Goal: Task Accomplishment & Management: Complete application form

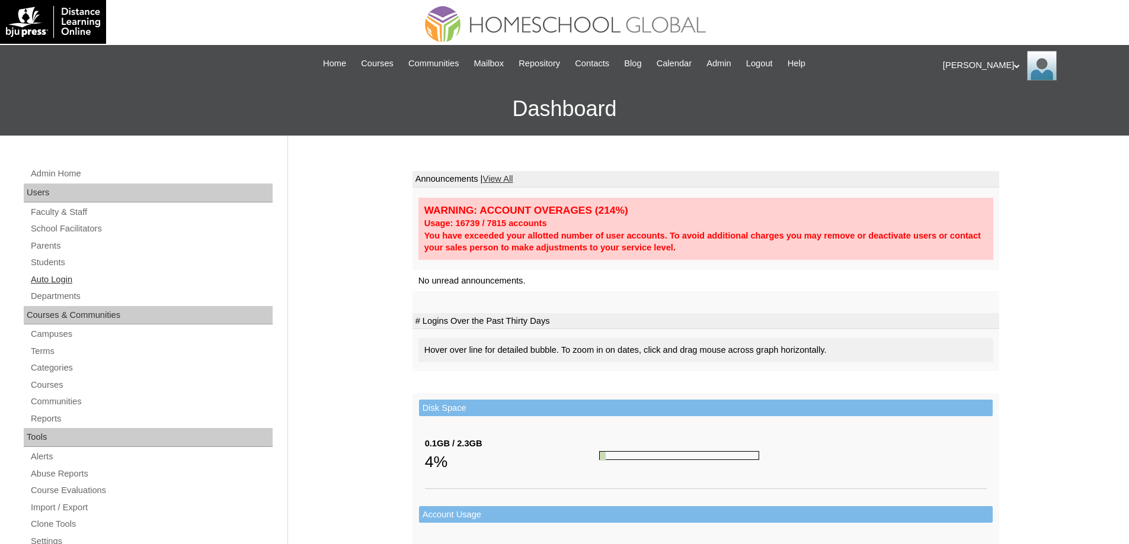
click at [91, 283] on link "Auto Login" at bounding box center [151, 280] width 243 height 15
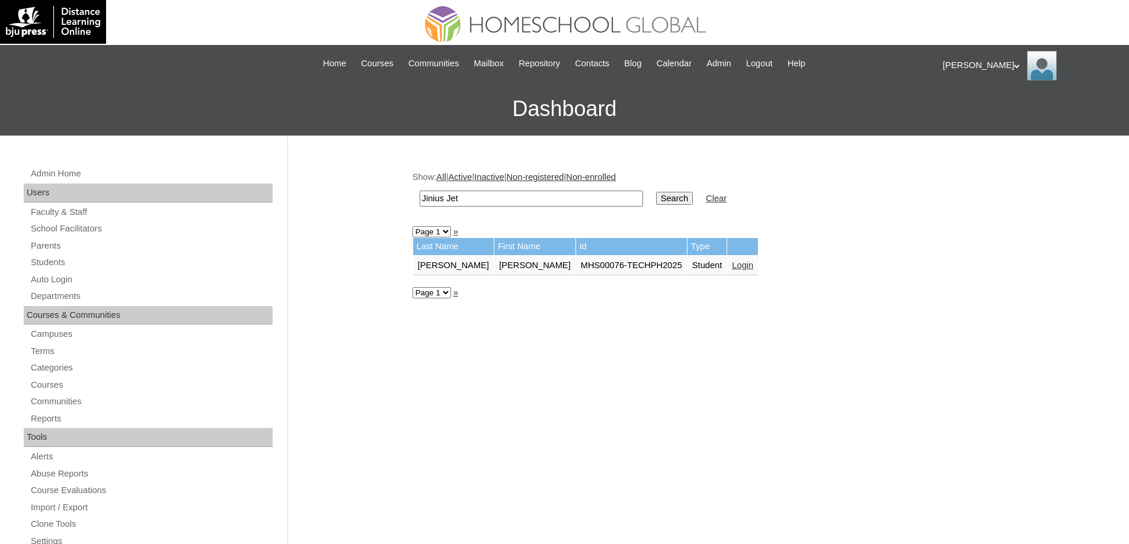
click at [732, 268] on link "Login" at bounding box center [742, 265] width 21 height 9
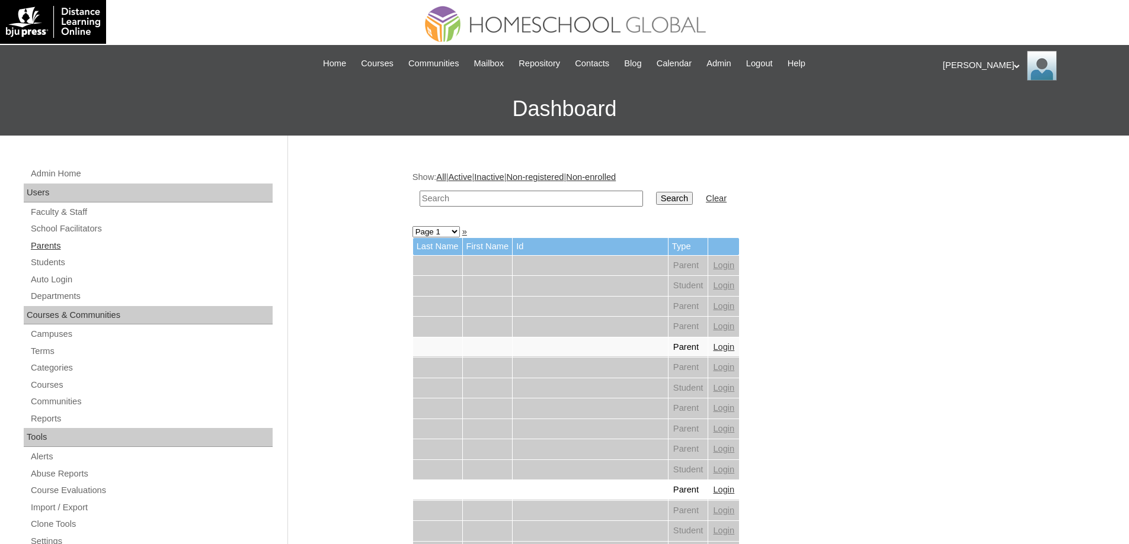
click at [116, 243] on link "Parents" at bounding box center [151, 246] width 243 height 15
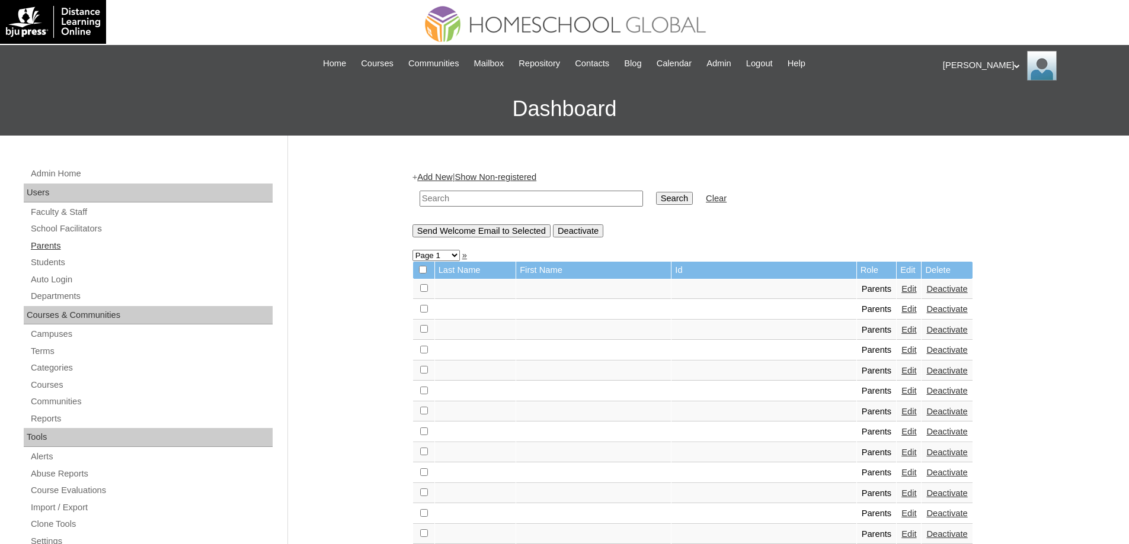
click at [79, 243] on link "Parents" at bounding box center [151, 246] width 243 height 15
click at [436, 178] on link "Add New" at bounding box center [434, 176] width 35 height 9
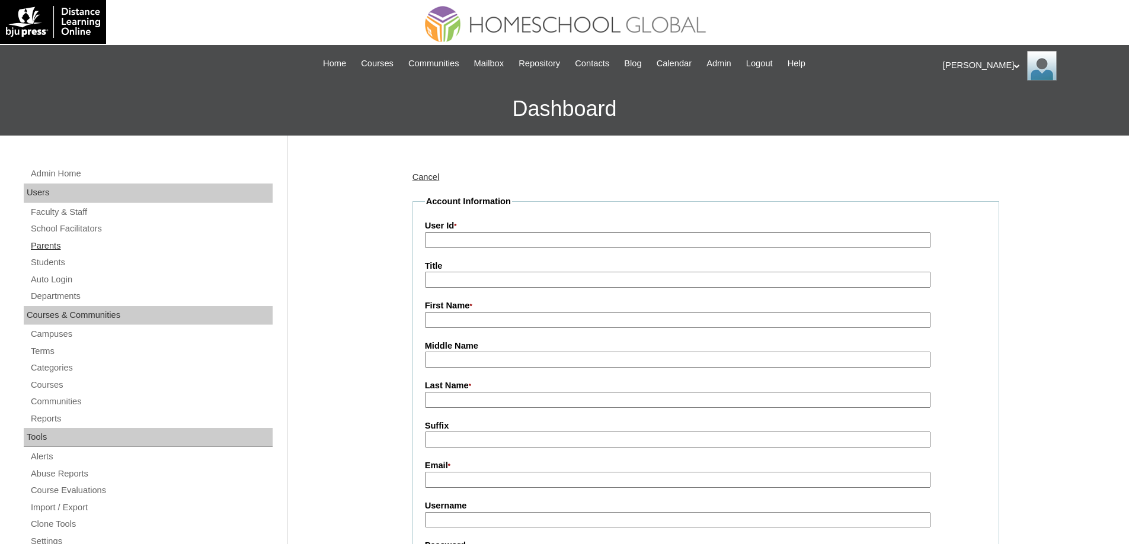
click at [110, 246] on link "Parents" at bounding box center [151, 246] width 243 height 15
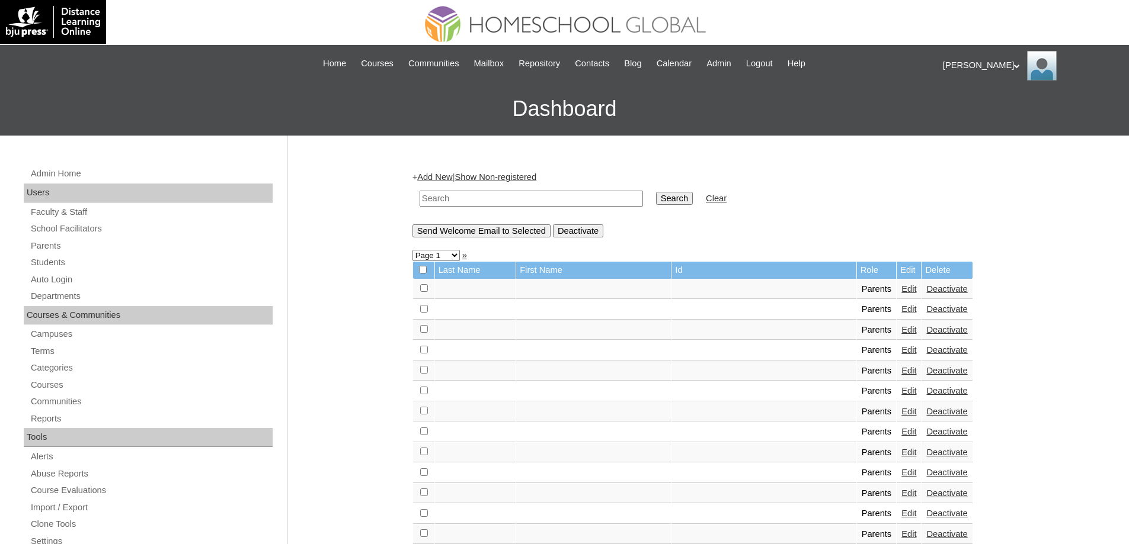
click at [469, 196] on input "text" at bounding box center [530, 199] width 223 height 16
paste input "MHP00205-TECHPH2023"
type input "MHP00205-TECHPH2023"
click at [668, 193] on input "Search" at bounding box center [674, 198] width 37 height 13
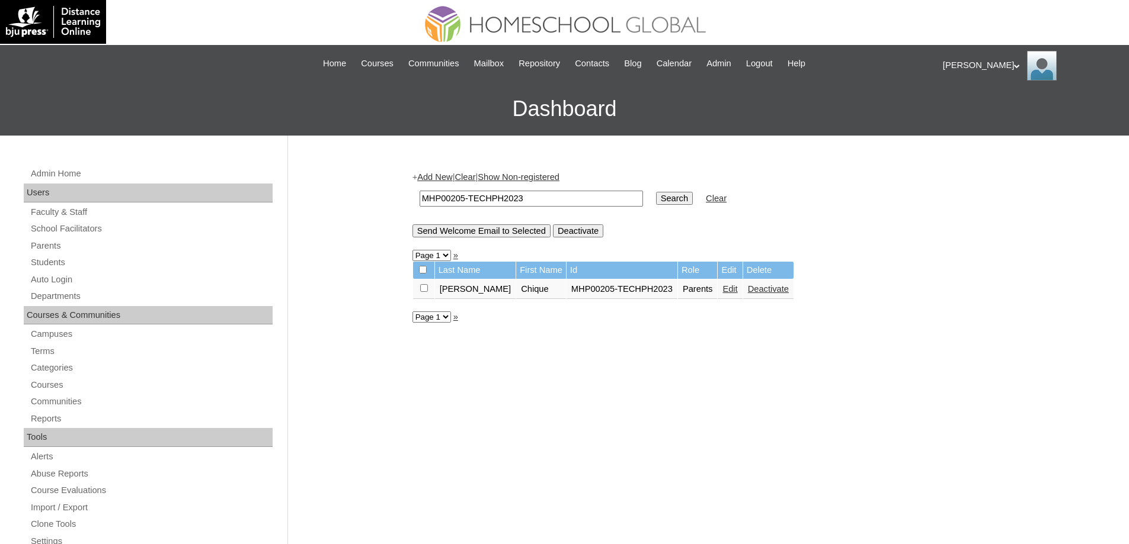
click at [722, 294] on link "Edit" at bounding box center [729, 288] width 15 height 9
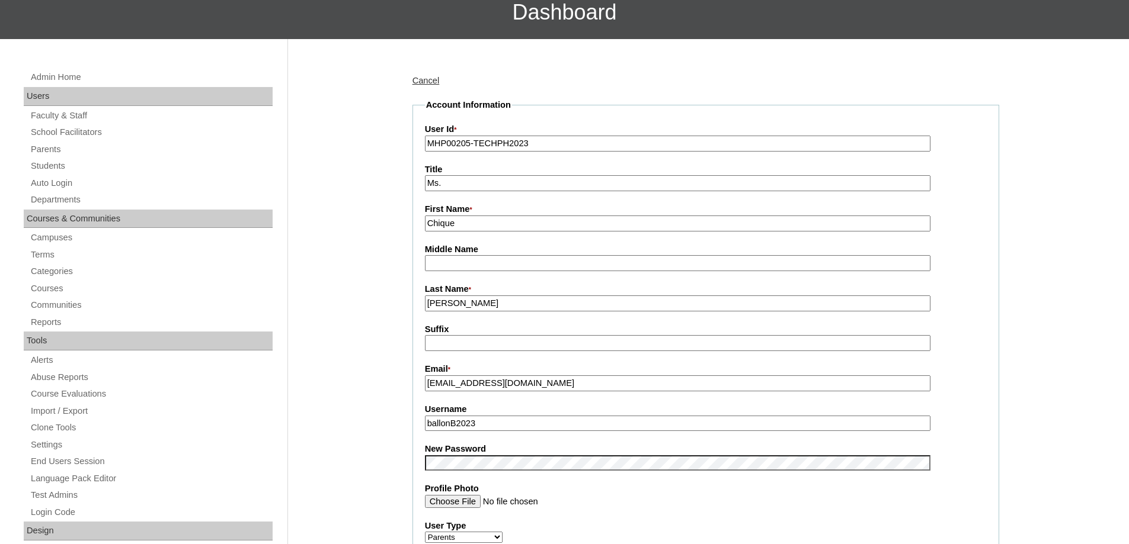
scroll to position [415, 0]
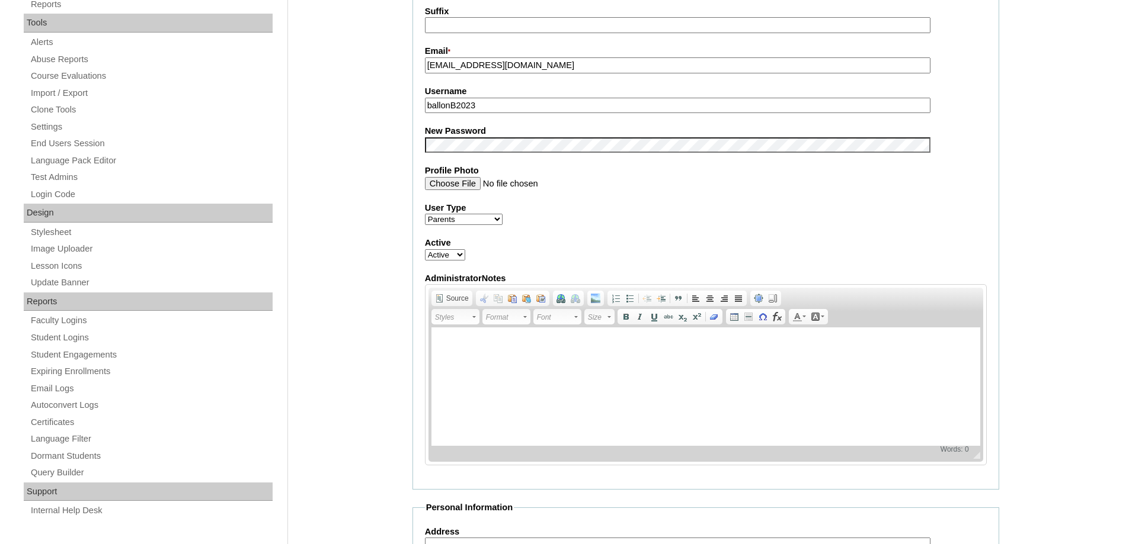
click at [361, 185] on div "Admin Home Users Faculty & Staff School Facilitators Parents Students Auto Logi…" at bounding box center [564, 423] width 1129 height 1405
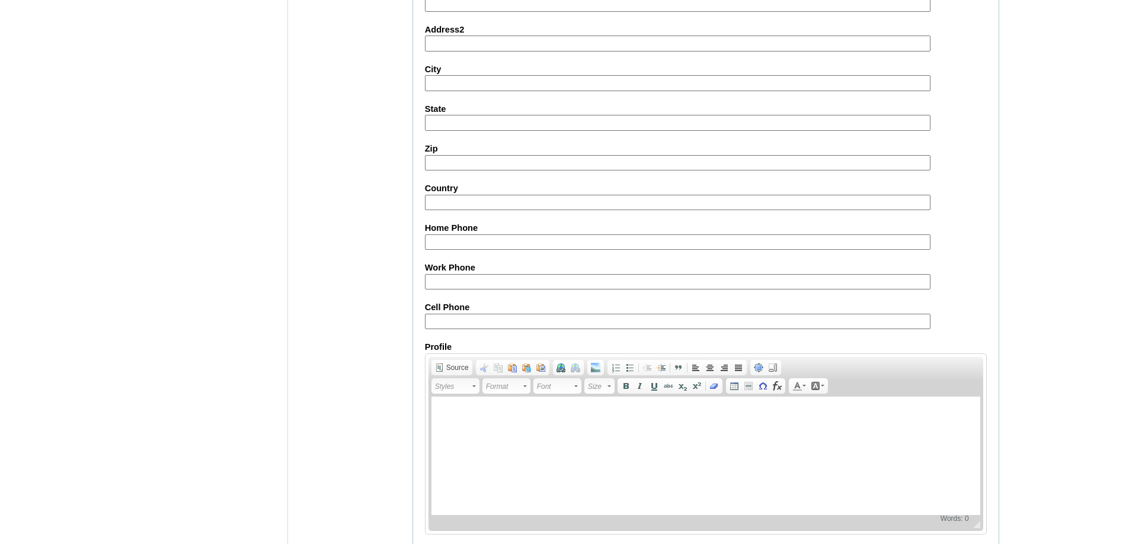
scroll to position [1012, 0]
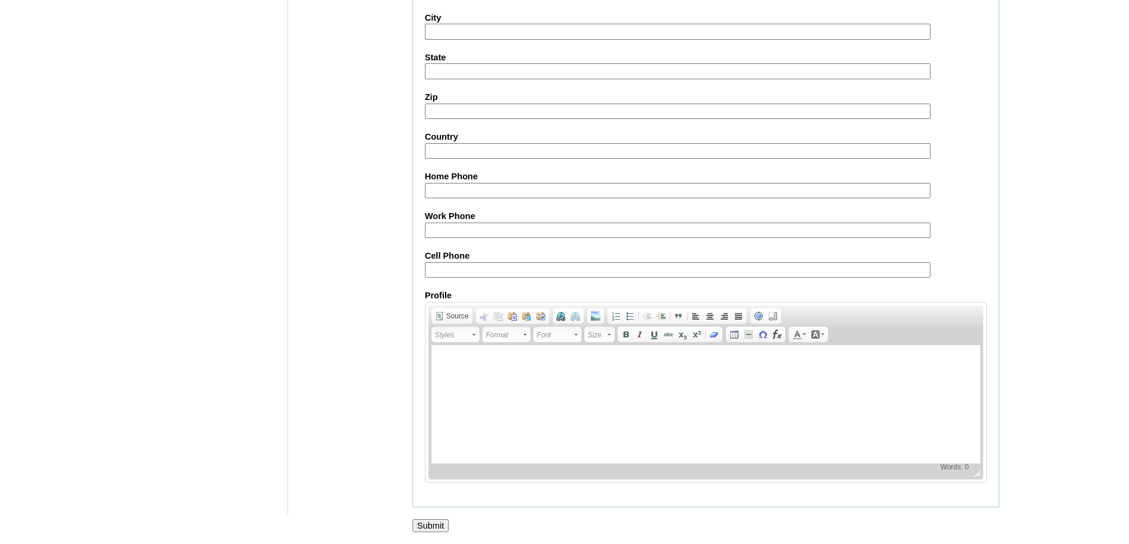
click at [440, 520] on input "Submit" at bounding box center [430, 526] width 37 height 13
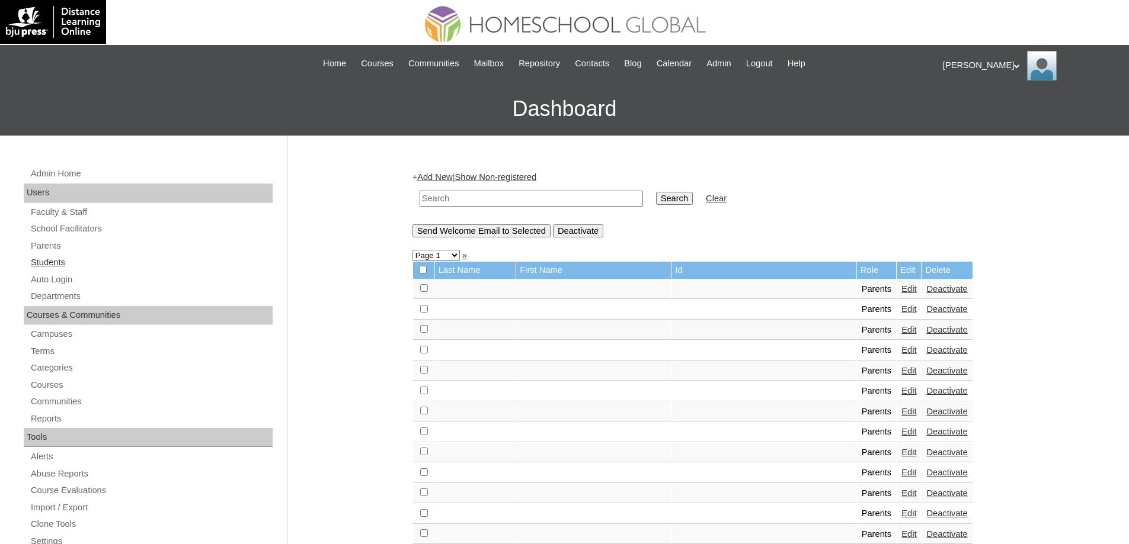
click at [155, 264] on link "Students" at bounding box center [151, 262] width 243 height 15
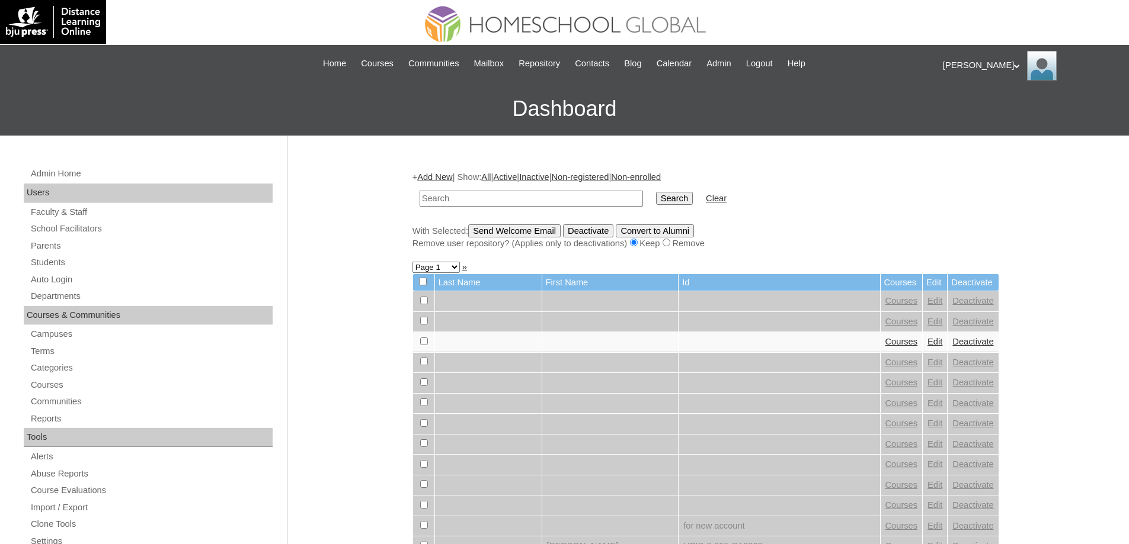
drag, startPoint x: 510, startPoint y: 196, endPoint x: 581, endPoint y: 198, distance: 71.2
click at [512, 196] on input "text" at bounding box center [530, 199] width 223 height 16
type input "MHS0275-TECHPH2023"
click at [664, 196] on input "Search" at bounding box center [674, 198] width 37 height 13
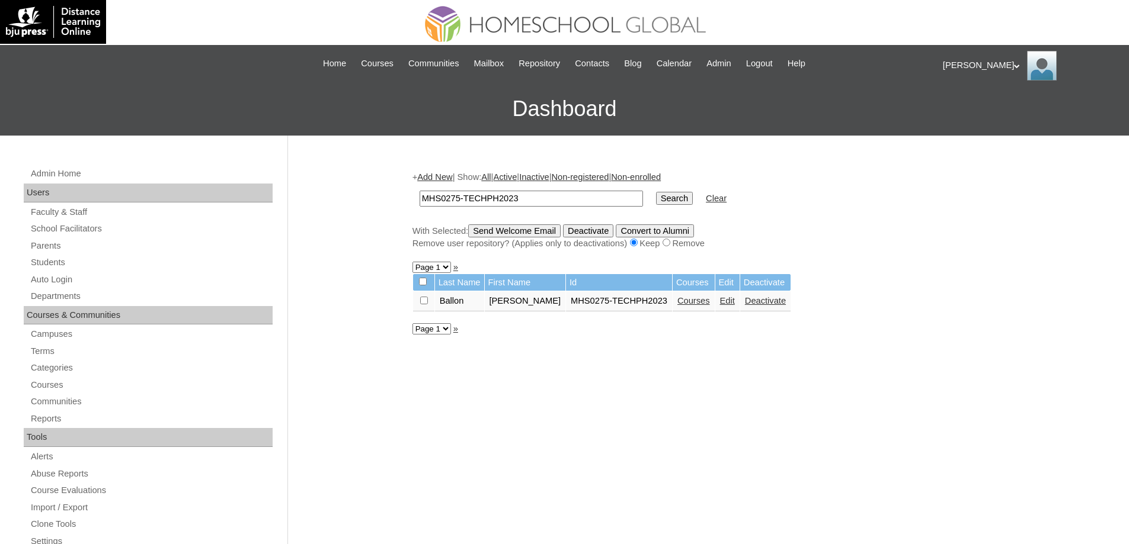
click at [735, 303] on link "Edit" at bounding box center [727, 300] width 15 height 9
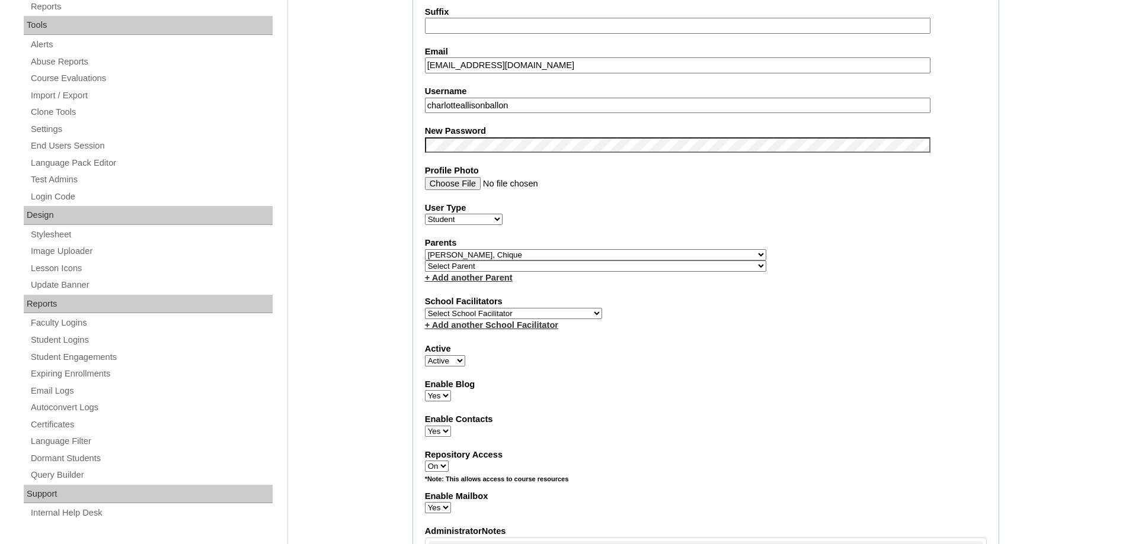
scroll to position [415, 0]
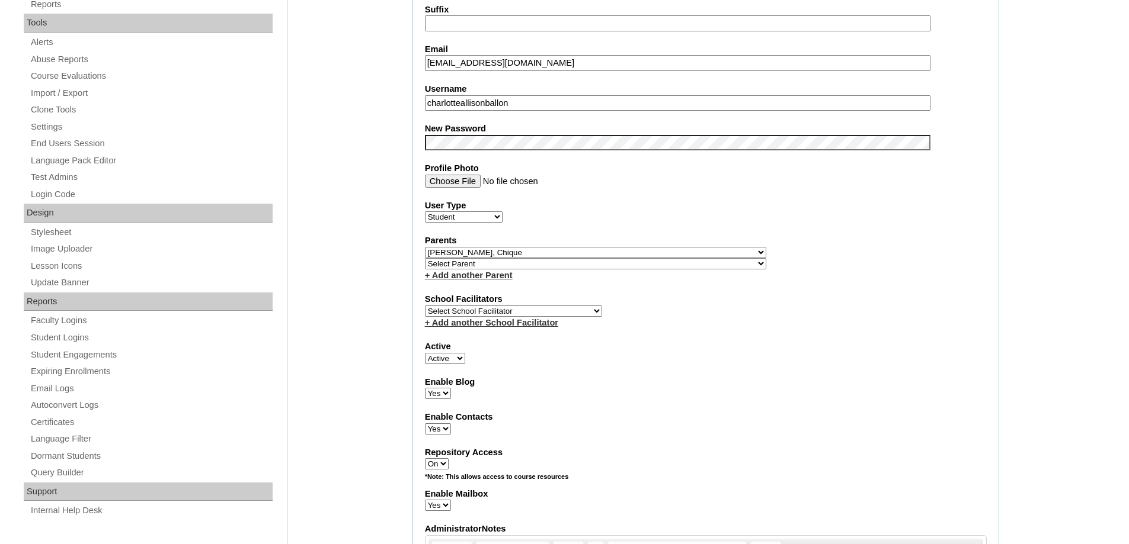
click at [346, 373] on div "Admin Home Users Faculty & Staff School Facilitators Parents Students Auto Logi…" at bounding box center [564, 549] width 1129 height 1656
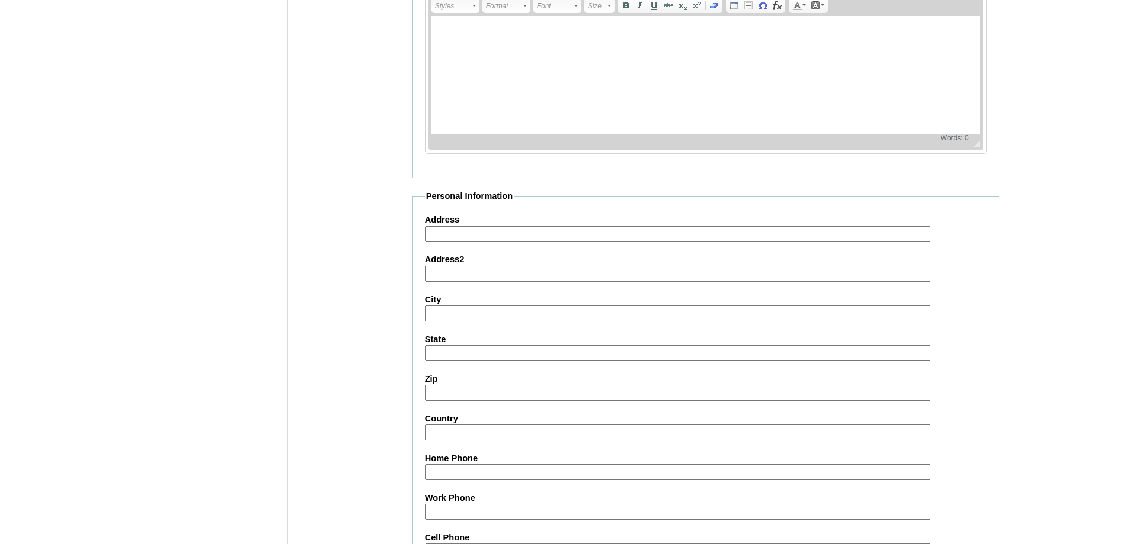
scroll to position [1261, 0]
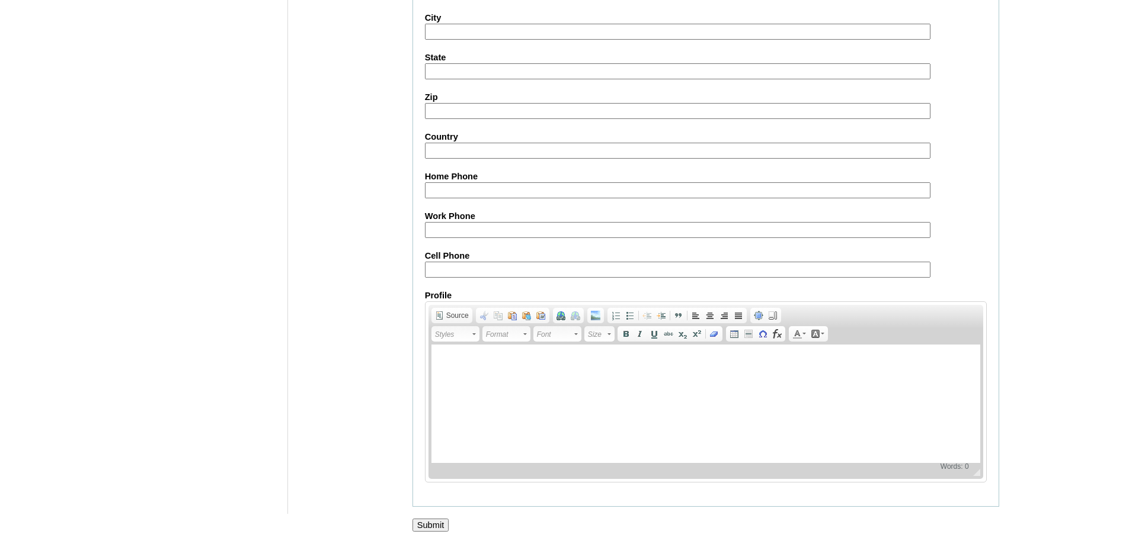
click at [414, 523] on input "Submit" at bounding box center [430, 525] width 37 height 13
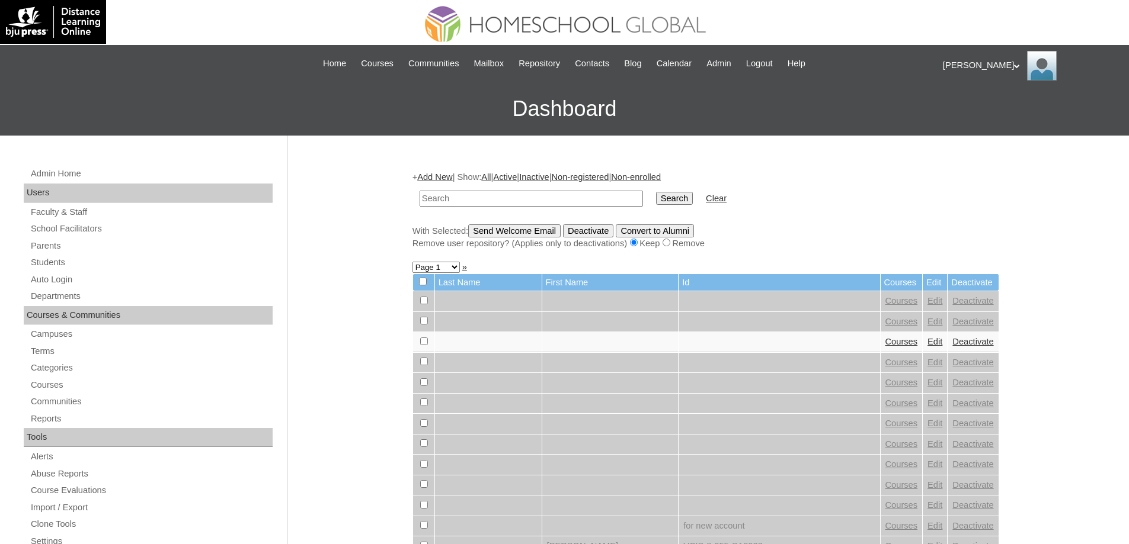
click at [521, 203] on input "text" at bounding box center [530, 199] width 223 height 16
paste input "MHS0275-TECHPH2023"
type input "MHS0275-TECHPH2023"
click at [682, 193] on input "Search" at bounding box center [674, 198] width 37 height 13
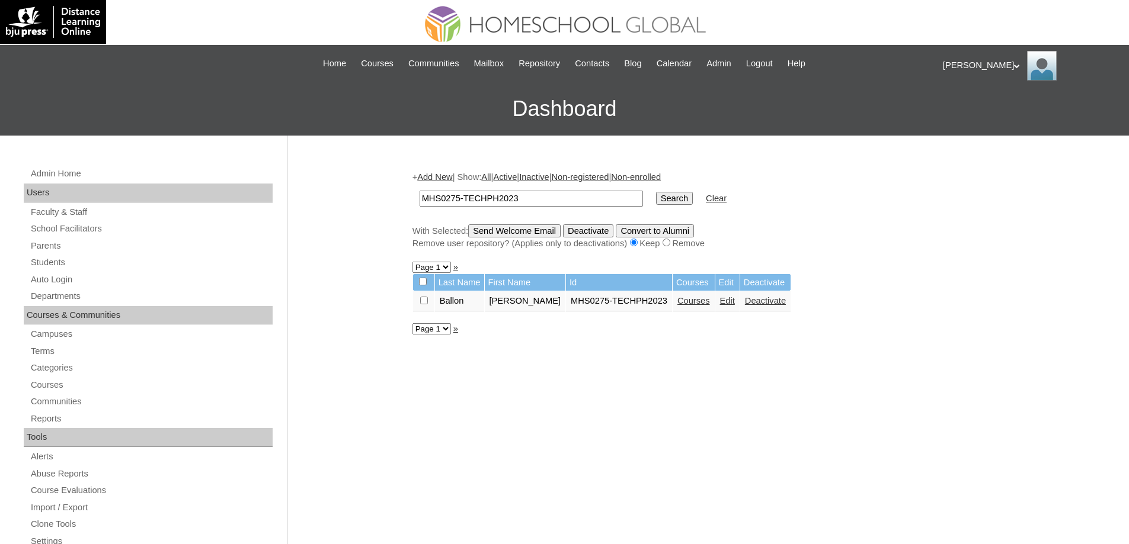
click at [707, 305] on link "Courses" at bounding box center [693, 300] width 33 height 9
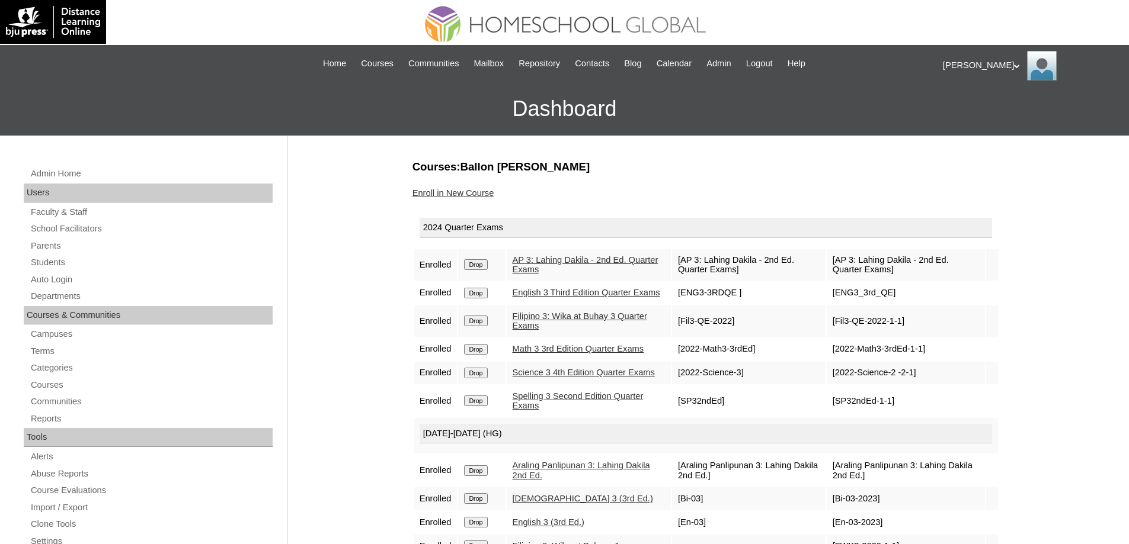
click at [479, 269] on input "Drop" at bounding box center [475, 264] width 23 height 11
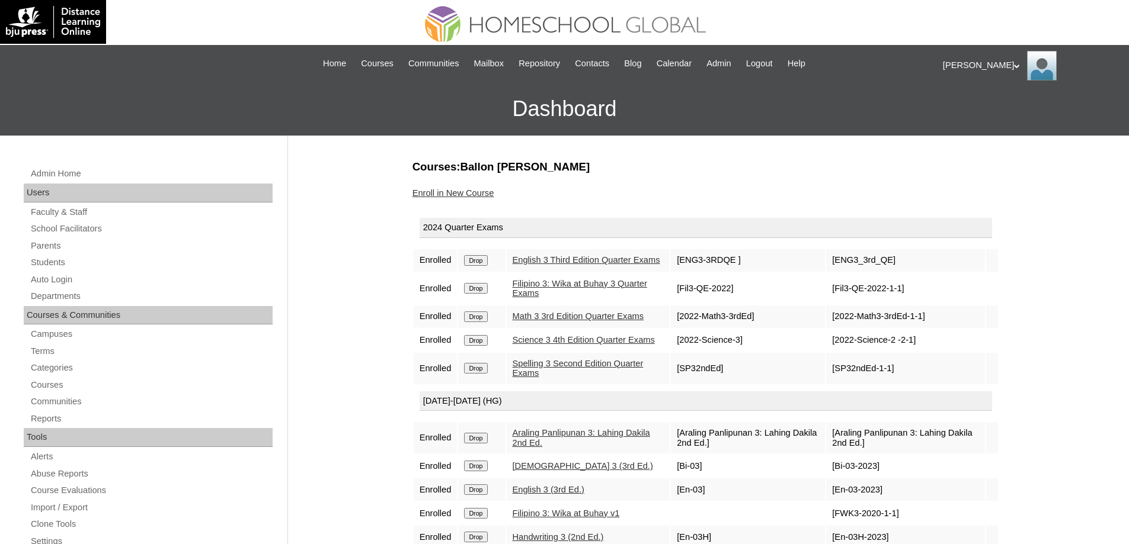
click at [497, 270] on td "Drop" at bounding box center [481, 260] width 47 height 23
click at [482, 271] on td "Drop" at bounding box center [481, 260] width 47 height 23
click at [475, 266] on input "Drop" at bounding box center [475, 260] width 23 height 11
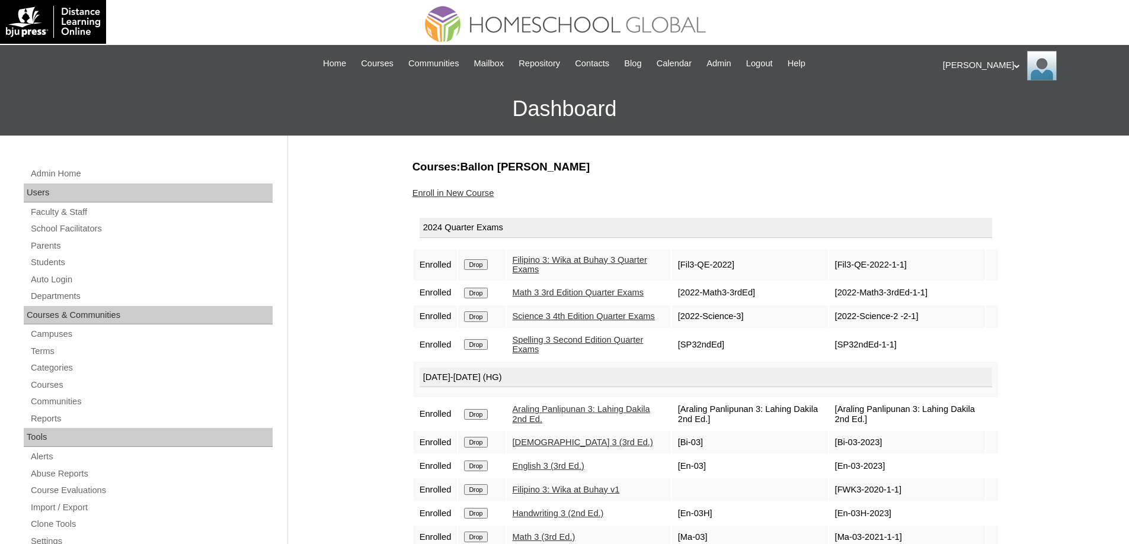
click at [485, 264] on input "Drop" at bounding box center [475, 264] width 23 height 11
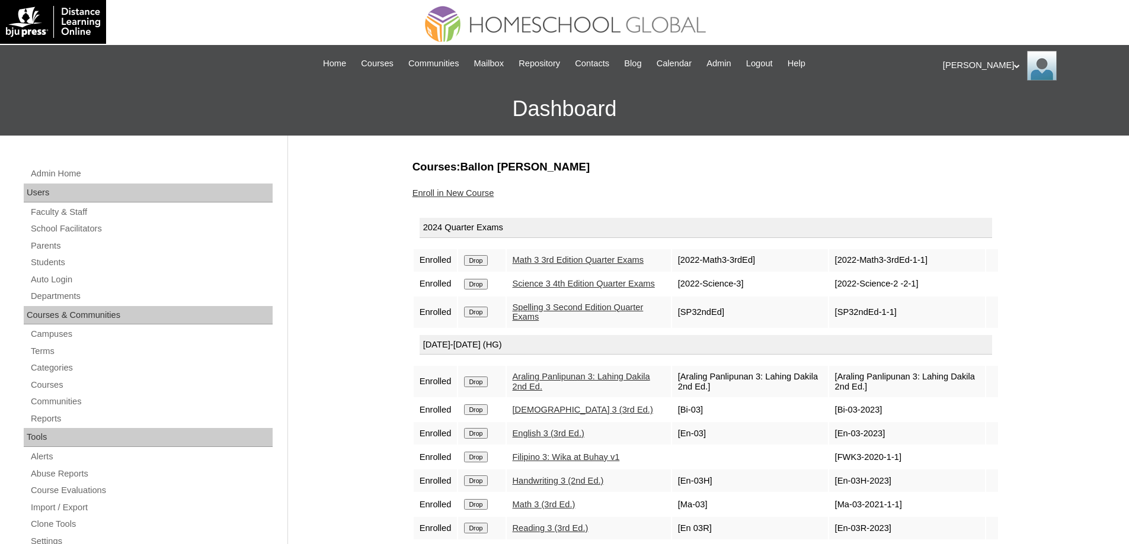
click at [485, 266] on input "Drop" at bounding box center [475, 260] width 23 height 11
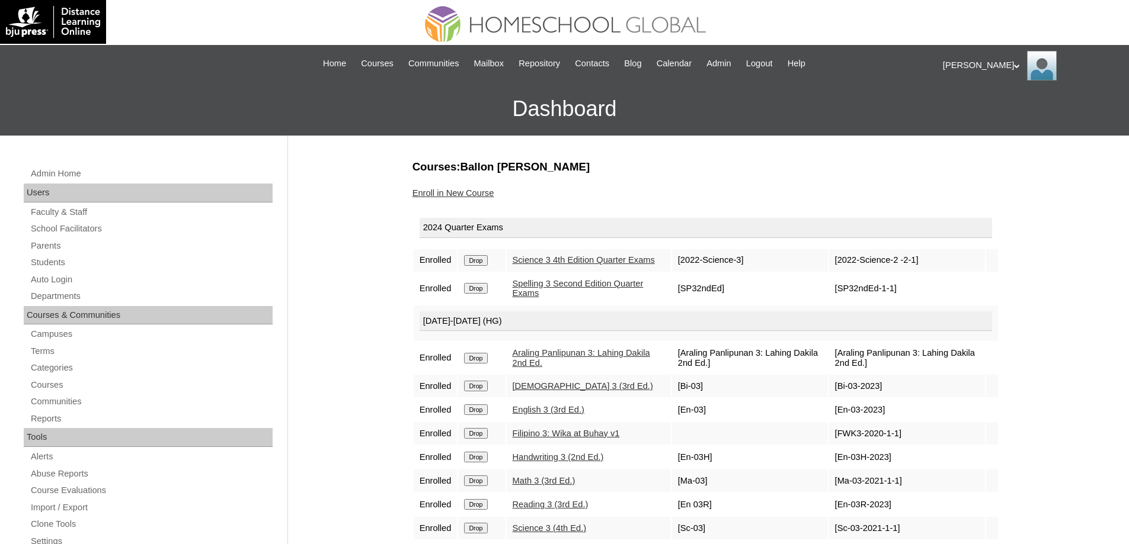
click at [487, 266] on input "Drop" at bounding box center [475, 260] width 23 height 11
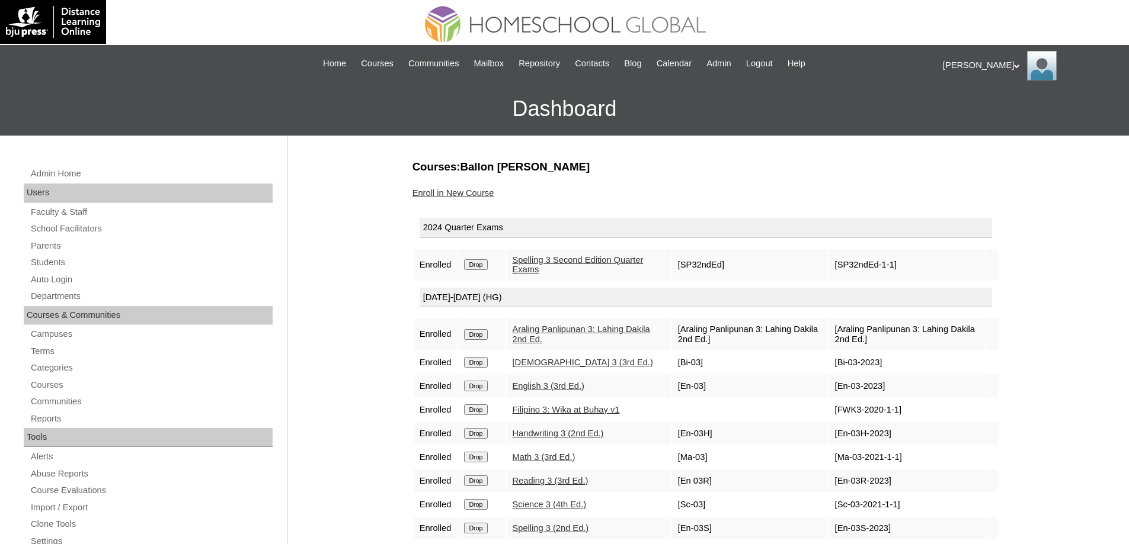
click at [485, 268] on input "Drop" at bounding box center [475, 264] width 23 height 11
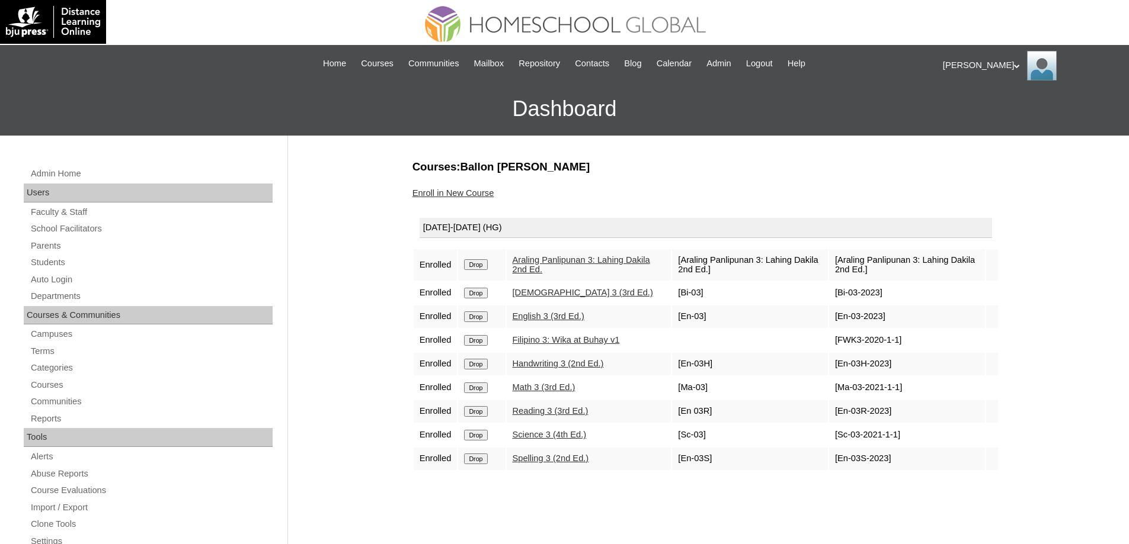
click at [487, 264] on input "Drop" at bounding box center [475, 264] width 23 height 11
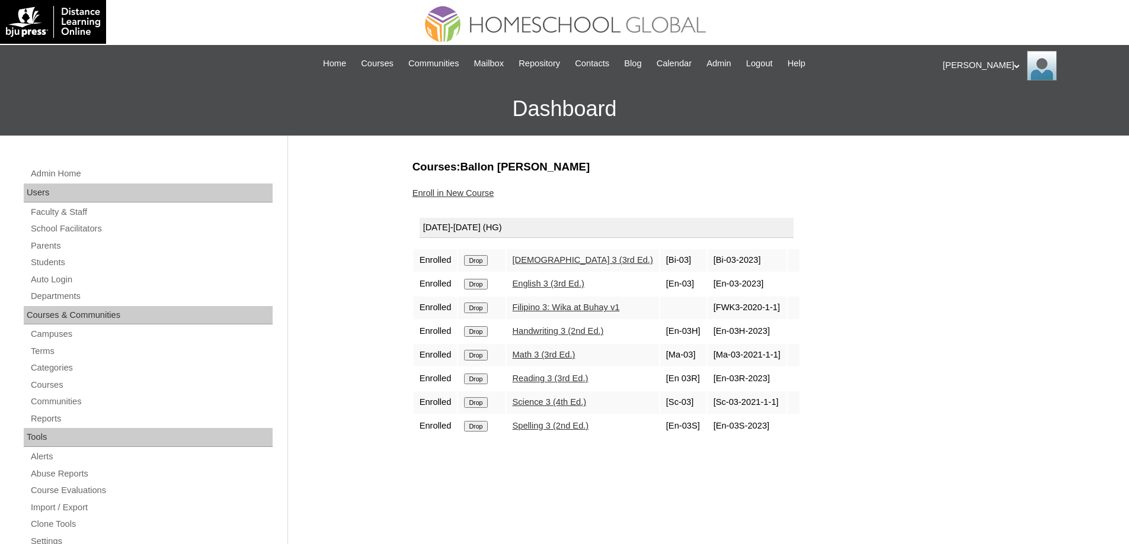
click at [482, 264] on input "Drop" at bounding box center [475, 260] width 23 height 11
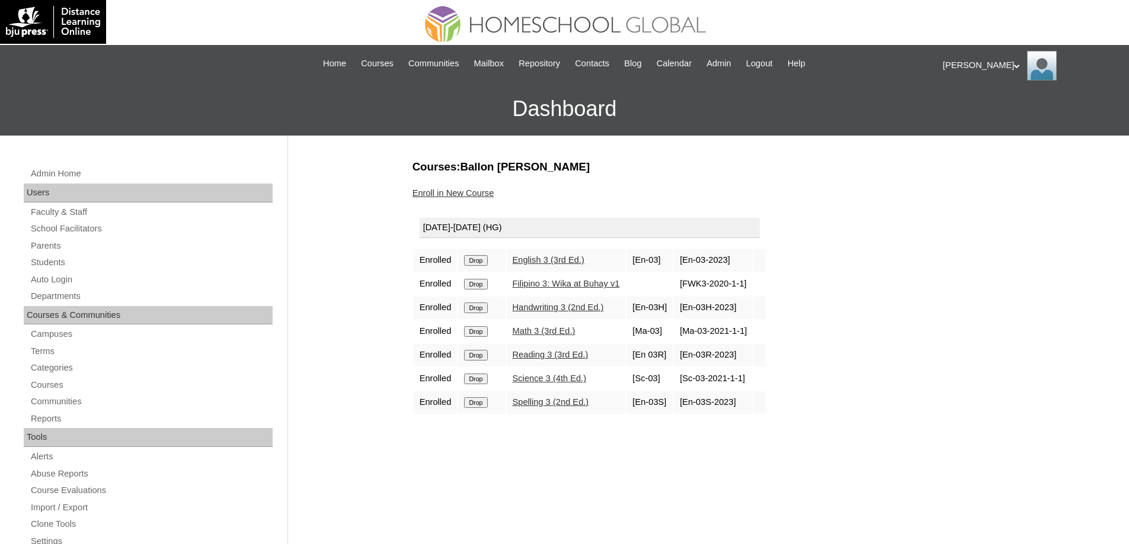
click at [486, 261] on input "Drop" at bounding box center [475, 260] width 23 height 11
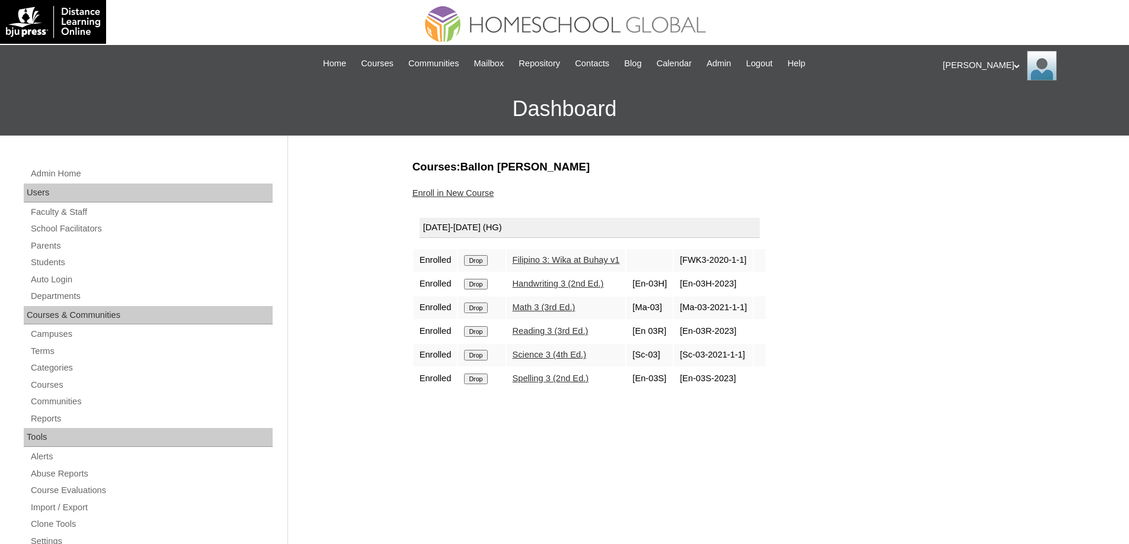
click at [483, 256] on input "Drop" at bounding box center [475, 260] width 23 height 11
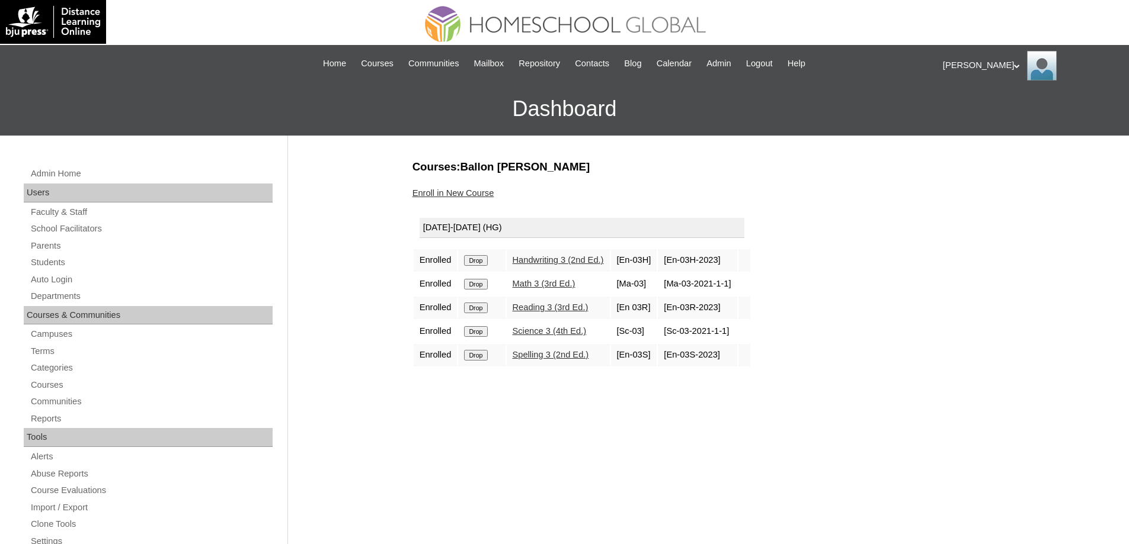
click at [480, 268] on td "Drop" at bounding box center [481, 260] width 47 height 23
click at [483, 265] on input "Drop" at bounding box center [475, 260] width 23 height 11
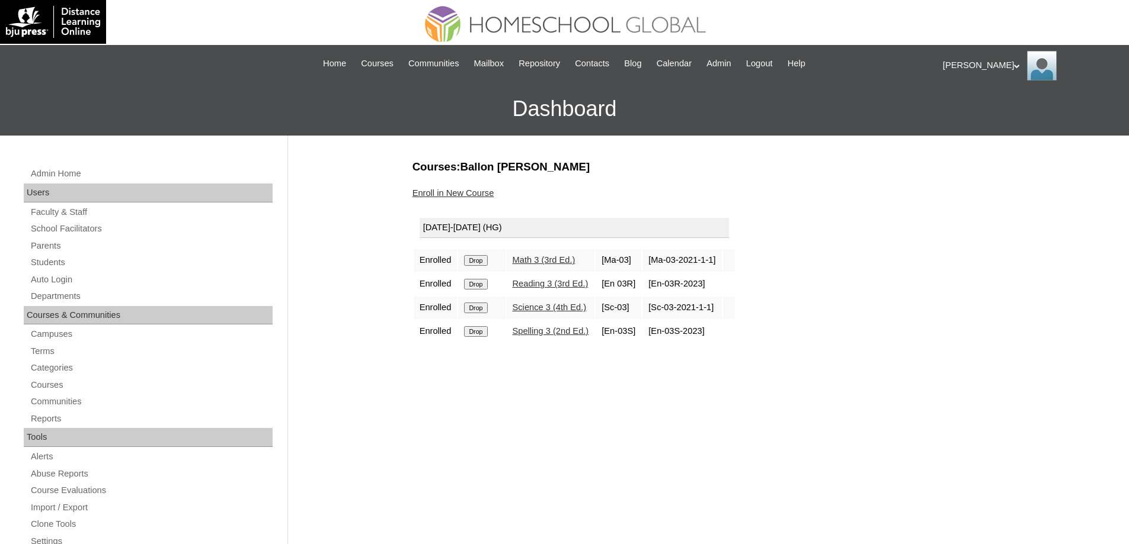
click at [486, 264] on input "Drop" at bounding box center [475, 260] width 23 height 11
click at [487, 255] on input "Drop" at bounding box center [475, 260] width 23 height 11
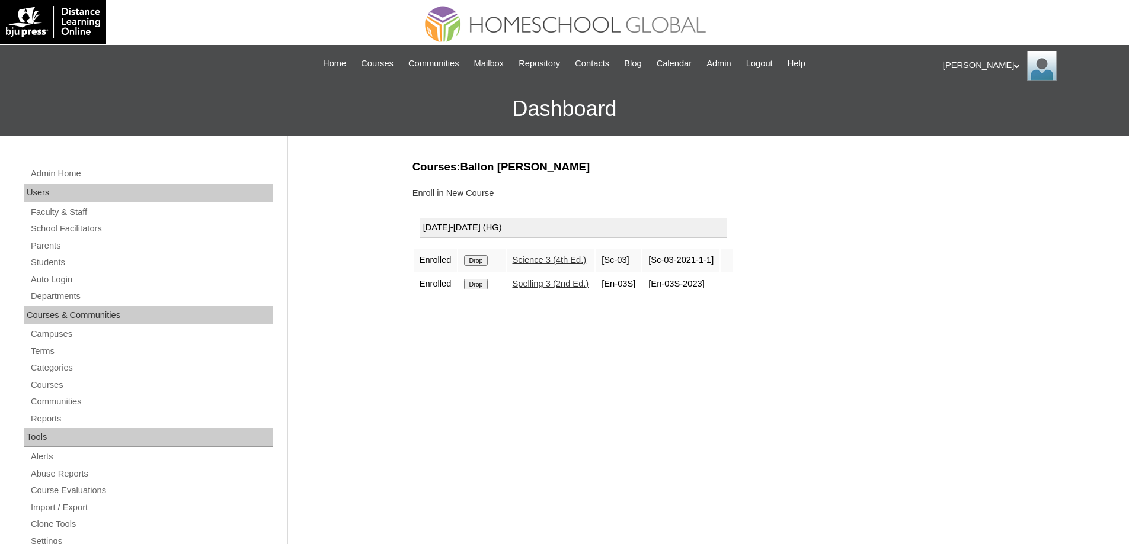
click at [479, 259] on input "Drop" at bounding box center [475, 260] width 23 height 11
click at [486, 261] on input "Drop" at bounding box center [475, 260] width 23 height 11
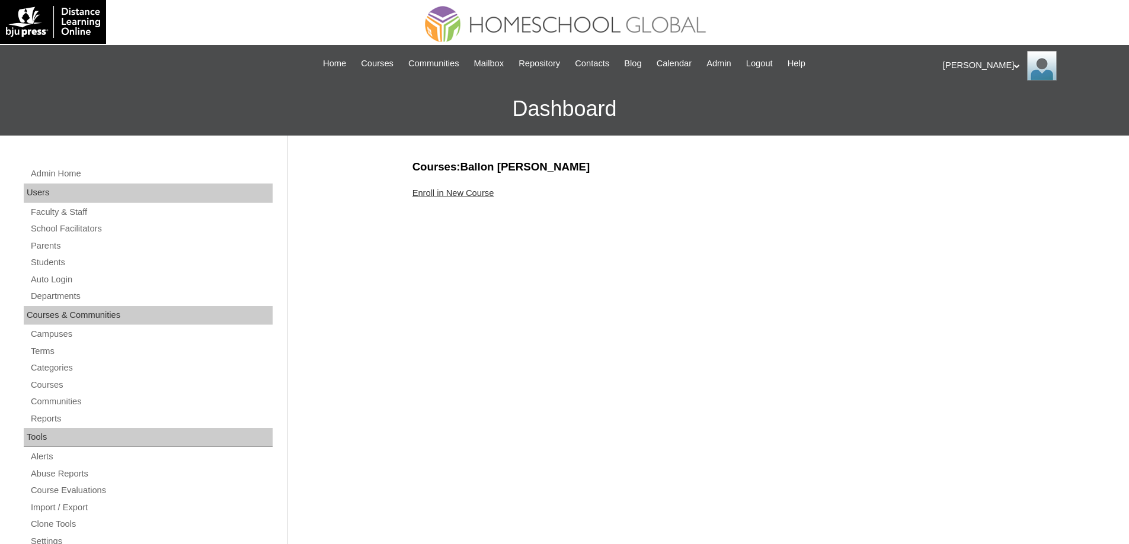
click at [448, 191] on link "Enroll in New Course" at bounding box center [453, 192] width 82 height 9
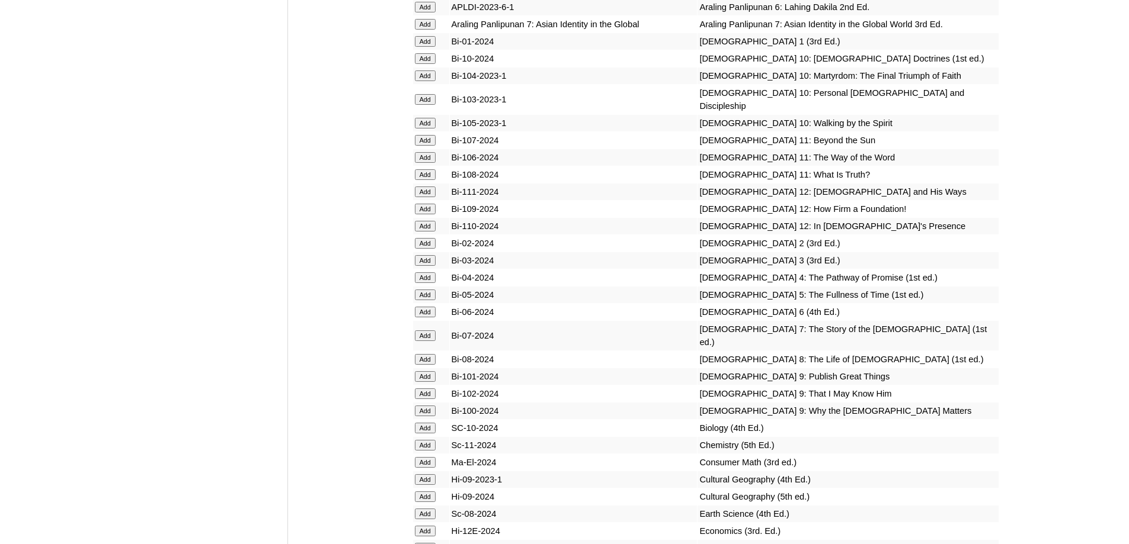
scroll to position [3081, 0]
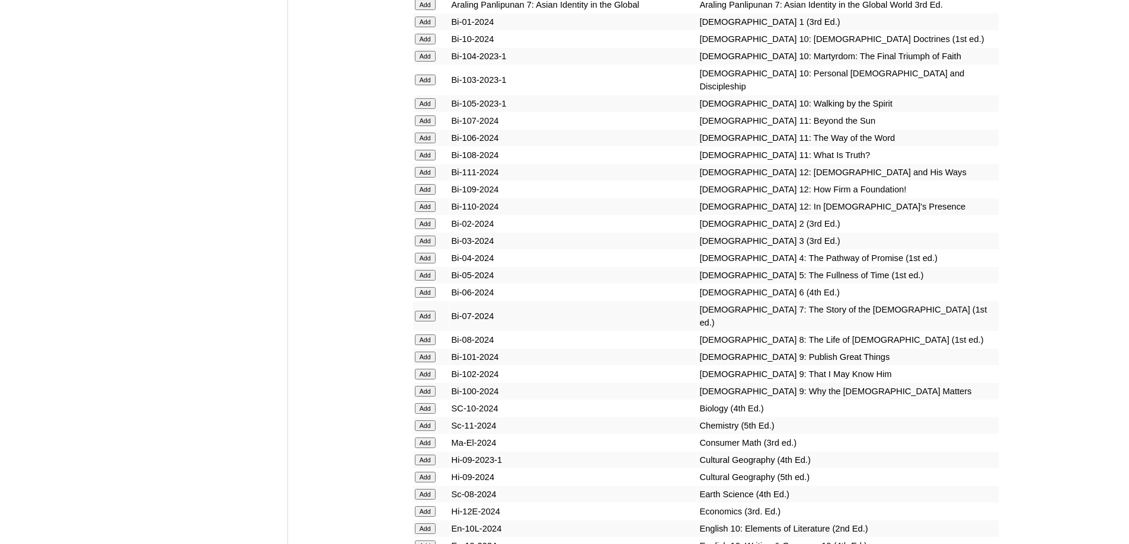
click at [428, 264] on input "Add" at bounding box center [425, 258] width 21 height 11
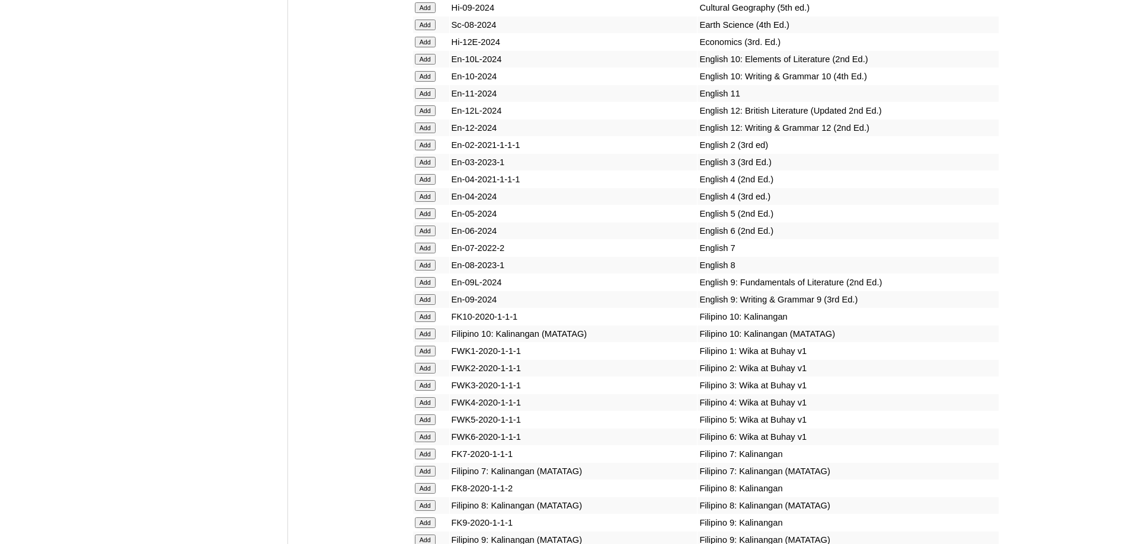
scroll to position [3555, 0]
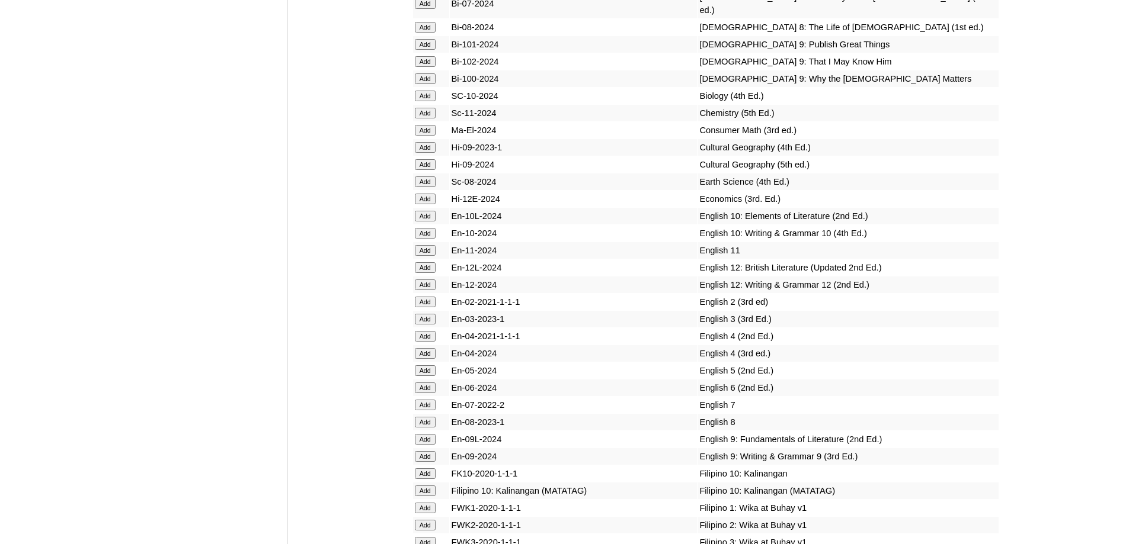
scroll to position [3589, 0]
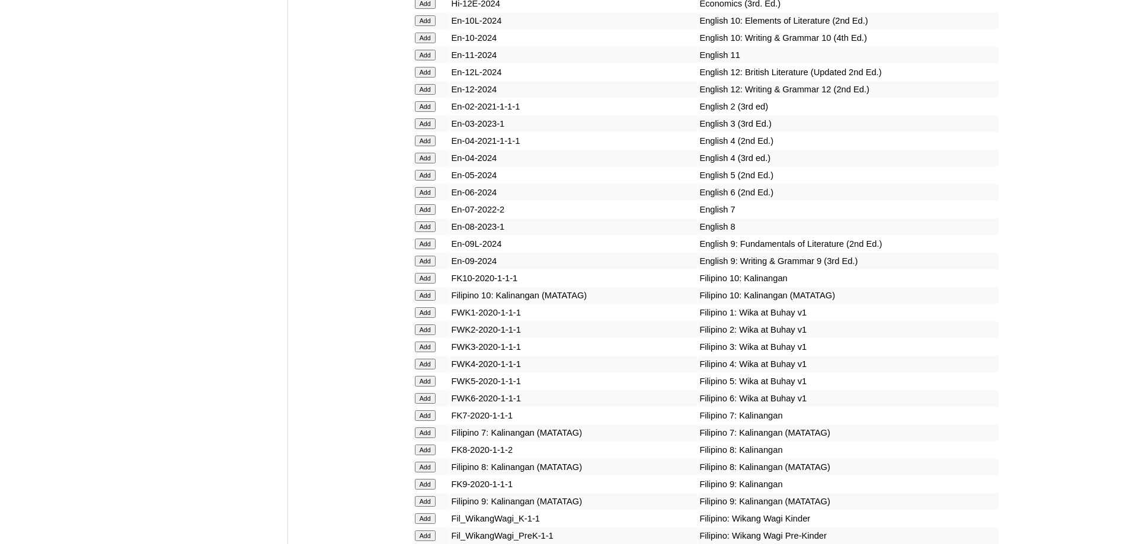
click at [432, 164] on input "Add" at bounding box center [425, 158] width 21 height 11
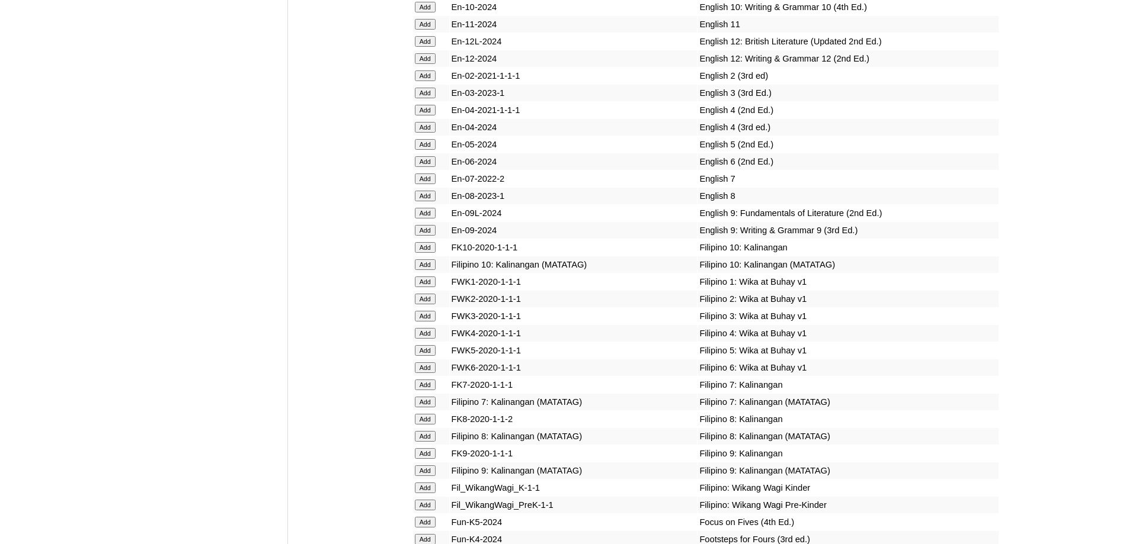
scroll to position [3767, 0]
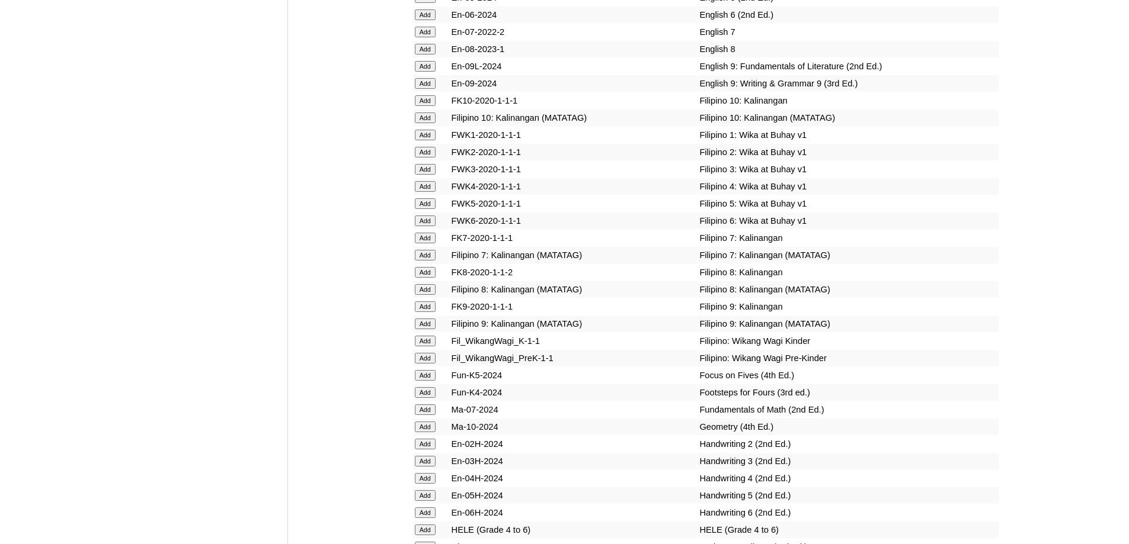
click at [430, 192] on input "Add" at bounding box center [425, 186] width 21 height 11
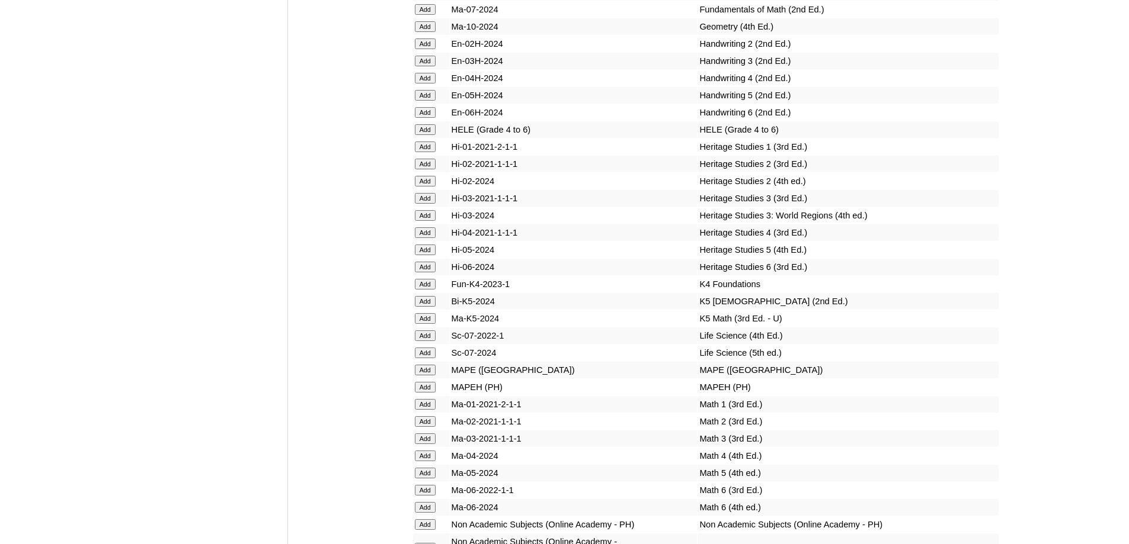
scroll to position [4254, 0]
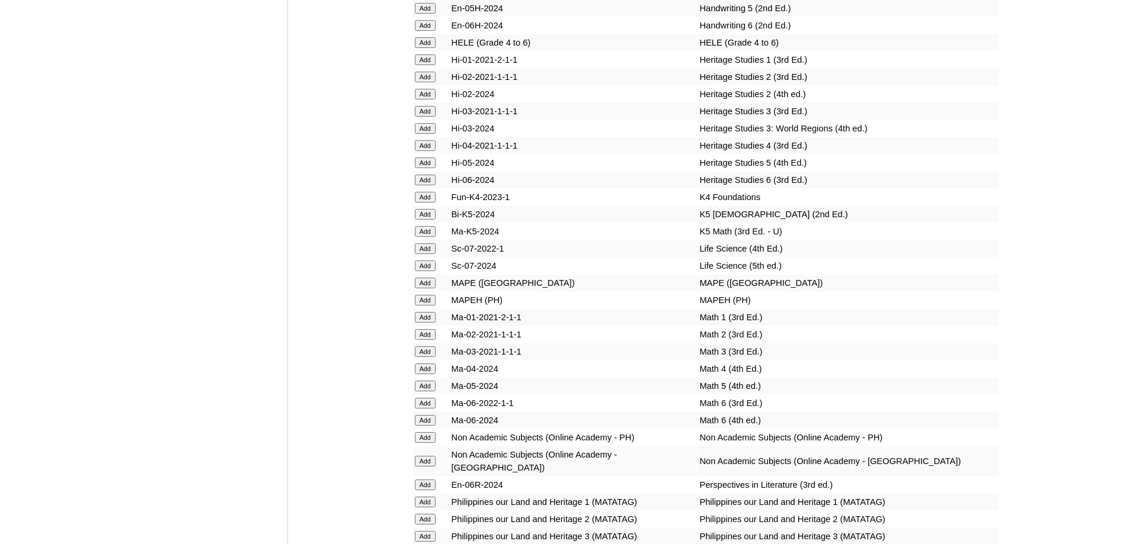
click at [425, 48] on input "Add" at bounding box center [425, 42] width 21 height 11
click at [431, 306] on input "Add" at bounding box center [425, 300] width 21 height 11
click at [434, 374] on input "Add" at bounding box center [425, 369] width 21 height 11
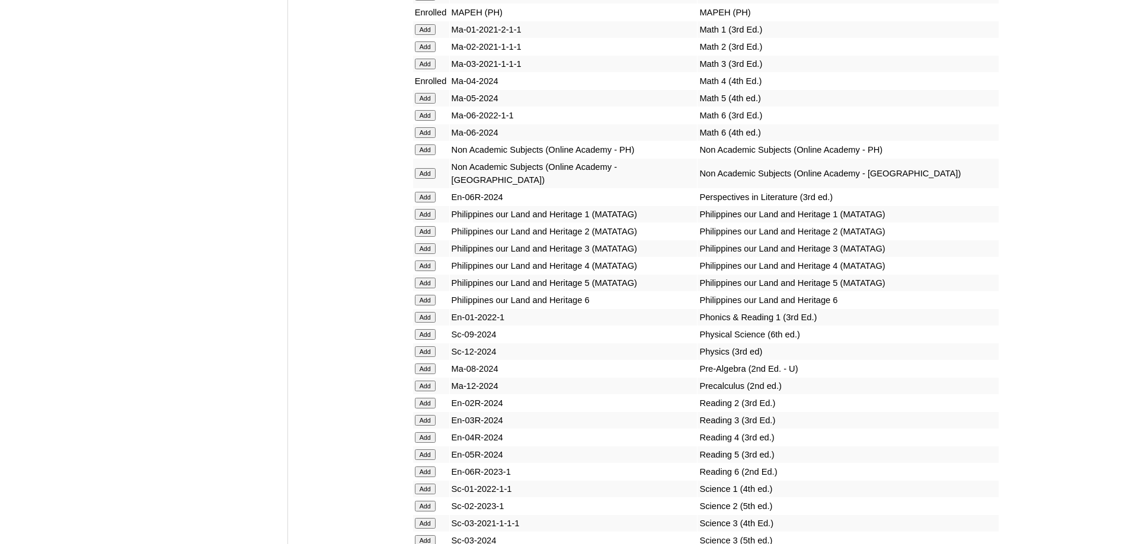
scroll to position [4581, 0]
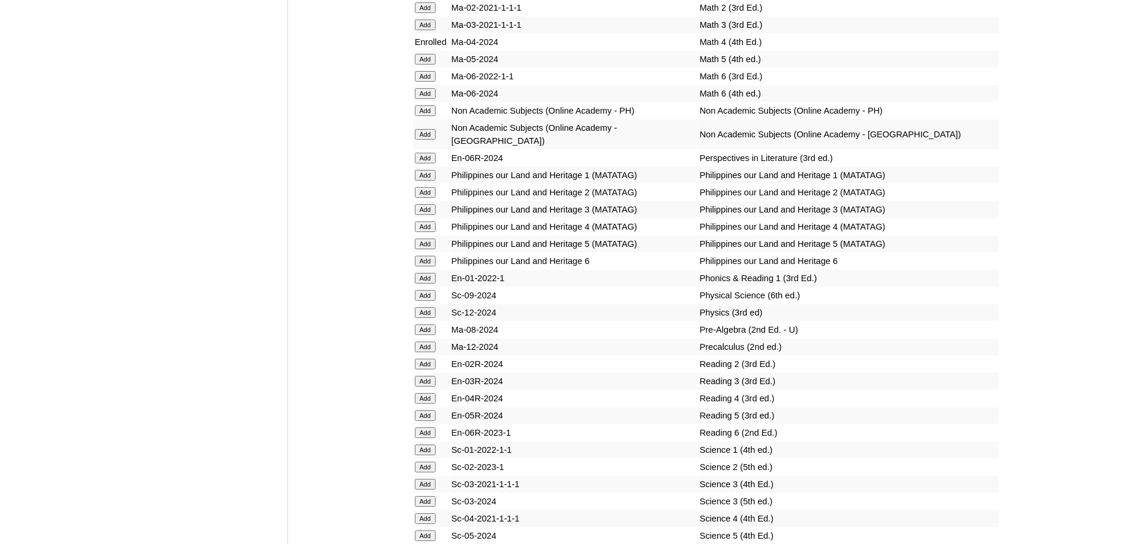
click at [429, 232] on input "Add" at bounding box center [425, 227] width 21 height 11
click at [427, 232] on input "Add" at bounding box center [425, 227] width 21 height 11
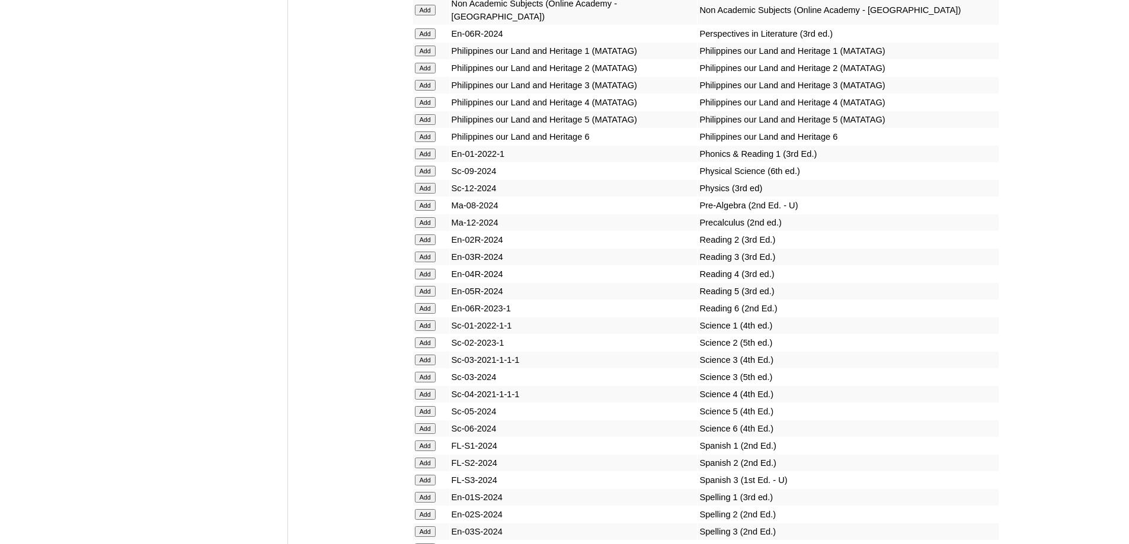
scroll to position [4759, 0]
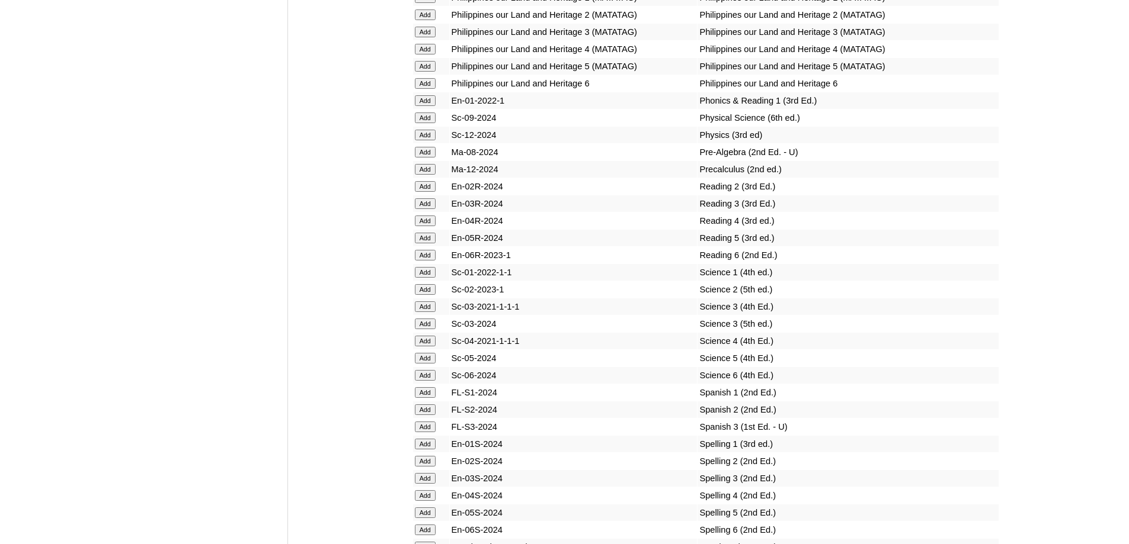
click at [430, 226] on input "Add" at bounding box center [425, 221] width 21 height 11
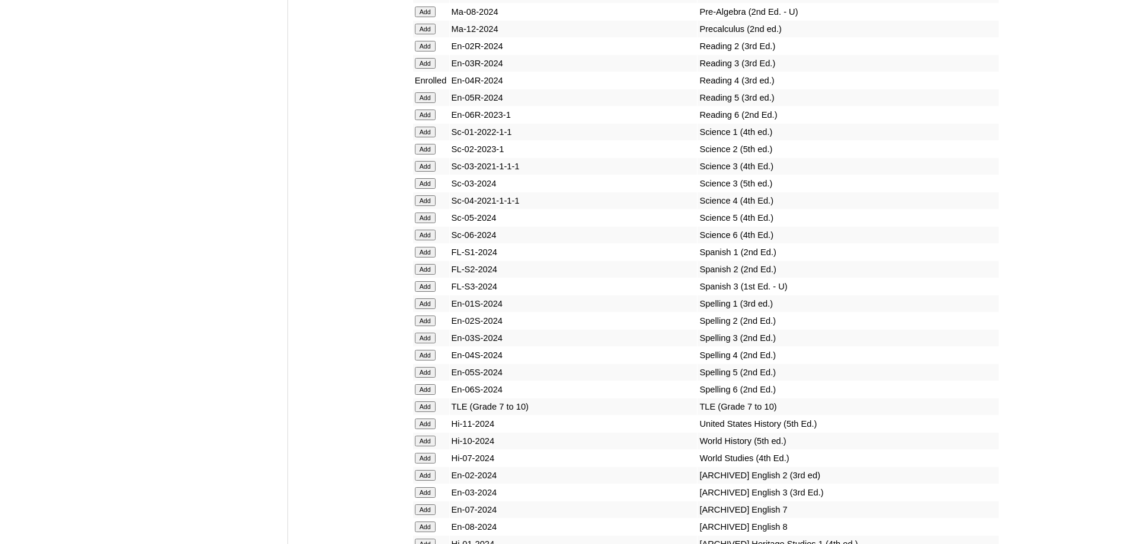
scroll to position [4903, 0]
click at [422, 203] on input "Add" at bounding box center [425, 197] width 21 height 11
click at [430, 357] on input "Add" at bounding box center [425, 352] width 21 height 11
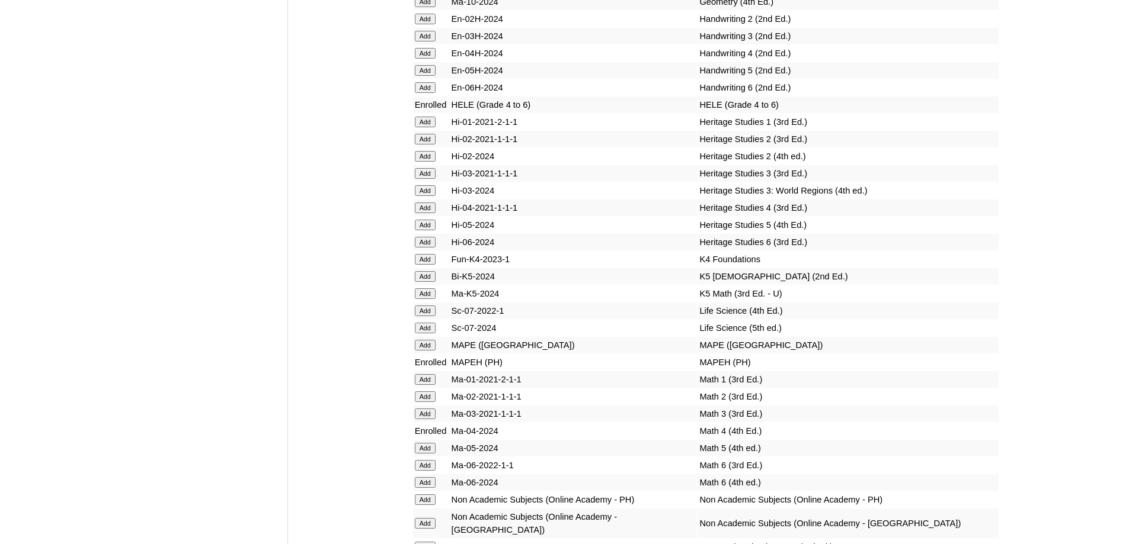
scroll to position [3777, 0]
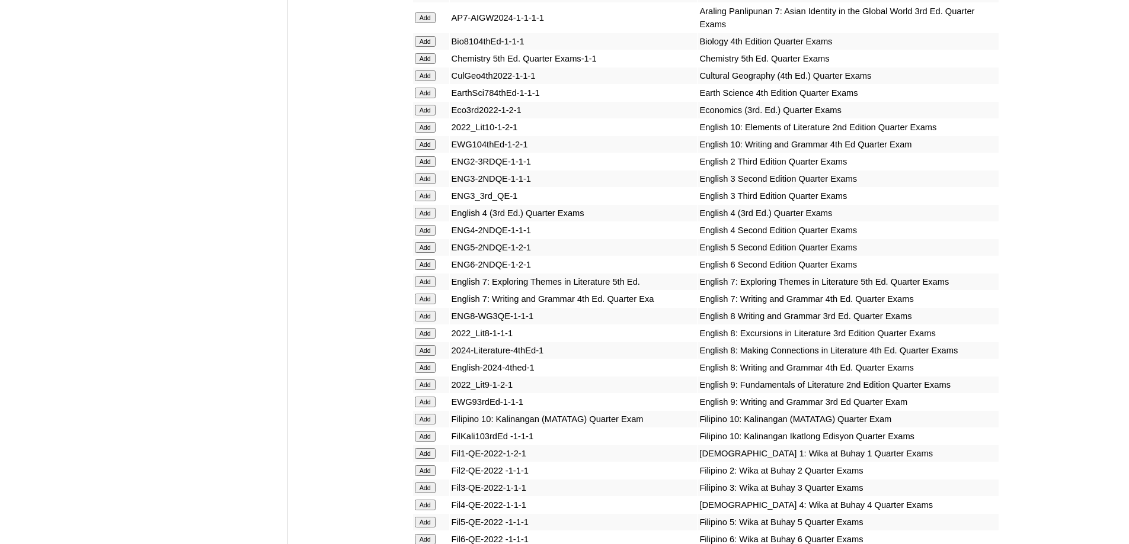
scroll to position [1363, 0]
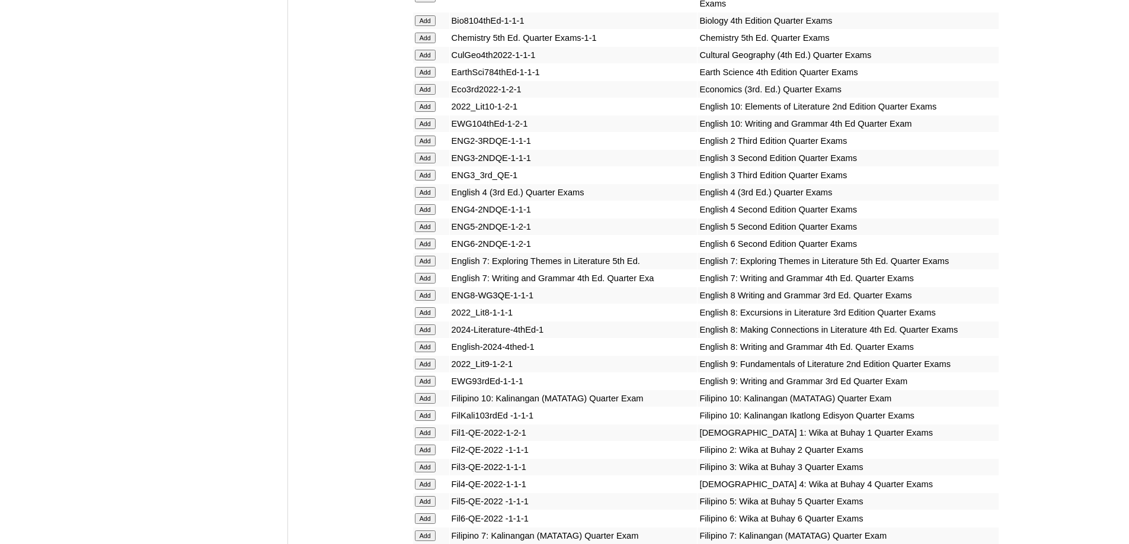
click at [422, 198] on input "Add" at bounding box center [425, 192] width 21 height 11
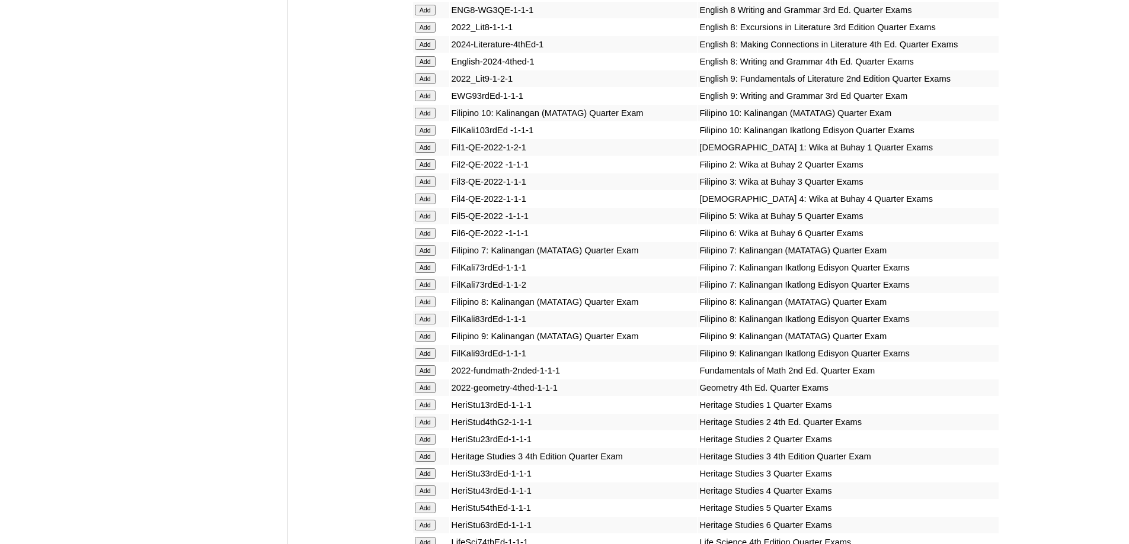
scroll to position [1659, 0]
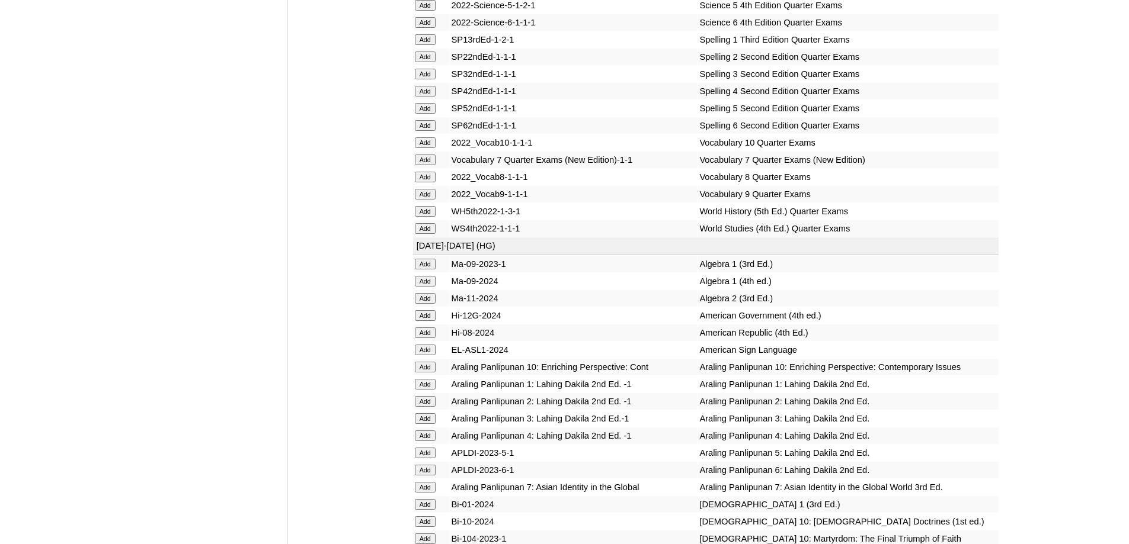
scroll to position [2590, 0]
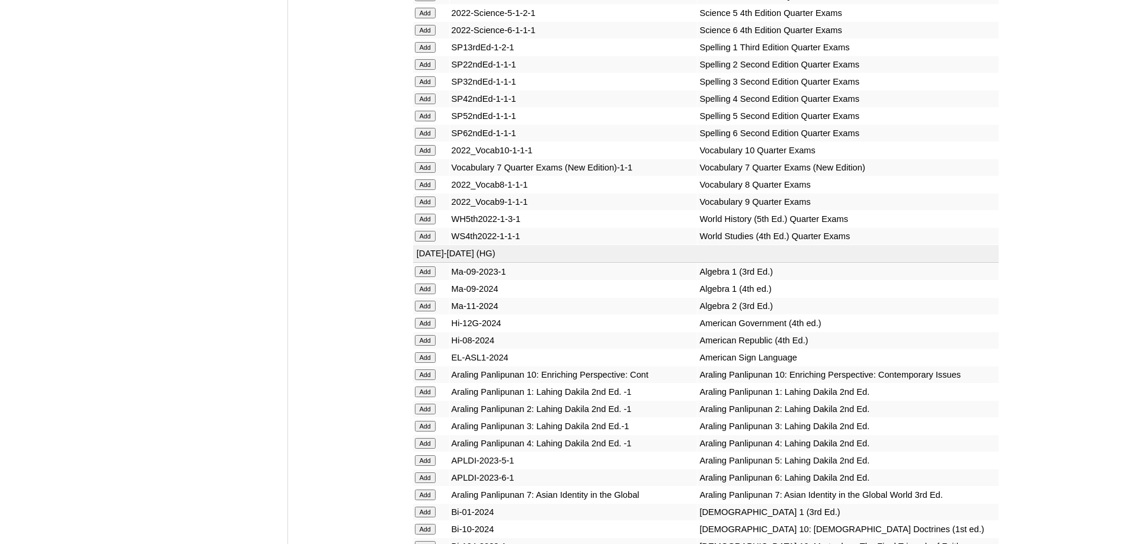
click at [427, 104] on input "Add" at bounding box center [425, 99] width 21 height 11
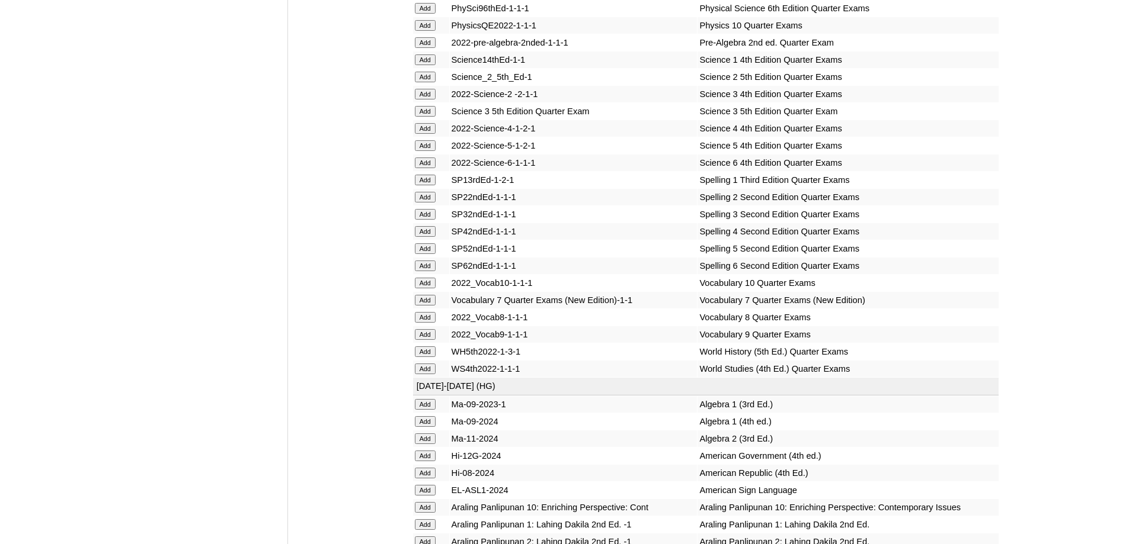
scroll to position [2412, 0]
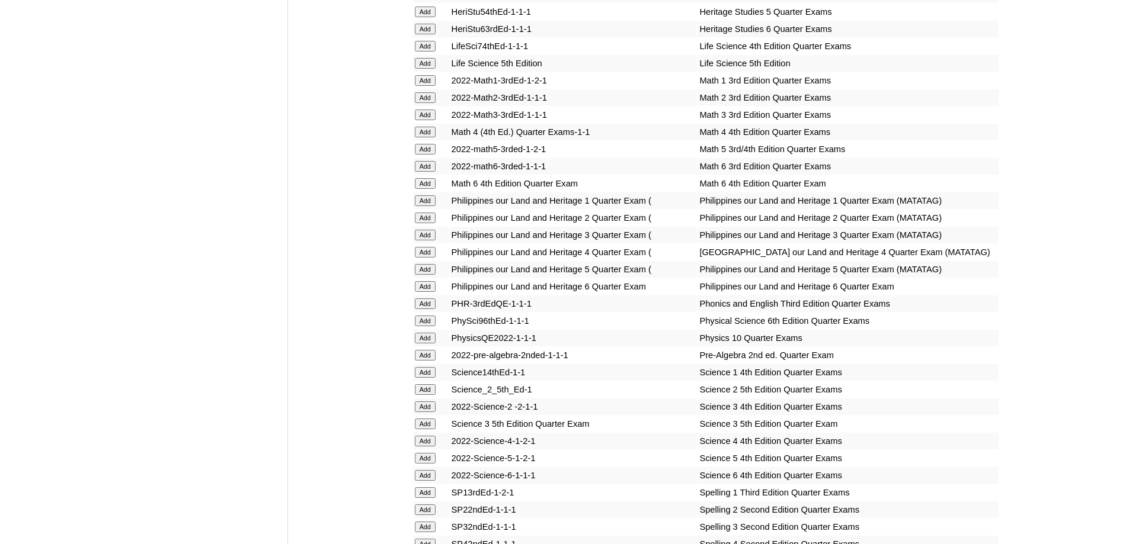
scroll to position [2116, 0]
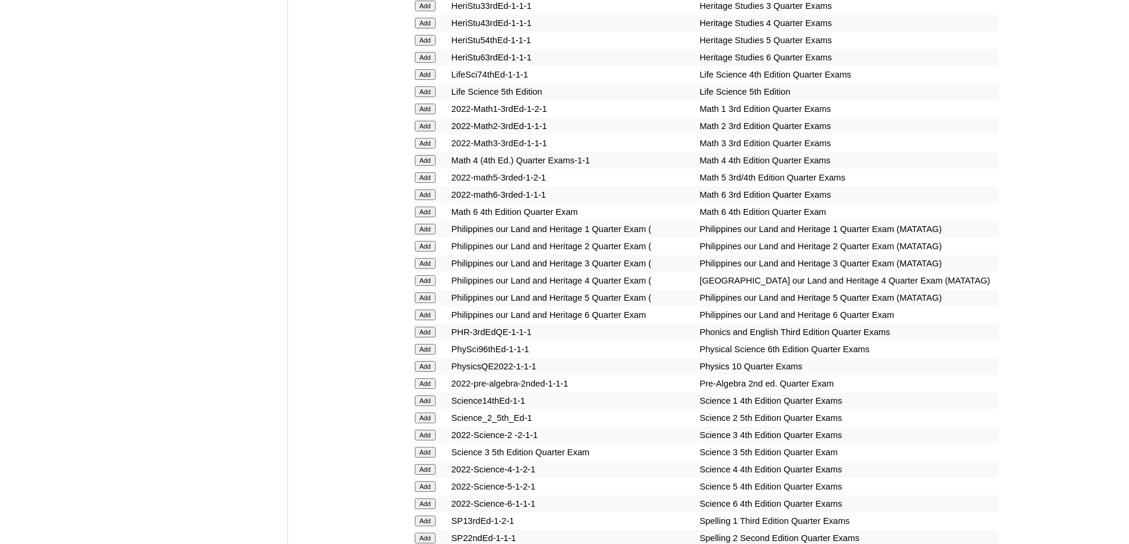
click at [430, 166] on input "Add" at bounding box center [425, 160] width 21 height 11
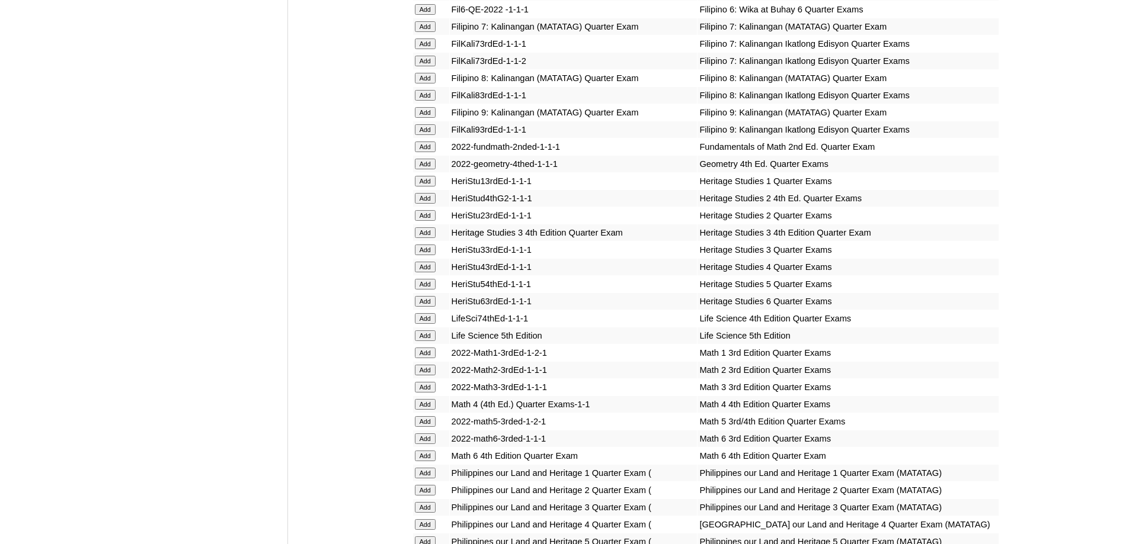
scroll to position [1820, 0]
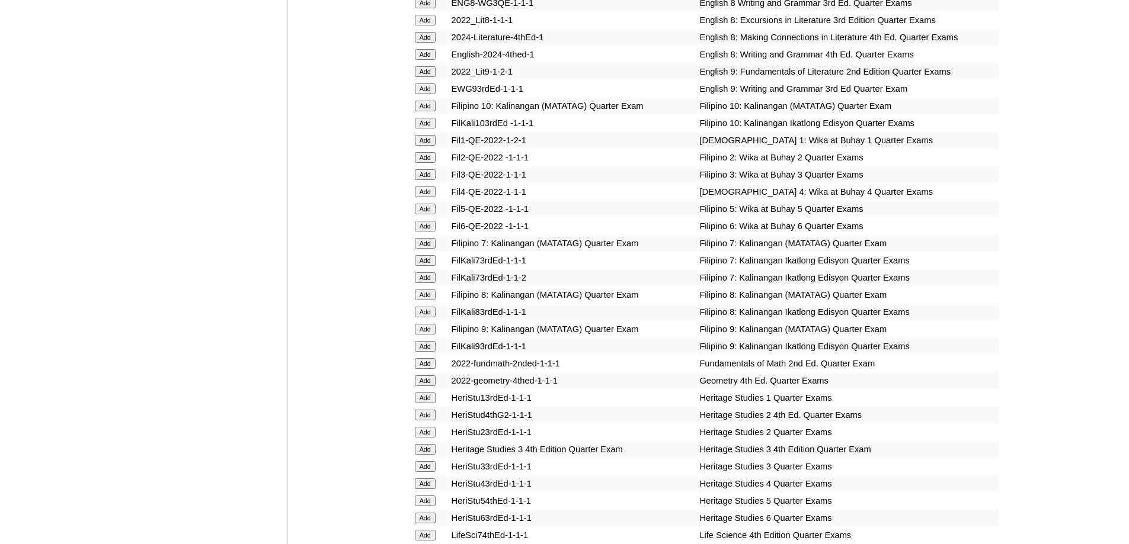
scroll to position [1659, 0]
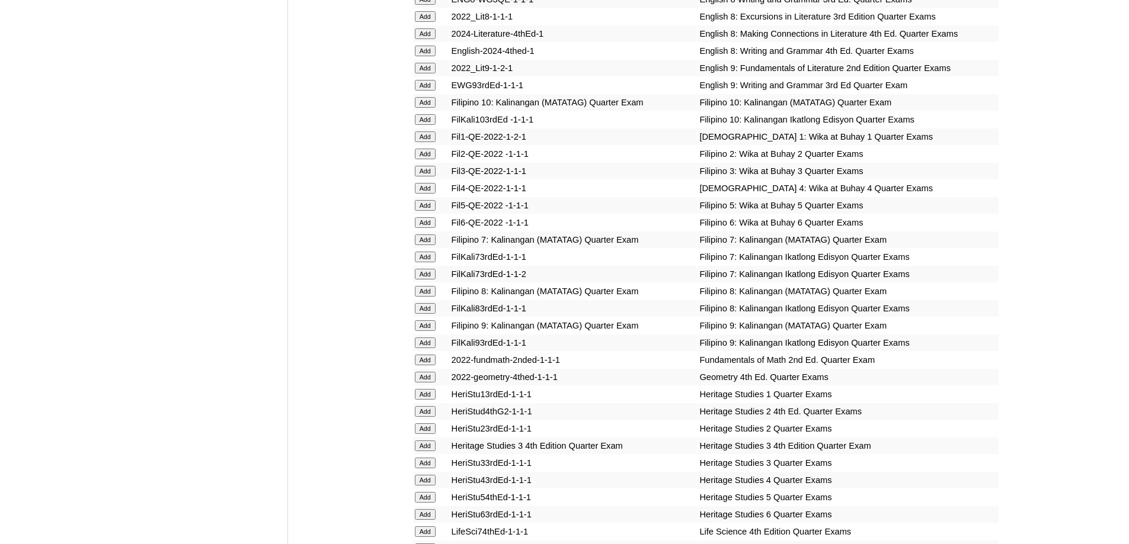
click at [431, 194] on input "Add" at bounding box center [425, 188] width 21 height 11
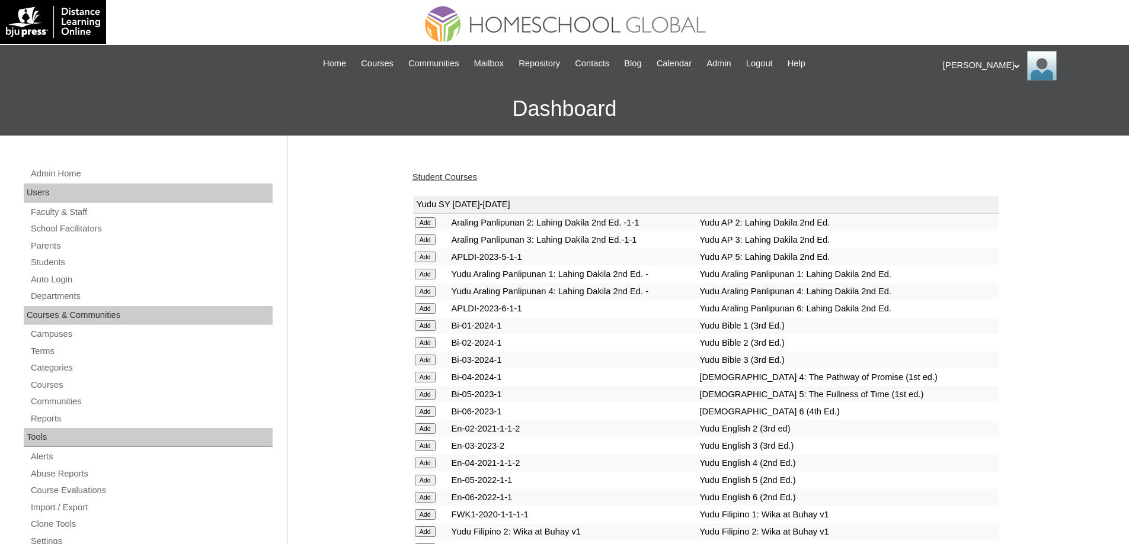
click at [438, 182] on link "Student Courses" at bounding box center [444, 176] width 65 height 9
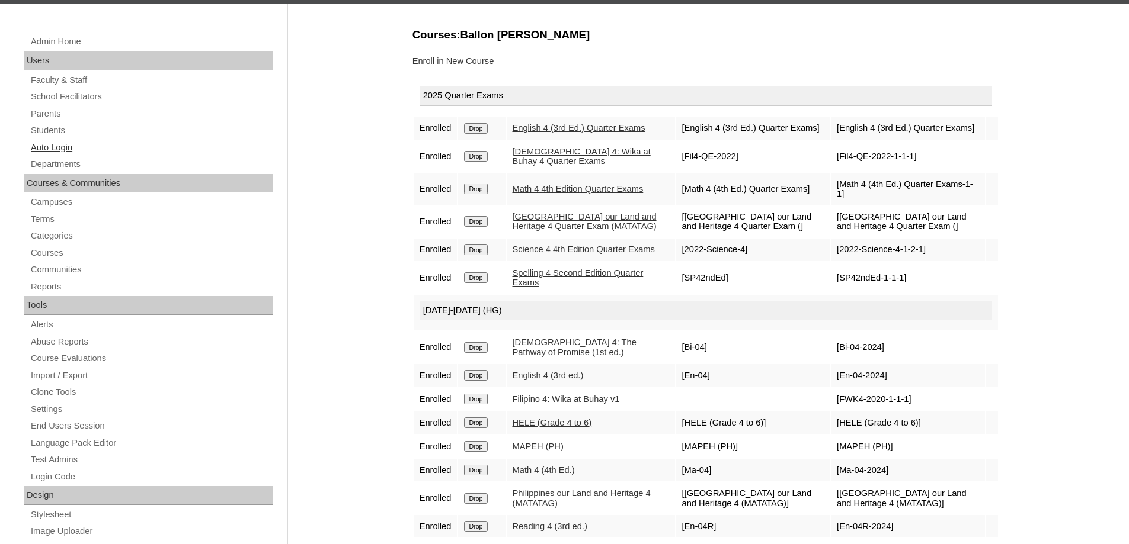
scroll to position [118, 0]
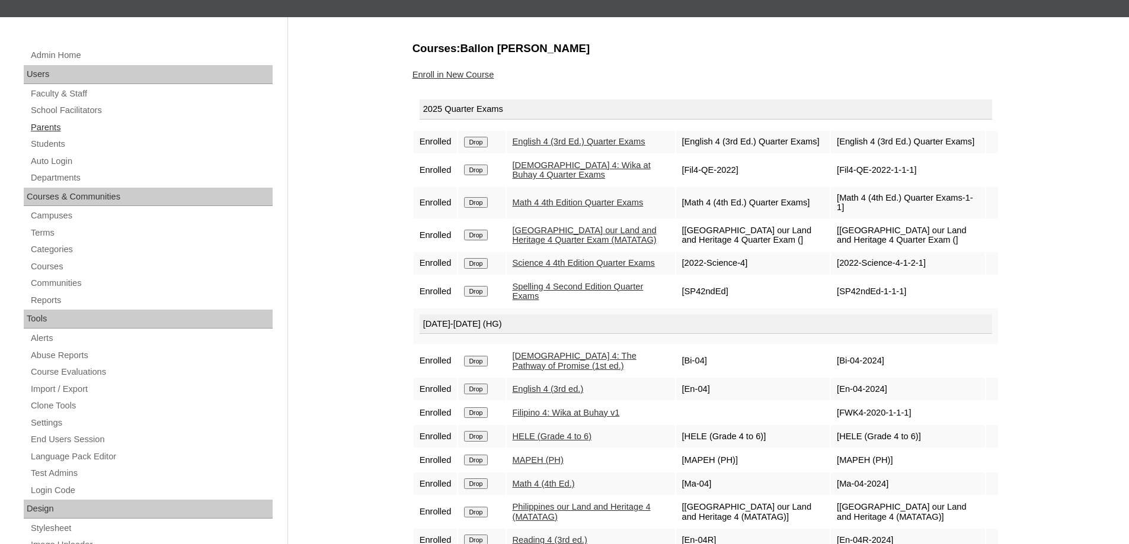
click at [66, 132] on link "Parents" at bounding box center [151, 127] width 243 height 15
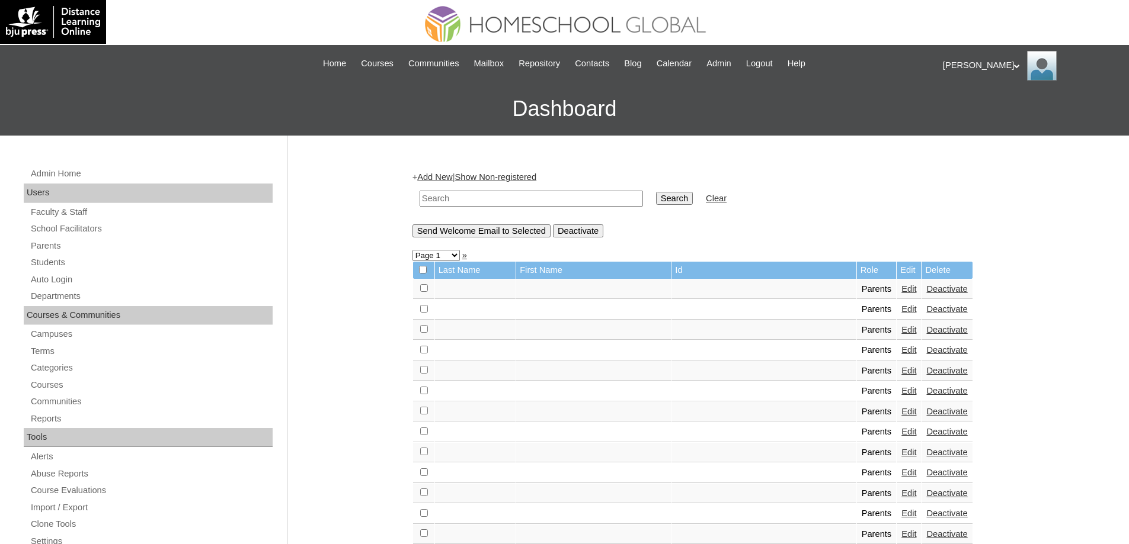
drag, startPoint x: 518, startPoint y: 201, endPoint x: 535, endPoint y: 201, distance: 16.6
click at [519, 201] on input "text" at bounding box center [530, 199] width 223 height 16
paste input "MHP00205-TECHPH2023"
type input "MHP00205-TECHPH2023"
click at [693, 197] on input "Search" at bounding box center [674, 198] width 37 height 13
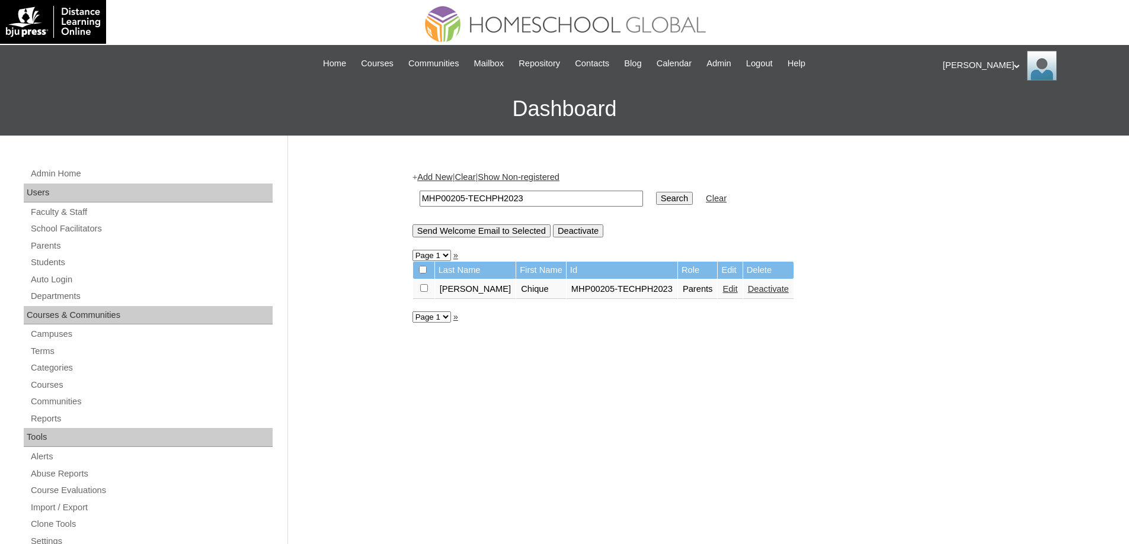
click at [722, 293] on link "Edit" at bounding box center [729, 288] width 15 height 9
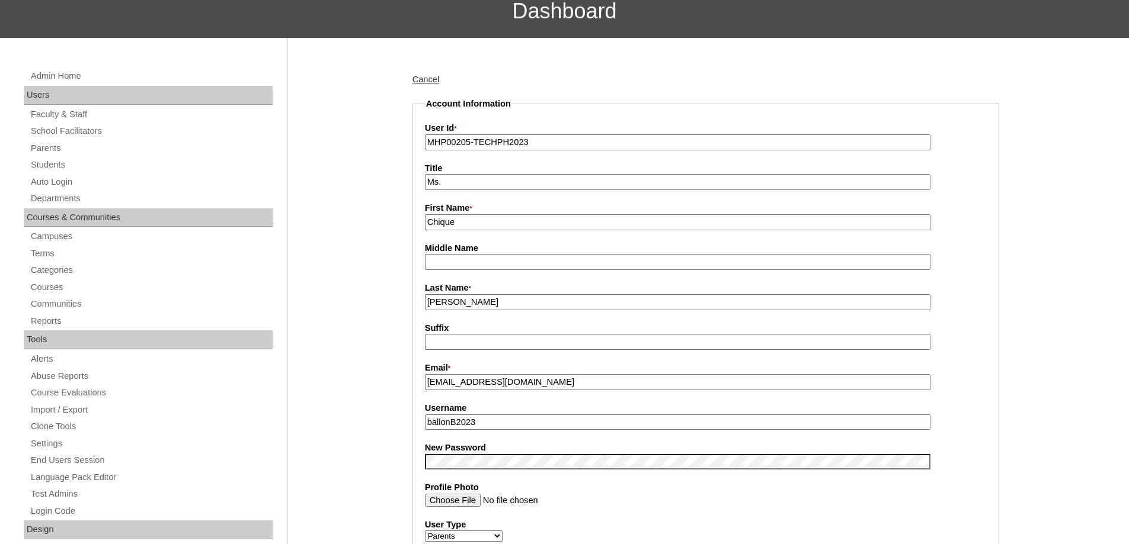
scroll to position [355, 0]
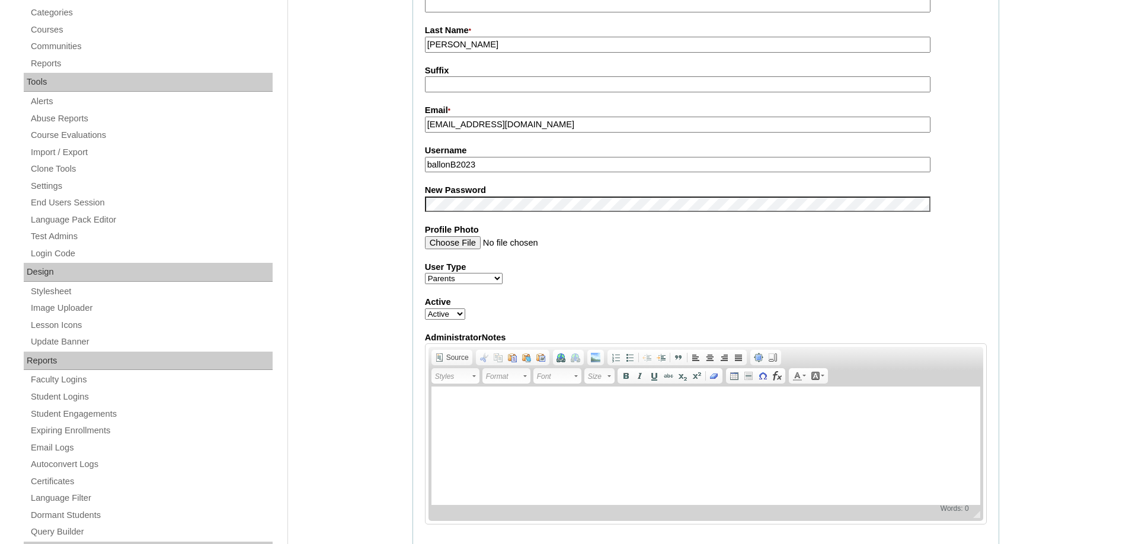
click at [360, 193] on div "Admin Home Users Faculty & Staff School Facilitators Parents Students Auto Logi…" at bounding box center [564, 482] width 1129 height 1405
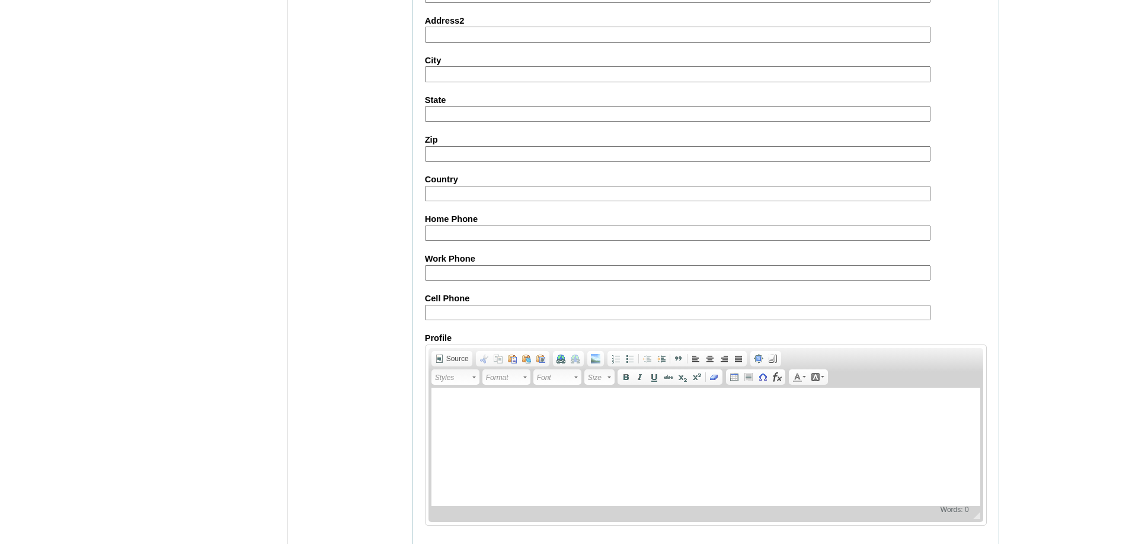
scroll to position [1012, 0]
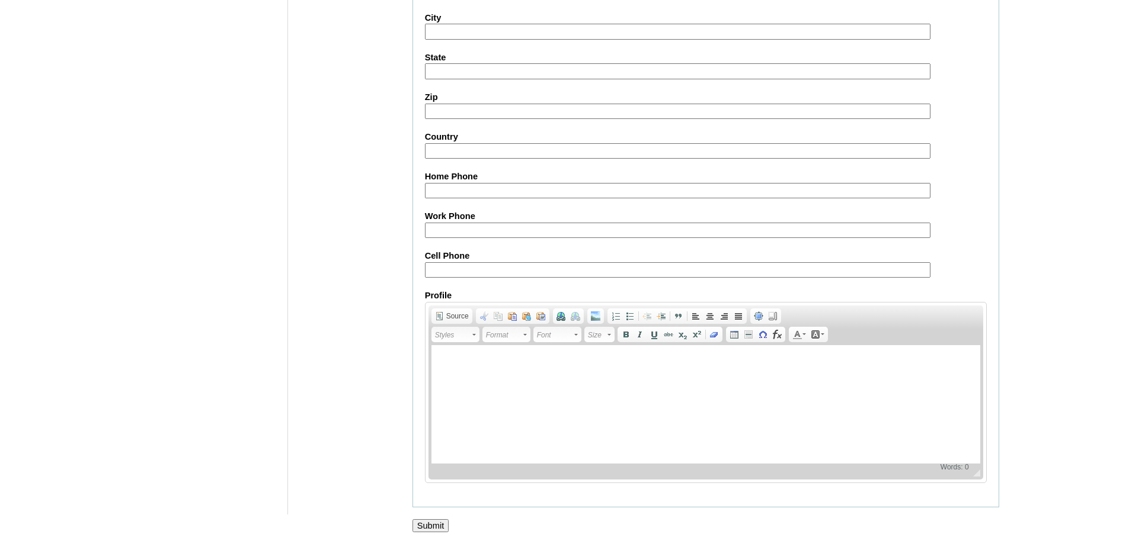
click at [449, 528] on input "Submit" at bounding box center [430, 526] width 37 height 13
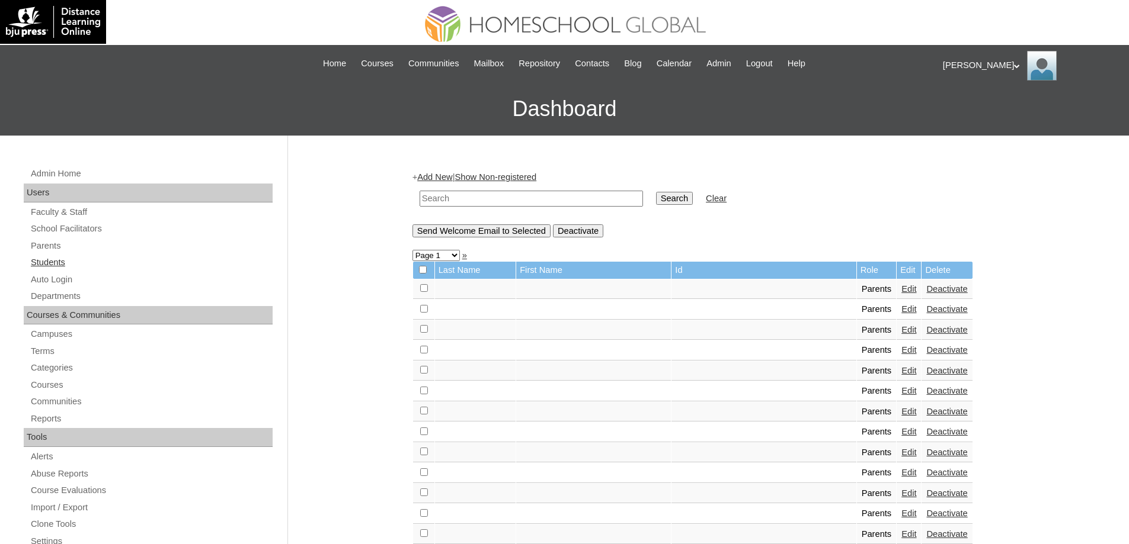
click at [145, 267] on link "Students" at bounding box center [151, 262] width 243 height 15
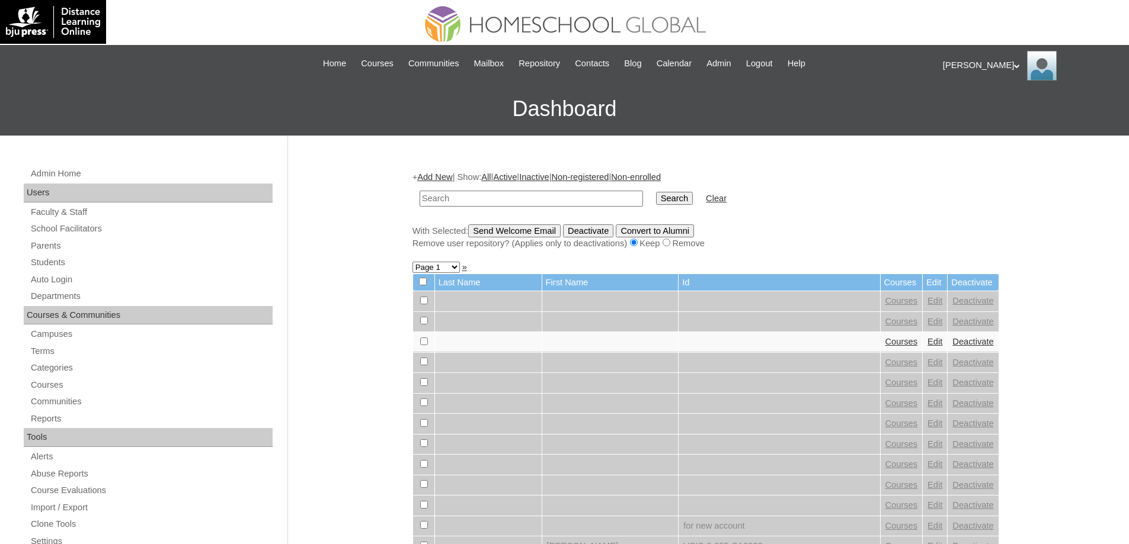
drag, startPoint x: 0, startPoint y: 0, endPoint x: 547, endPoint y: 198, distance: 582.3
click at [547, 198] on input "text" at bounding box center [530, 199] width 223 height 16
type input "MHS0277-TECHPH2023"
click at [675, 197] on input "Search" at bounding box center [674, 198] width 37 height 13
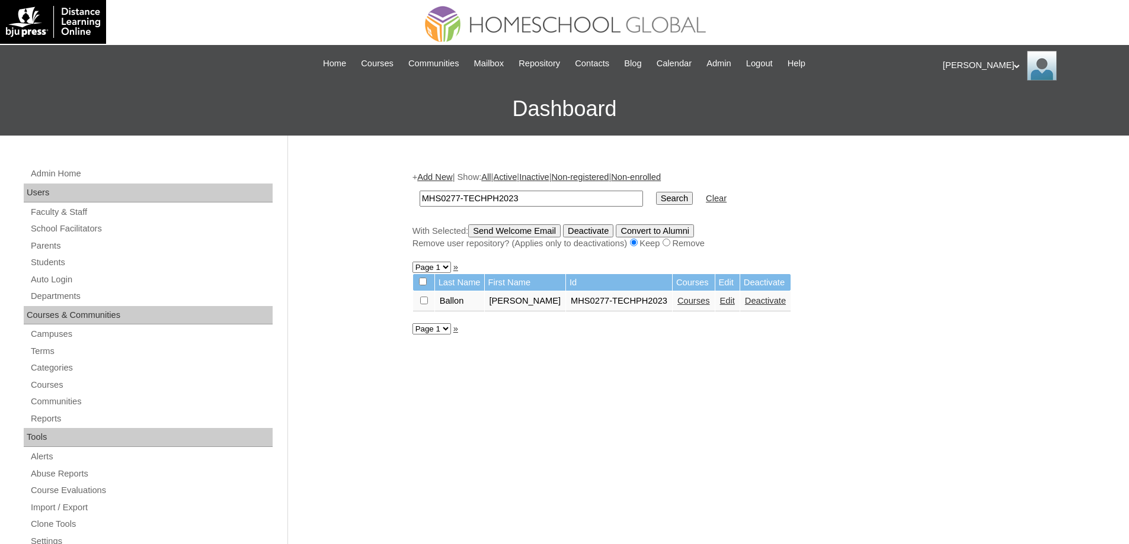
click at [731, 302] on link "Edit" at bounding box center [727, 300] width 15 height 9
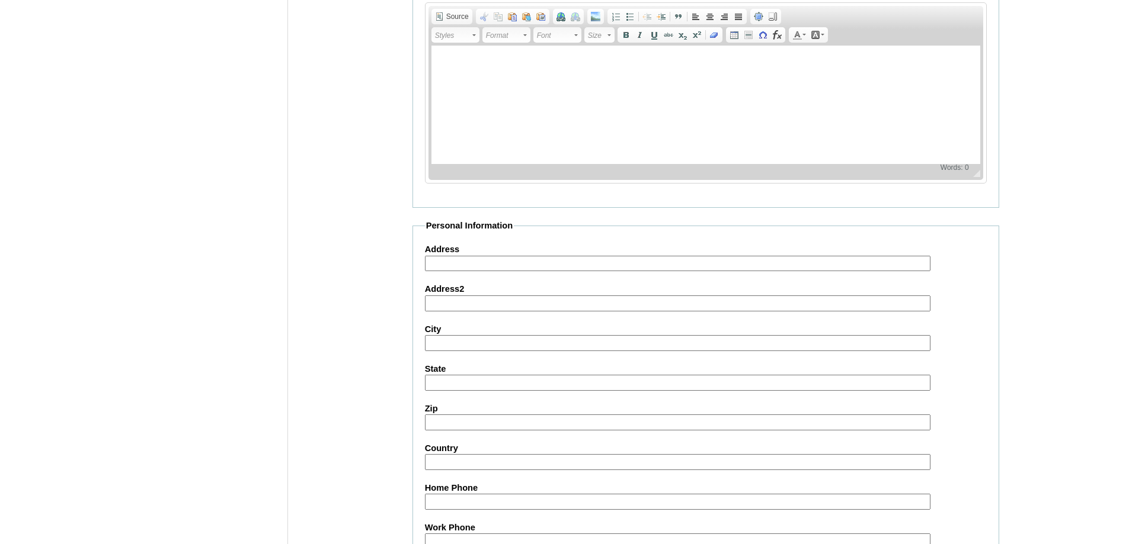
scroll to position [1261, 0]
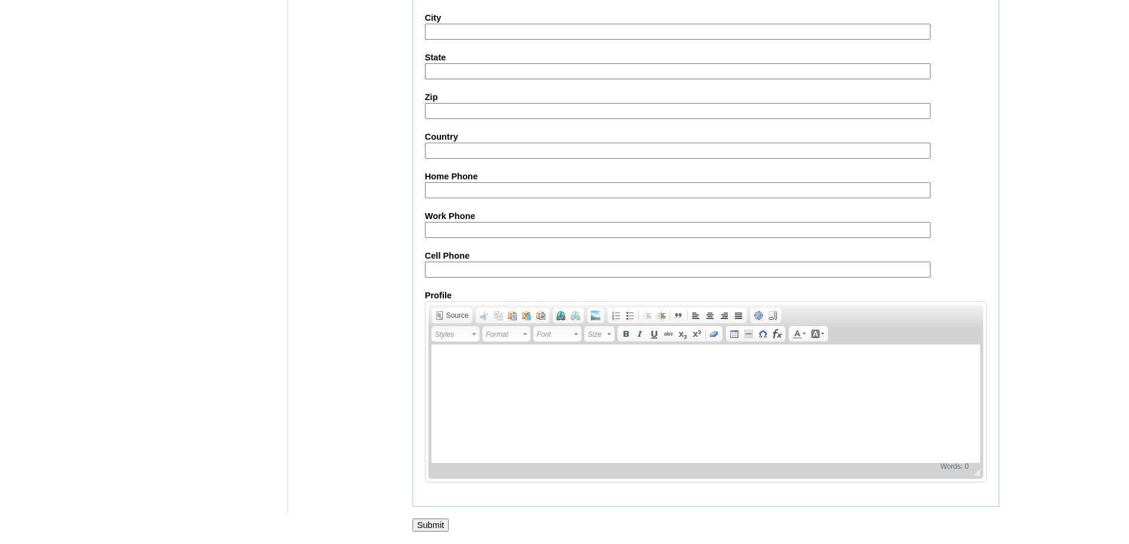
click at [430, 527] on input "Submit" at bounding box center [430, 525] width 37 height 13
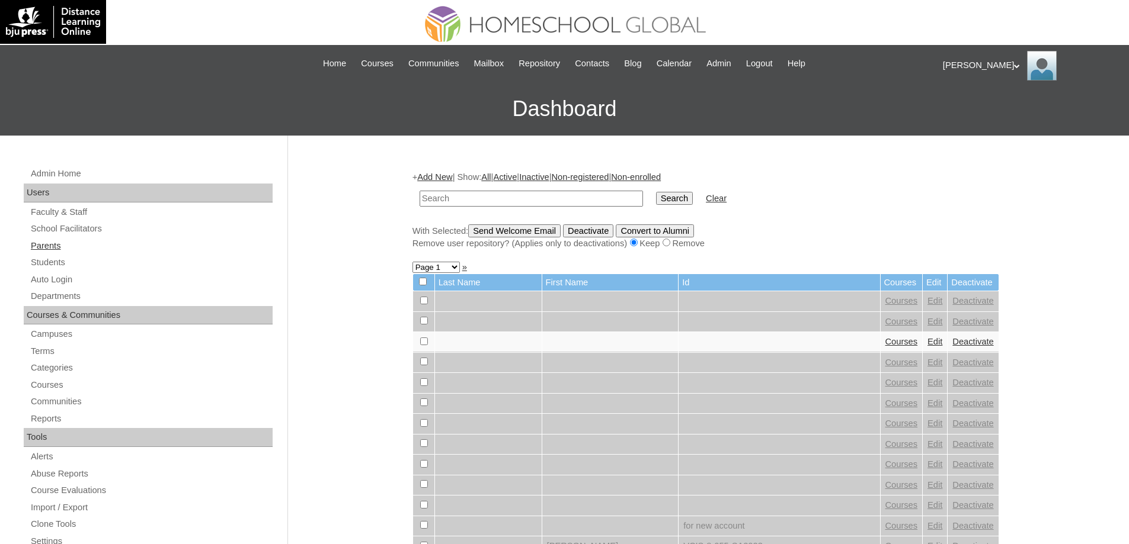
click at [74, 249] on link "Parents" at bounding box center [151, 246] width 243 height 15
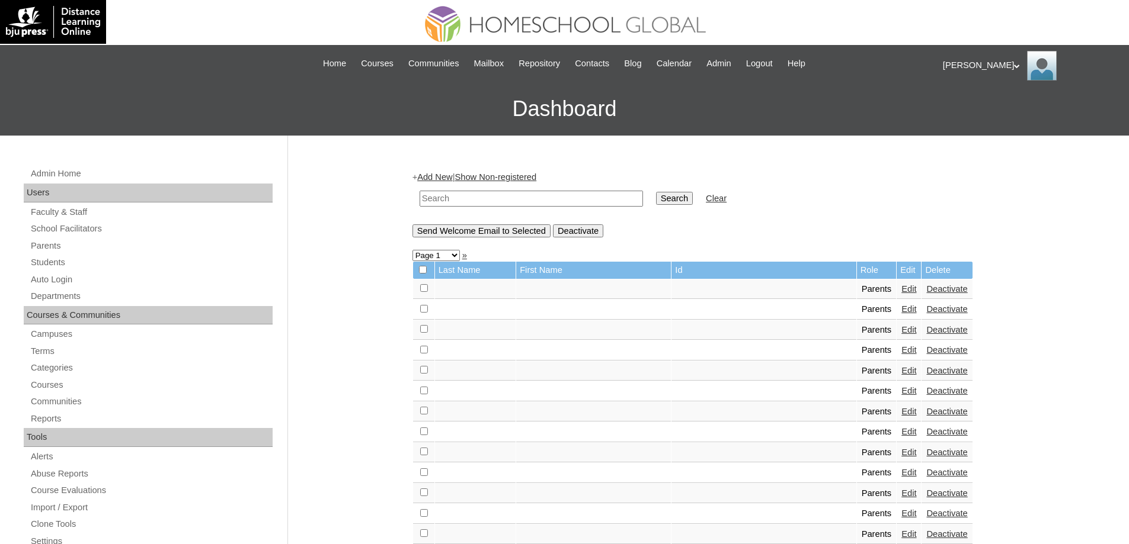
drag, startPoint x: 0, startPoint y: 0, endPoint x: 594, endPoint y: 197, distance: 625.9
click at [502, 198] on input "text" at bounding box center [530, 199] width 223 height 16
paste input "MHP00205-TECHPH2023"
type input "MHP00205-TECHPH2023"
drag, startPoint x: 669, startPoint y: 195, endPoint x: 675, endPoint y: 194, distance: 6.5
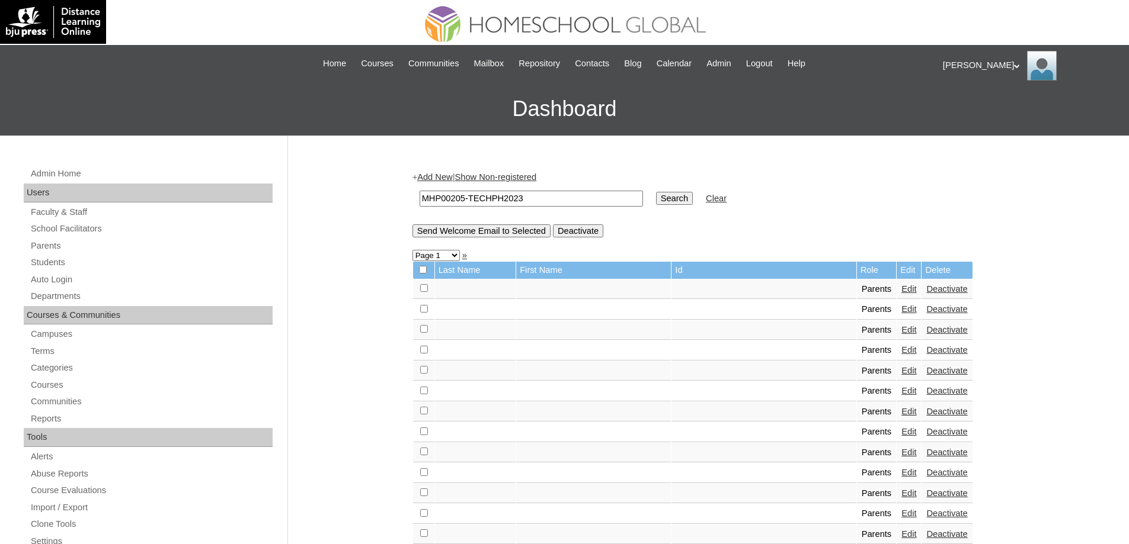
click at [673, 195] on input "Search" at bounding box center [674, 198] width 37 height 13
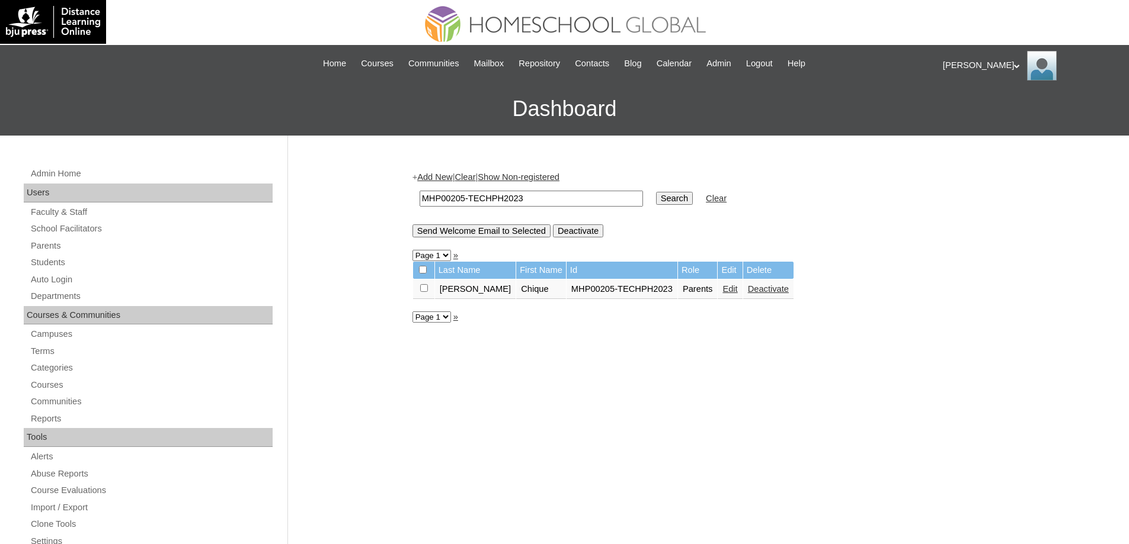
click at [722, 290] on link "Edit" at bounding box center [729, 288] width 15 height 9
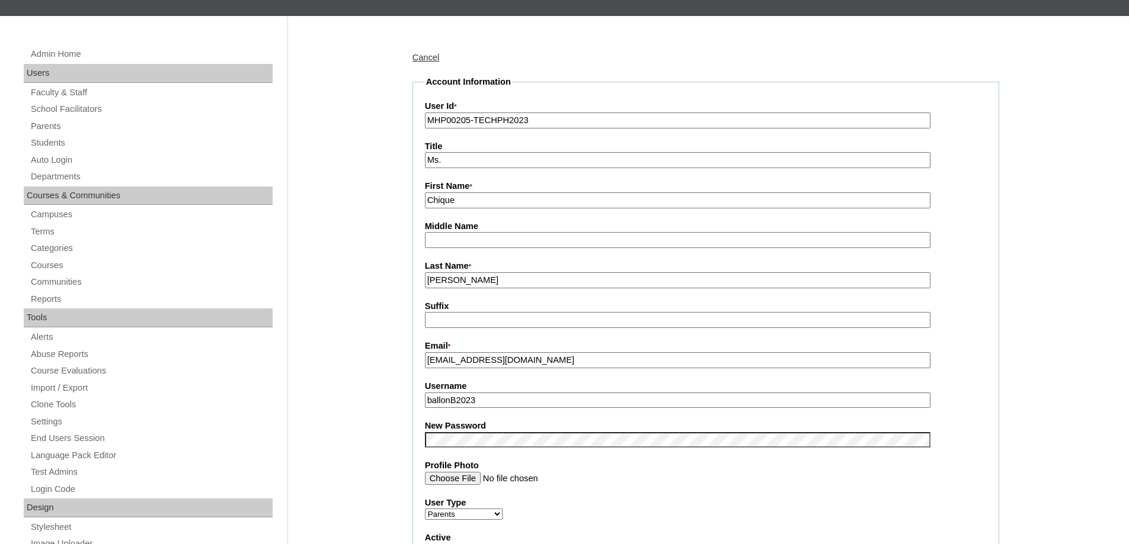
scroll to position [415, 0]
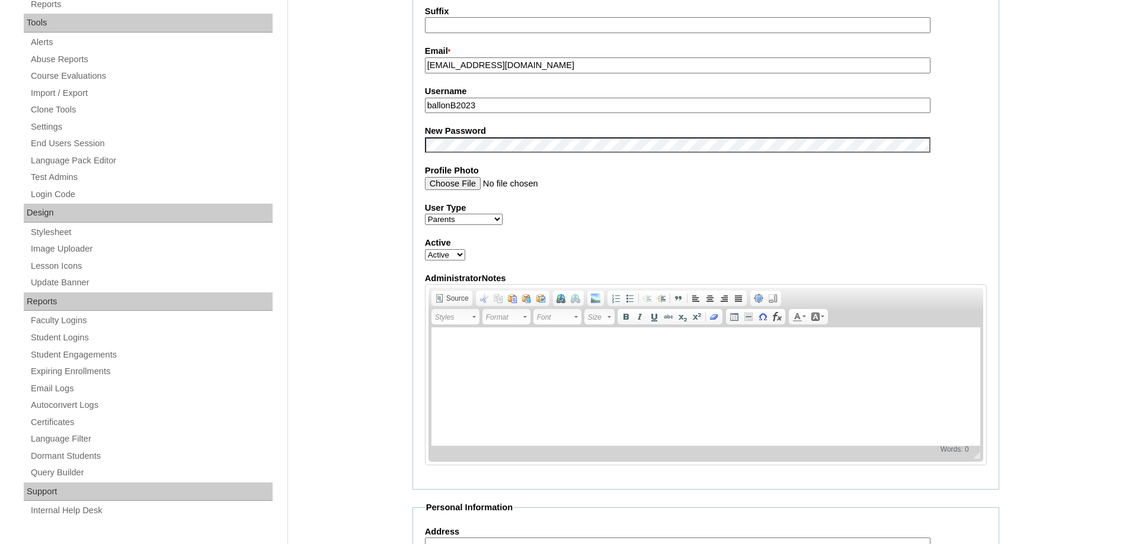
click at [475, 156] on fieldset "Account Information User Id * MHP00205-TECHPH2023 Title Ms. First Name * Chique…" at bounding box center [705, 135] width 587 height 709
drag, startPoint x: 372, startPoint y: 183, endPoint x: 381, endPoint y: 238, distance: 55.8
click at [372, 183] on div "Admin Home Users Faculty & Staff School Facilitators Parents Students Auto Logi…" at bounding box center [564, 423] width 1129 height 1405
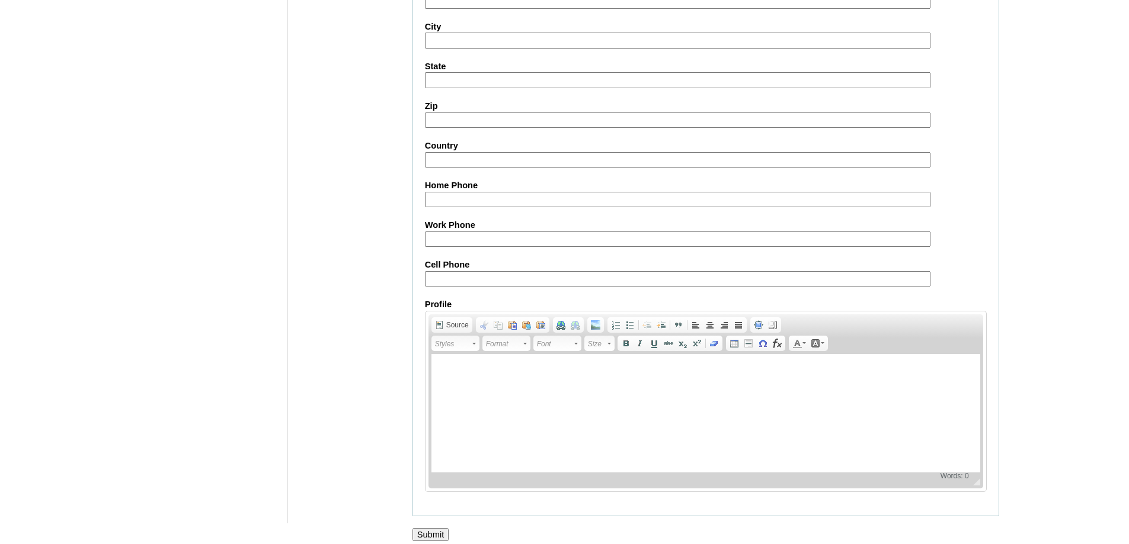
scroll to position [1012, 0]
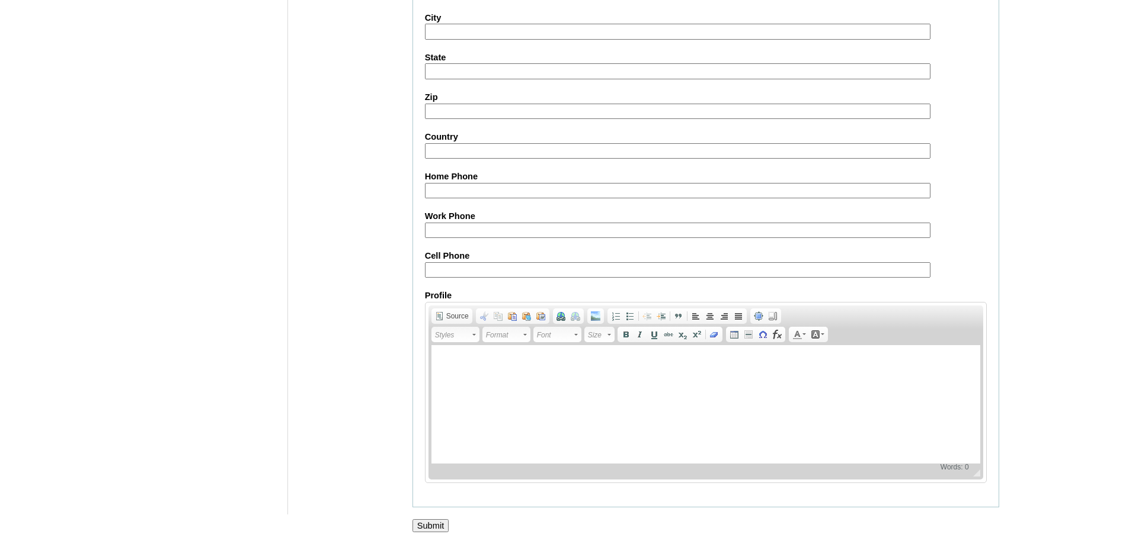
click at [440, 523] on input "Submit" at bounding box center [430, 526] width 37 height 13
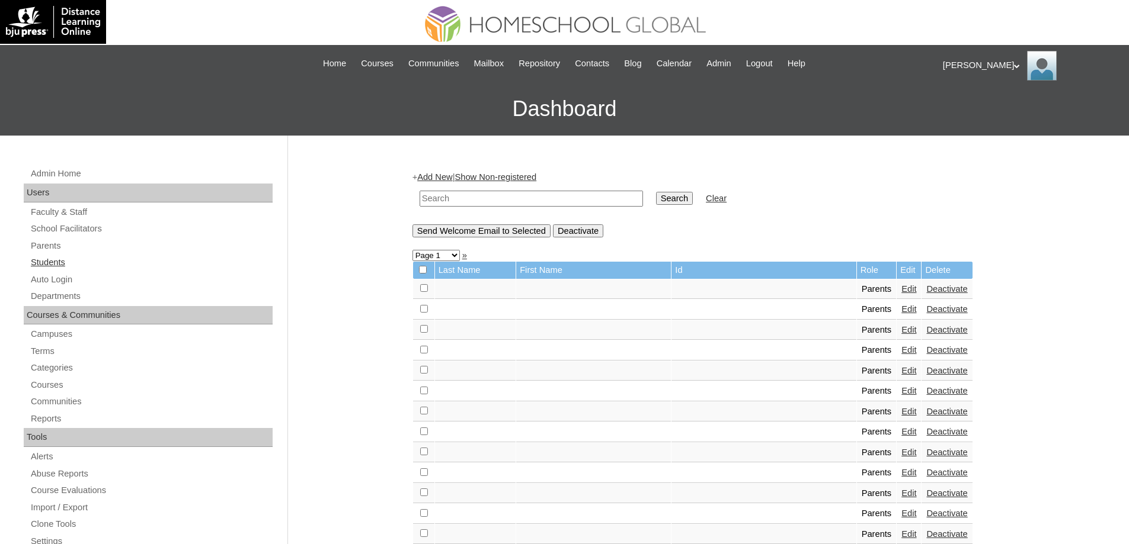
click at [30, 265] on link "Students" at bounding box center [151, 262] width 243 height 15
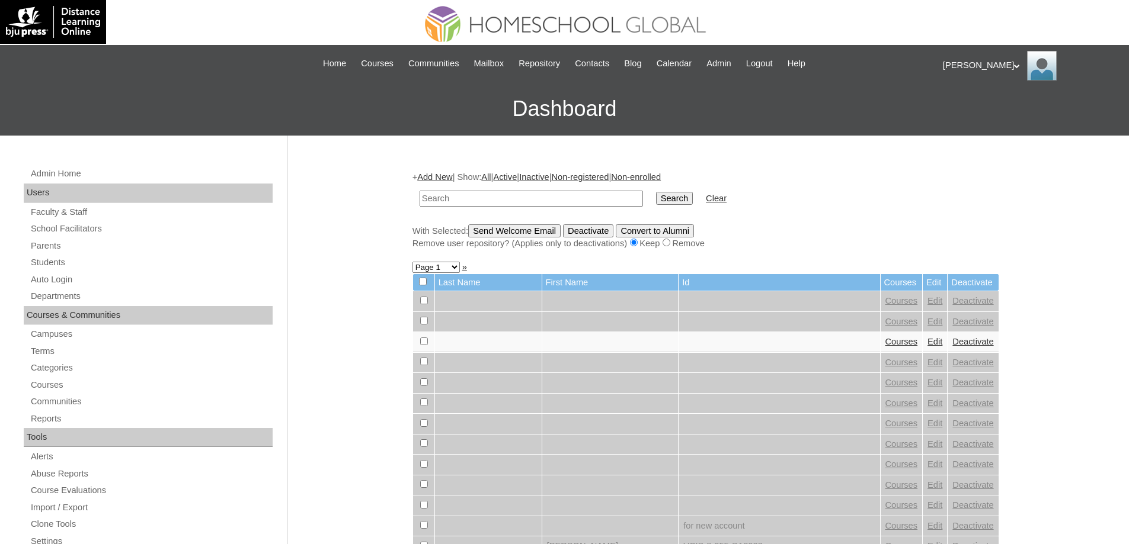
click at [473, 200] on input "text" at bounding box center [530, 199] width 223 height 16
type input "MHS0277-TECHPH2023"
click at [685, 198] on input "Search" at bounding box center [674, 198] width 37 height 13
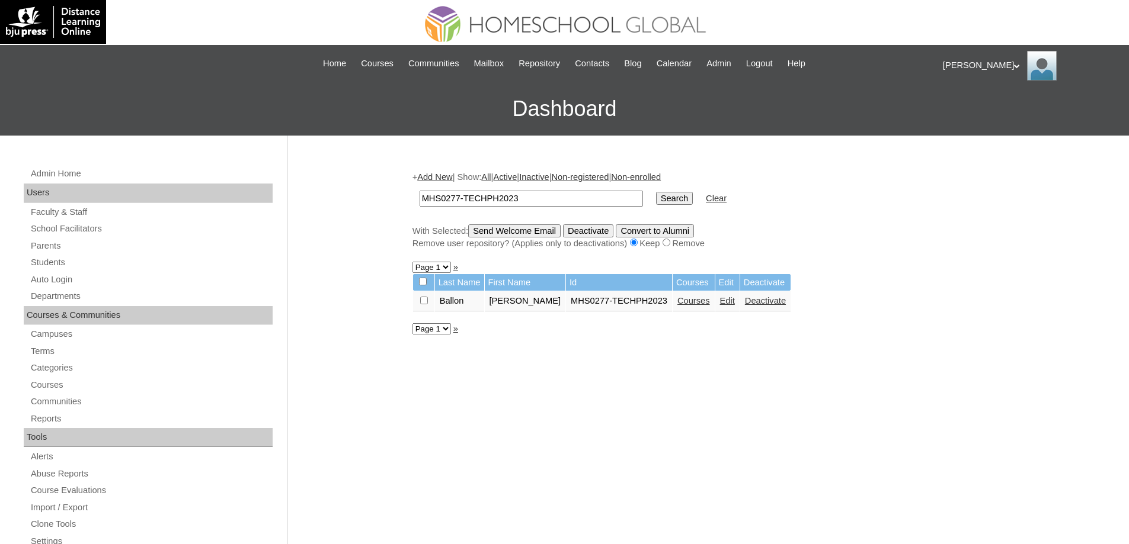
click at [729, 301] on link "Edit" at bounding box center [727, 300] width 15 height 9
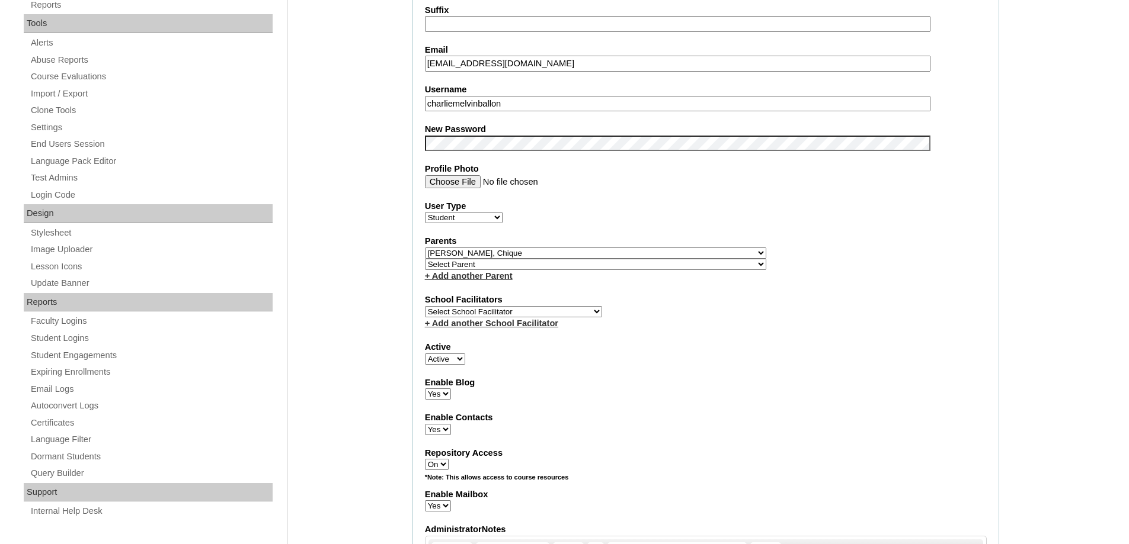
scroll to position [415, 0]
click at [370, 187] on div "Admin Home Users Faculty & Staff School Facilitators Parents Students Auto Logi…" at bounding box center [564, 549] width 1129 height 1656
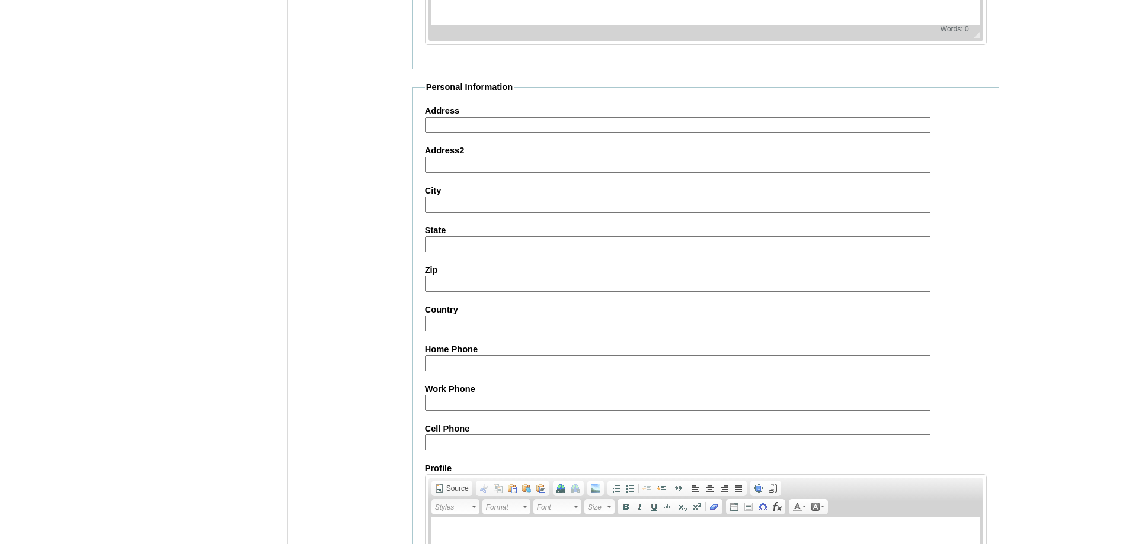
scroll to position [1261, 0]
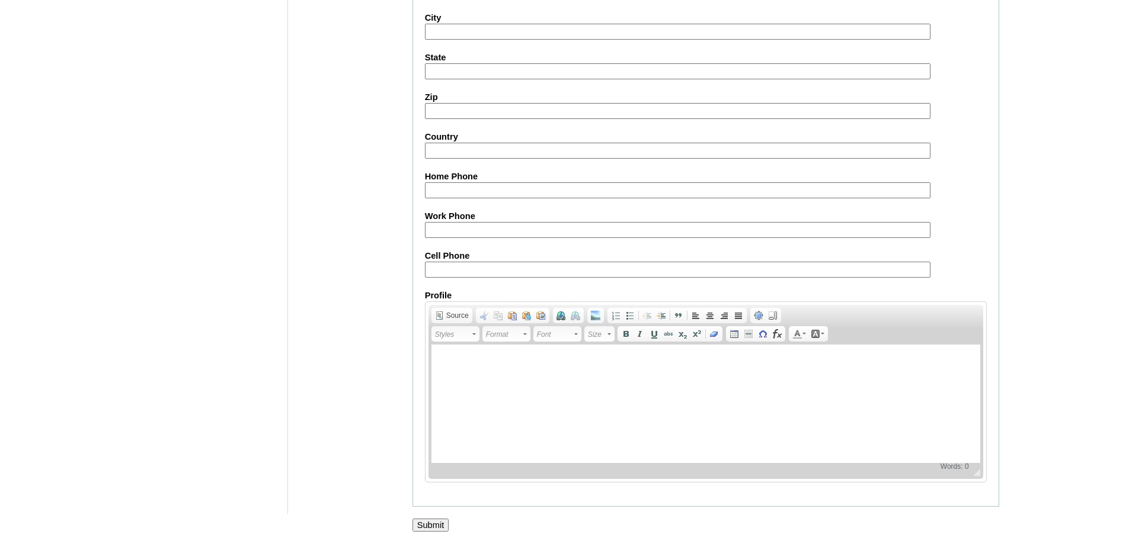
click at [446, 527] on input "Submit" at bounding box center [430, 525] width 37 height 13
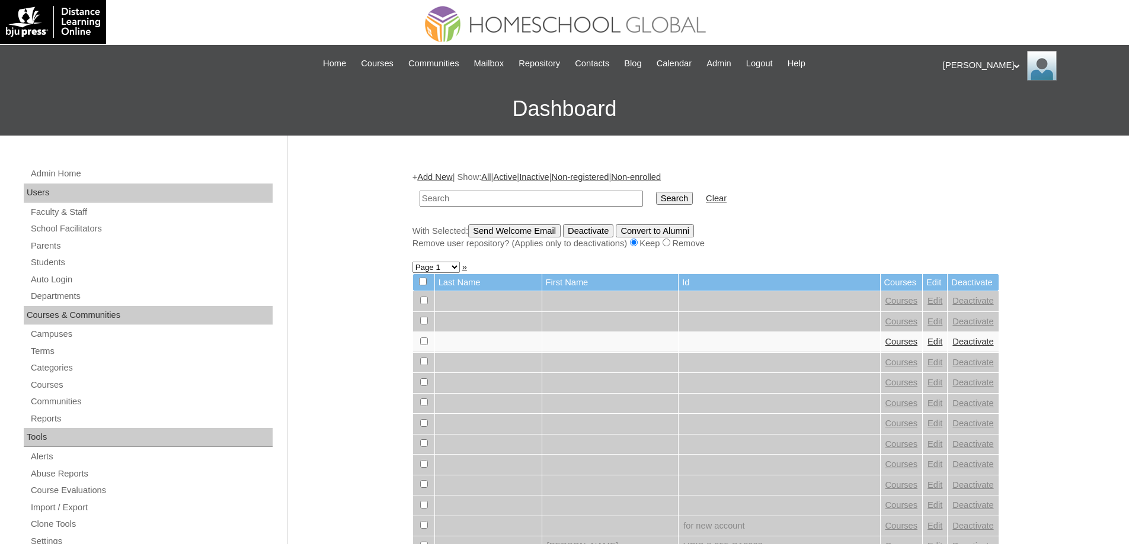
click at [469, 193] on input "text" at bounding box center [530, 199] width 223 height 16
paste input "MHS0277-TECHPH2023"
type input "MHS0277-TECHPH2023"
click at [685, 203] on input "Search" at bounding box center [674, 198] width 37 height 13
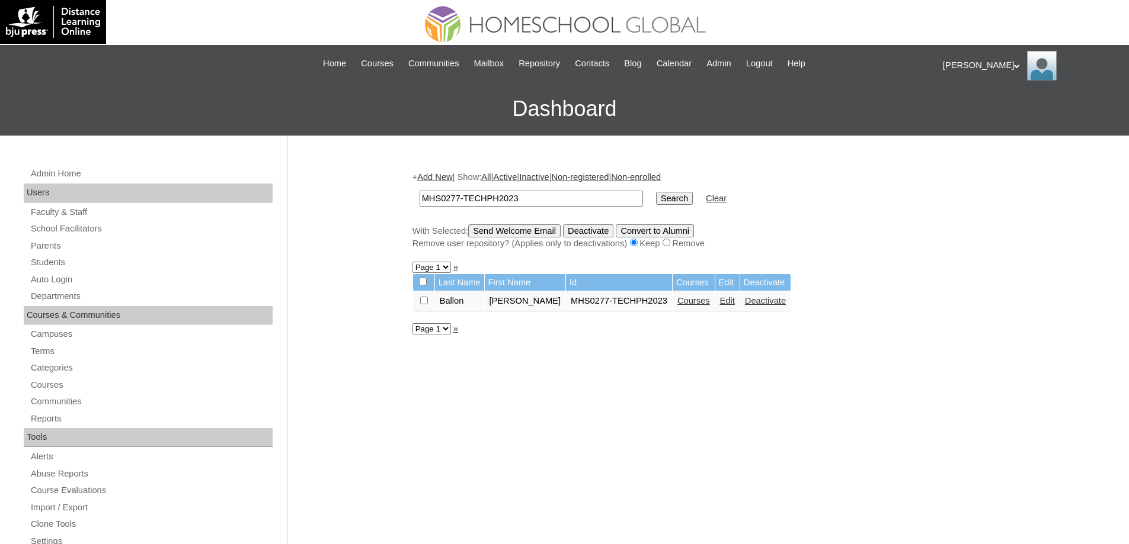
click at [707, 305] on link "Courses" at bounding box center [693, 300] width 33 height 9
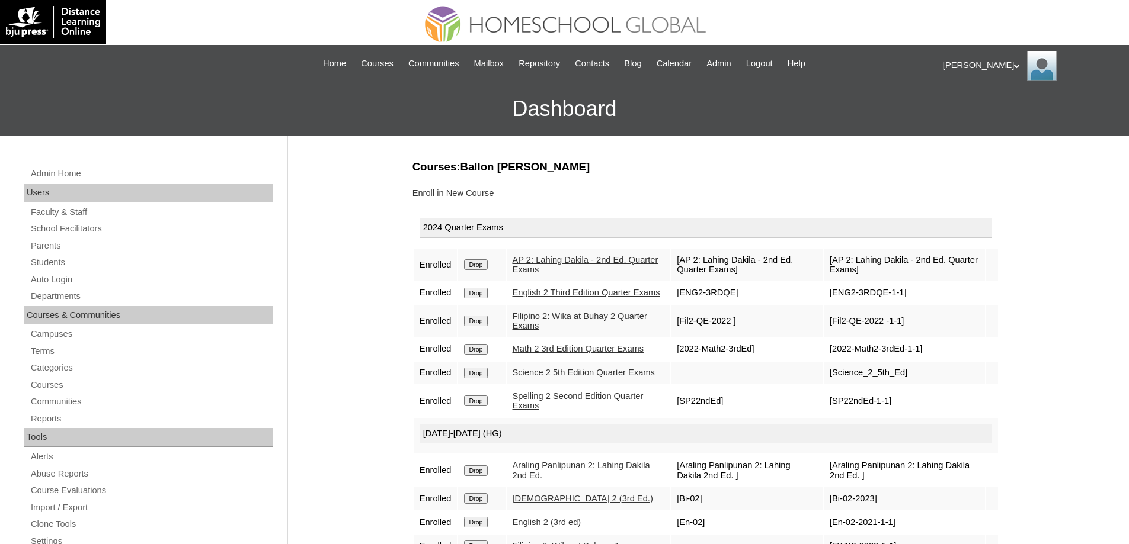
click at [467, 267] on td "Drop" at bounding box center [481, 264] width 47 height 31
click at [472, 265] on input "Drop" at bounding box center [475, 264] width 23 height 11
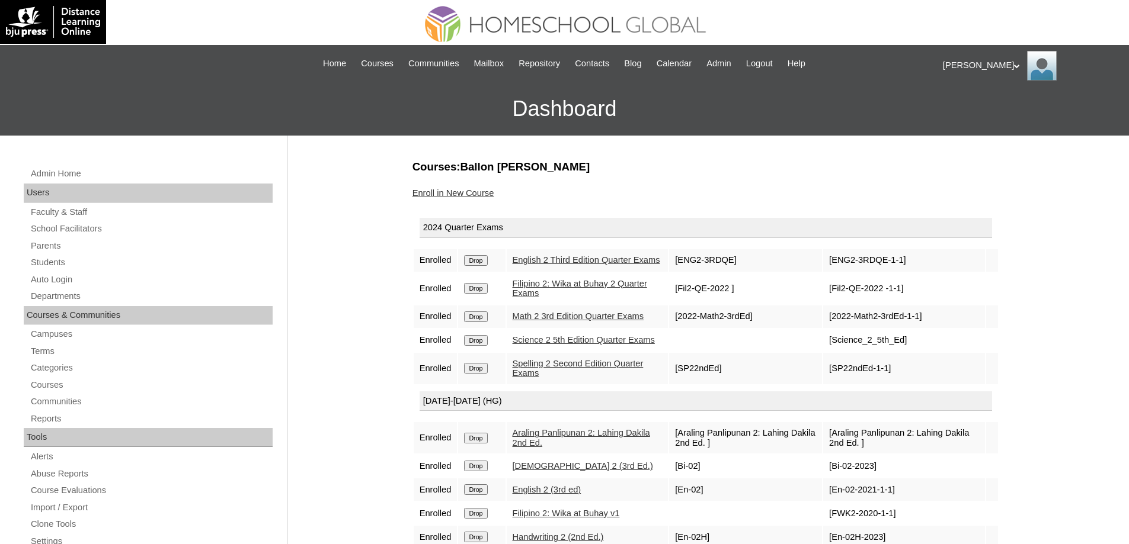
click at [499, 259] on form "Drop" at bounding box center [481, 259] width 35 height 9
click at [487, 266] on input "Drop" at bounding box center [475, 260] width 23 height 11
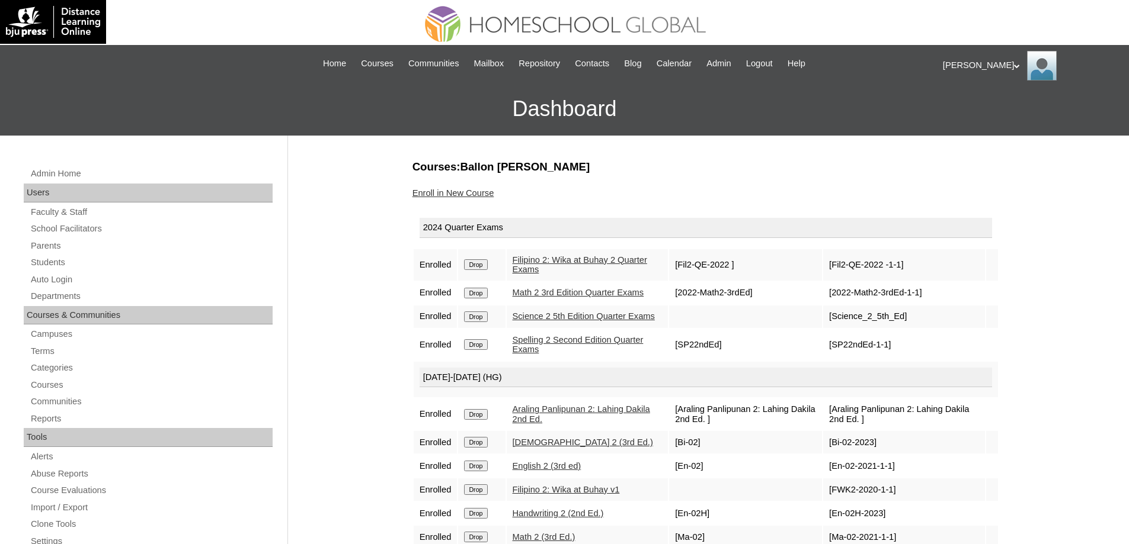
click at [487, 265] on input "Drop" at bounding box center [475, 264] width 23 height 11
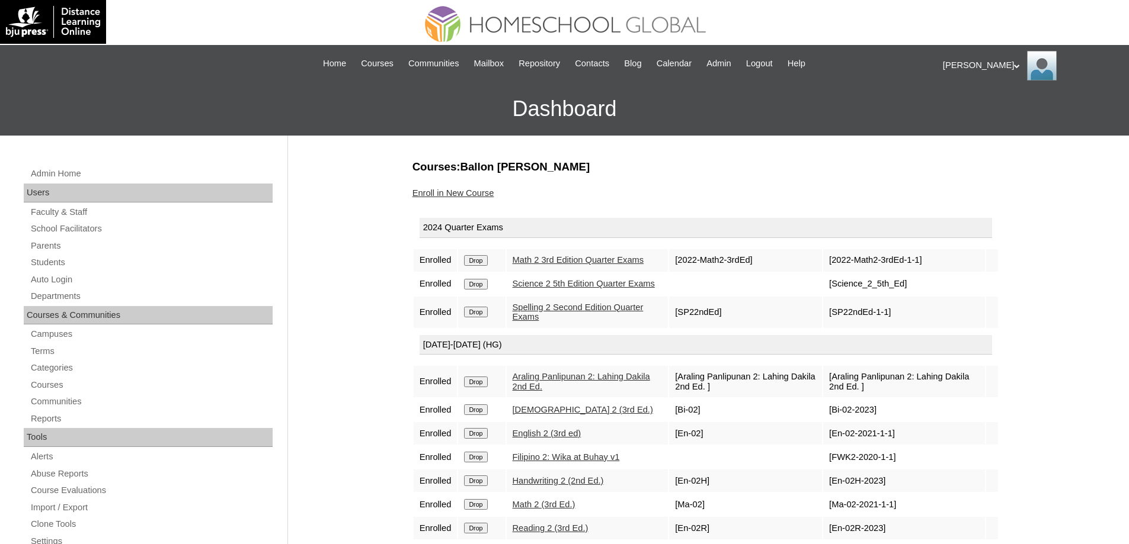
click at [486, 266] on input "Drop" at bounding box center [475, 260] width 23 height 11
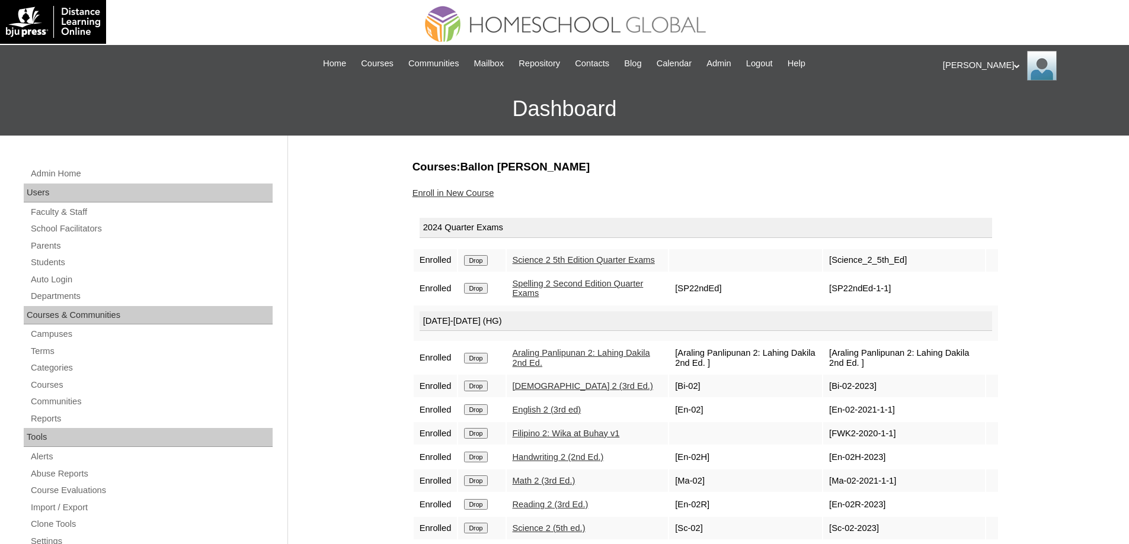
click at [483, 266] on input "Drop" at bounding box center [475, 260] width 23 height 11
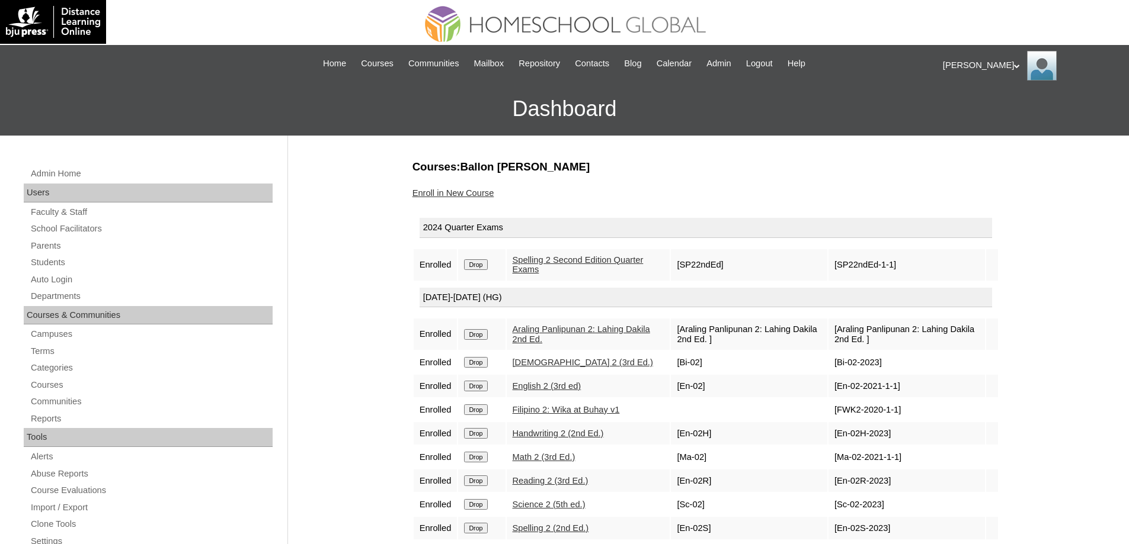
click at [487, 262] on input "Drop" at bounding box center [475, 264] width 23 height 11
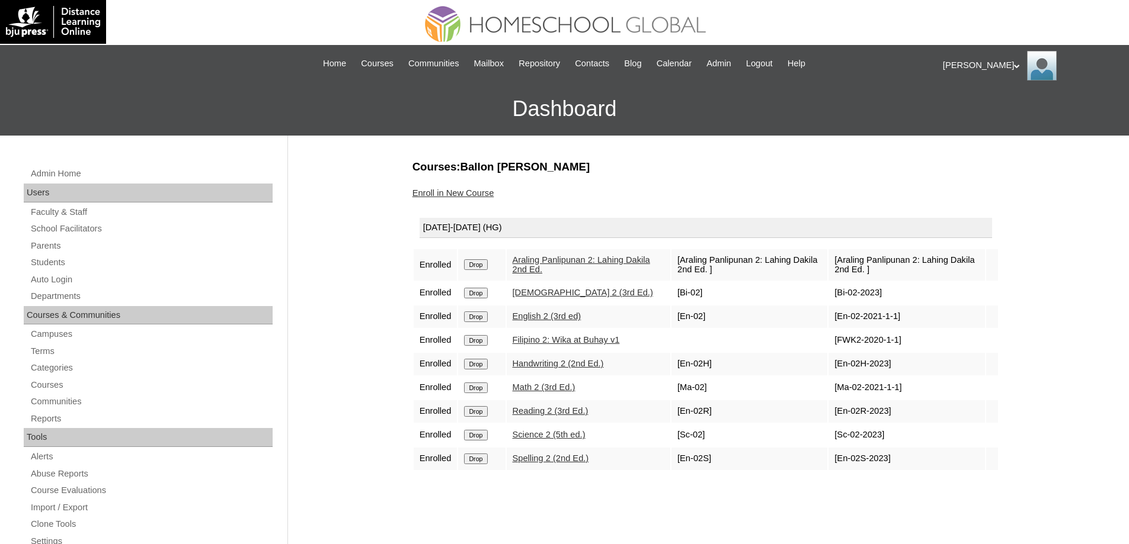
click at [487, 265] on input "Drop" at bounding box center [475, 264] width 23 height 11
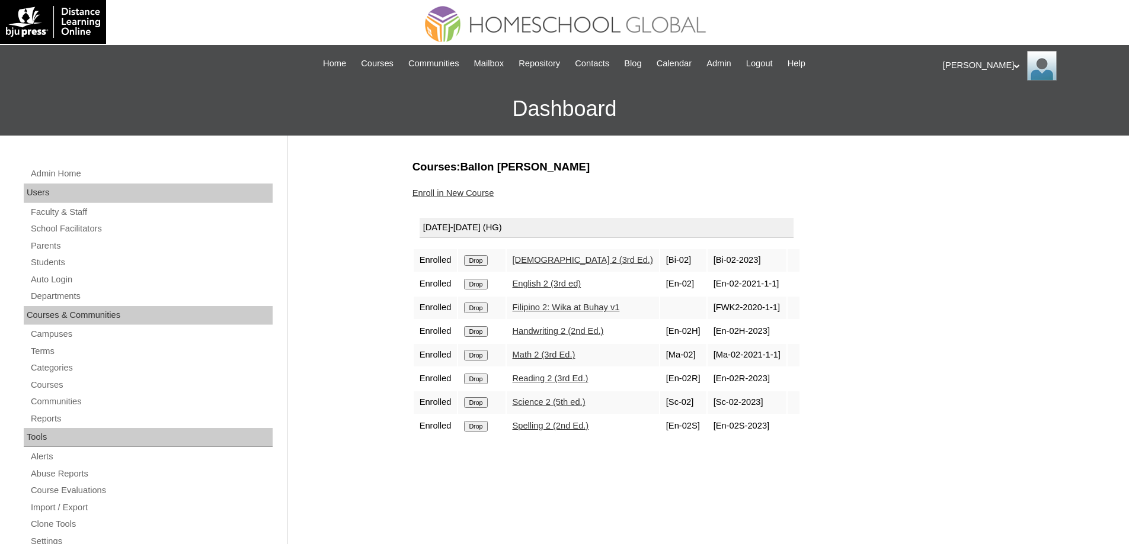
click at [485, 266] on td "Drop" at bounding box center [481, 260] width 47 height 23
drag, startPoint x: 479, startPoint y: 263, endPoint x: 623, endPoint y: 42, distance: 264.1
click at [478, 264] on input "Drop" at bounding box center [475, 260] width 23 height 11
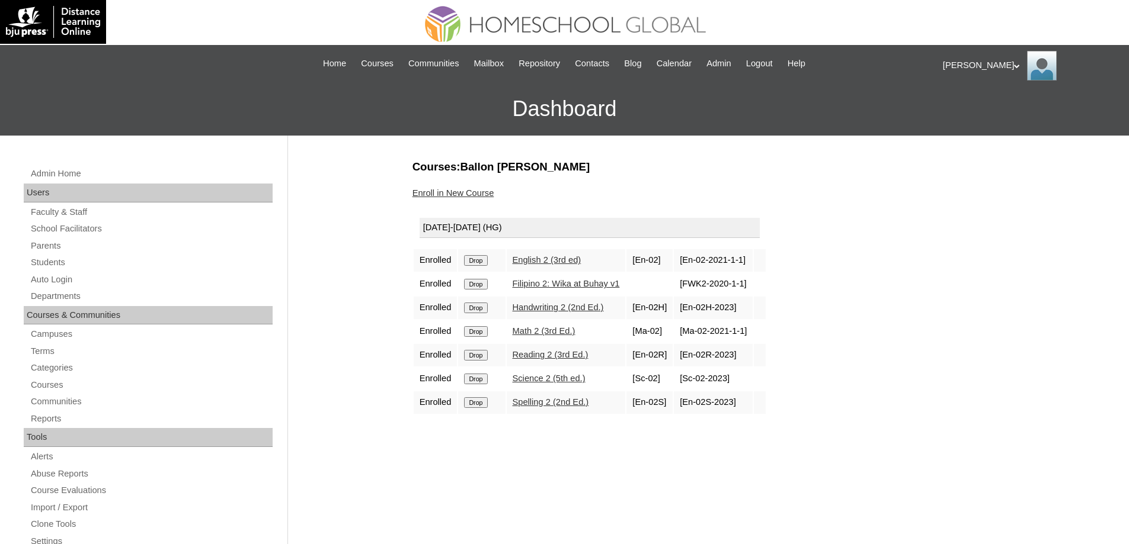
click at [480, 260] on input "Drop" at bounding box center [475, 260] width 23 height 11
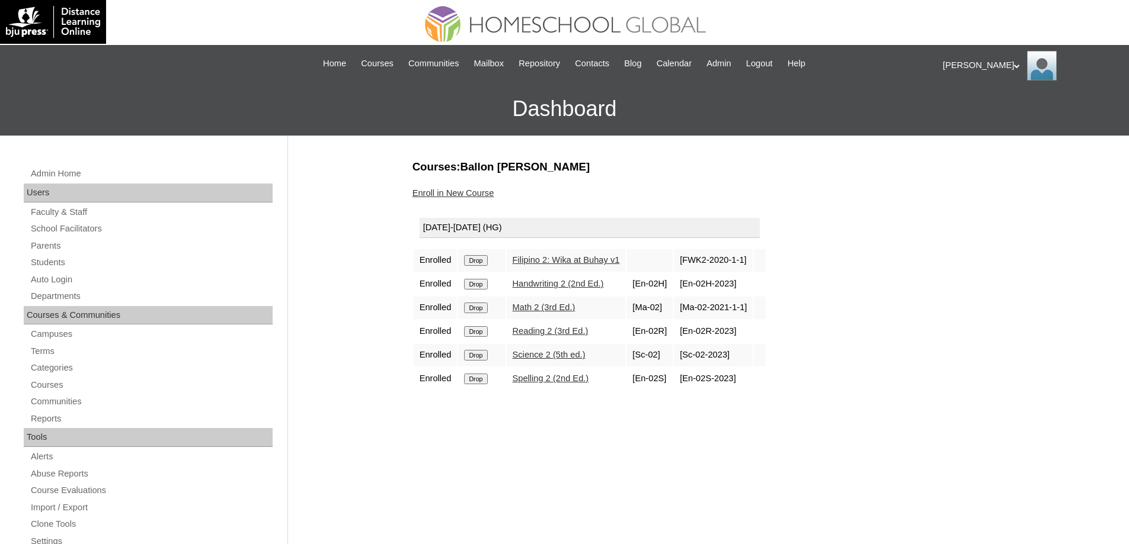
click at [483, 261] on input "Drop" at bounding box center [475, 260] width 23 height 11
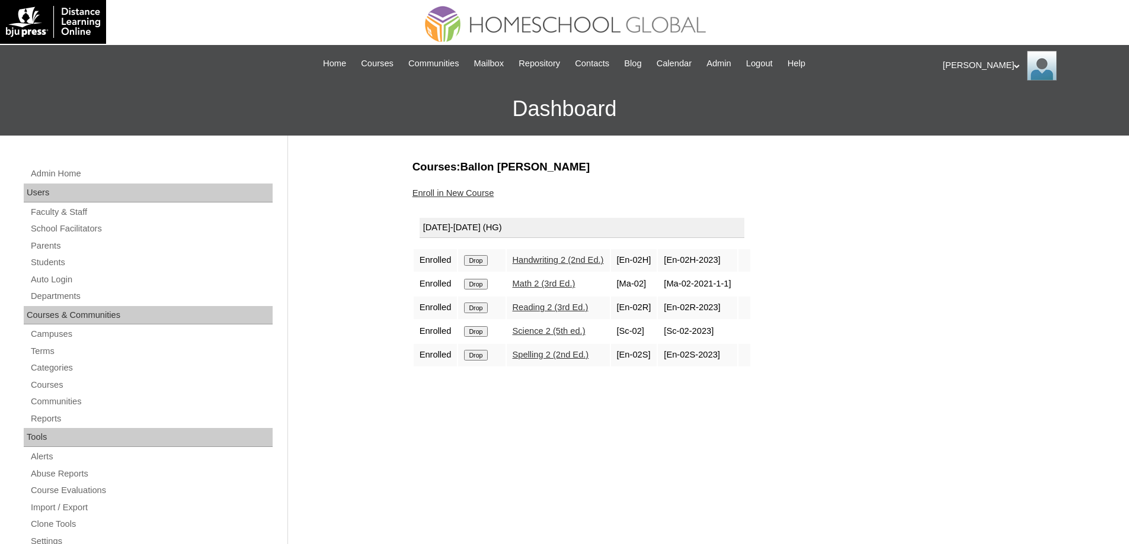
click at [481, 259] on input "Drop" at bounding box center [475, 260] width 23 height 11
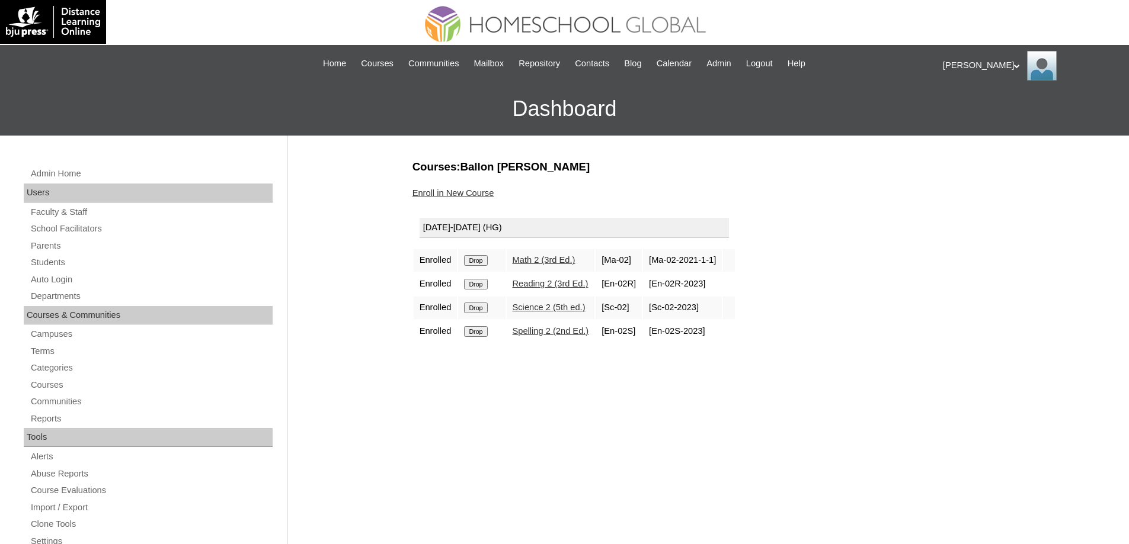
click at [483, 262] on input "Drop" at bounding box center [475, 260] width 23 height 11
click at [486, 265] on input "Drop" at bounding box center [475, 260] width 23 height 11
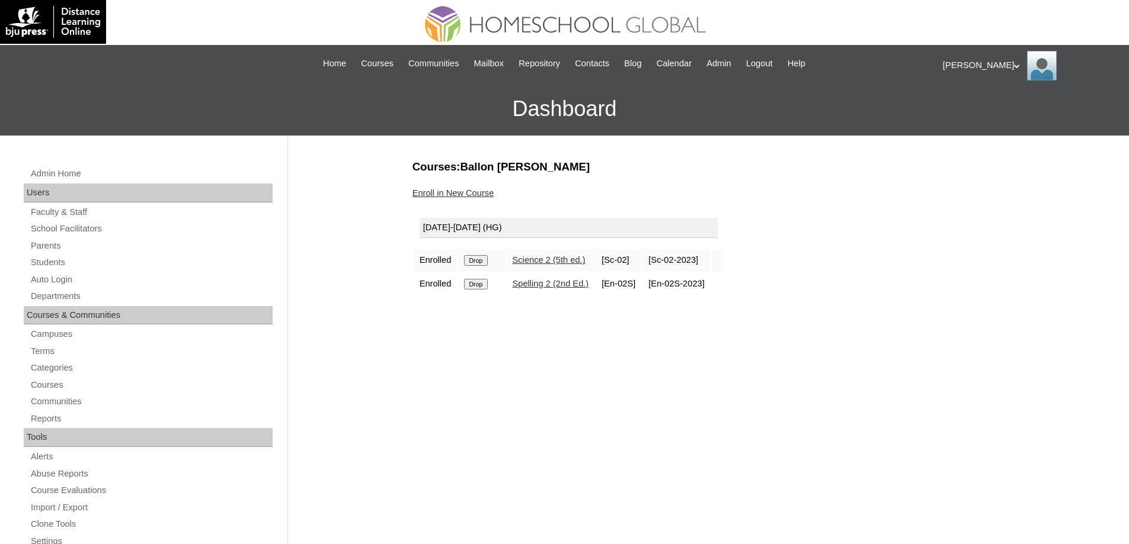
drag, startPoint x: 0, startPoint y: 0, endPoint x: 618, endPoint y: 46, distance: 619.7
click at [487, 258] on input "Drop" at bounding box center [475, 260] width 23 height 11
click at [487, 259] on input "Drop" at bounding box center [475, 260] width 23 height 11
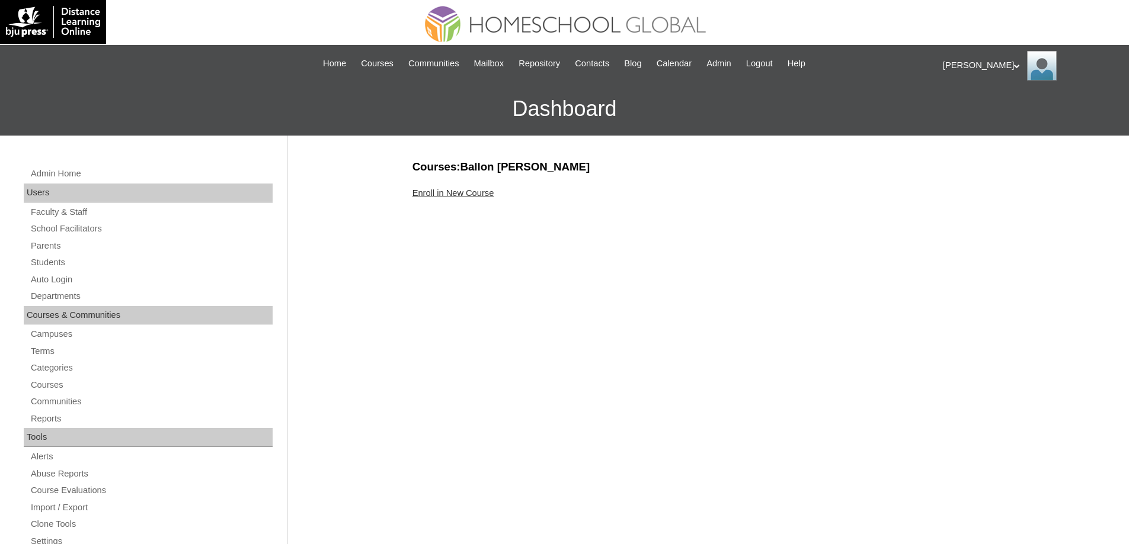
click at [471, 194] on link "Enroll in New Course" at bounding box center [453, 192] width 82 height 9
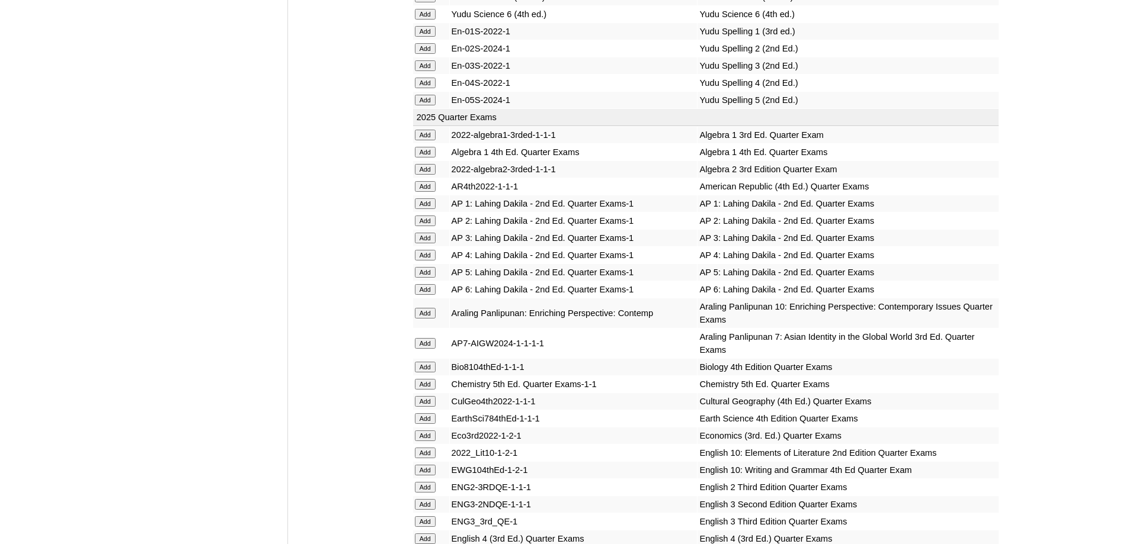
scroll to position [1066, 0]
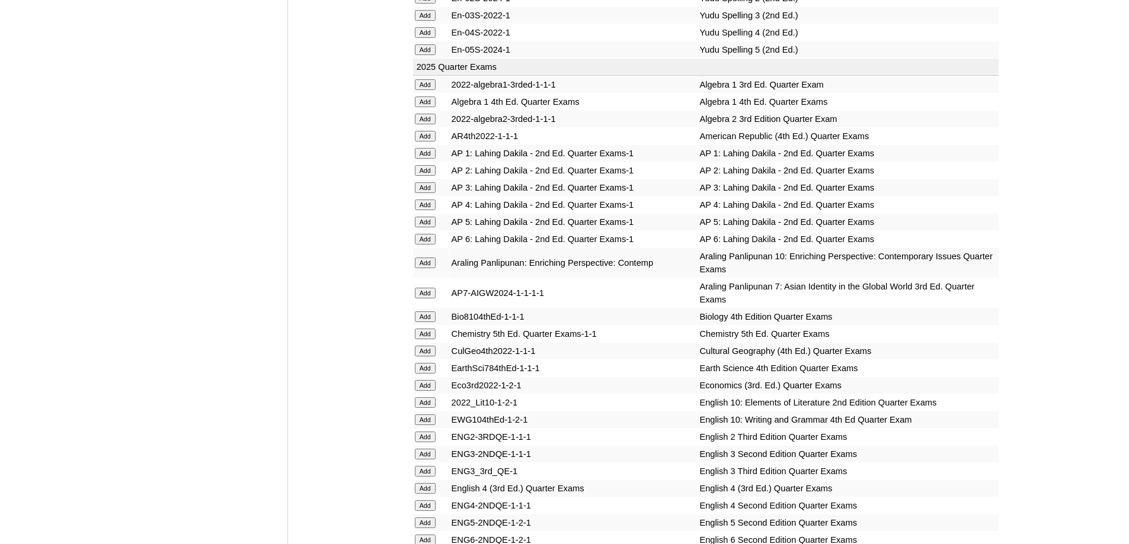
click at [421, 193] on input "Add" at bounding box center [425, 187] width 21 height 11
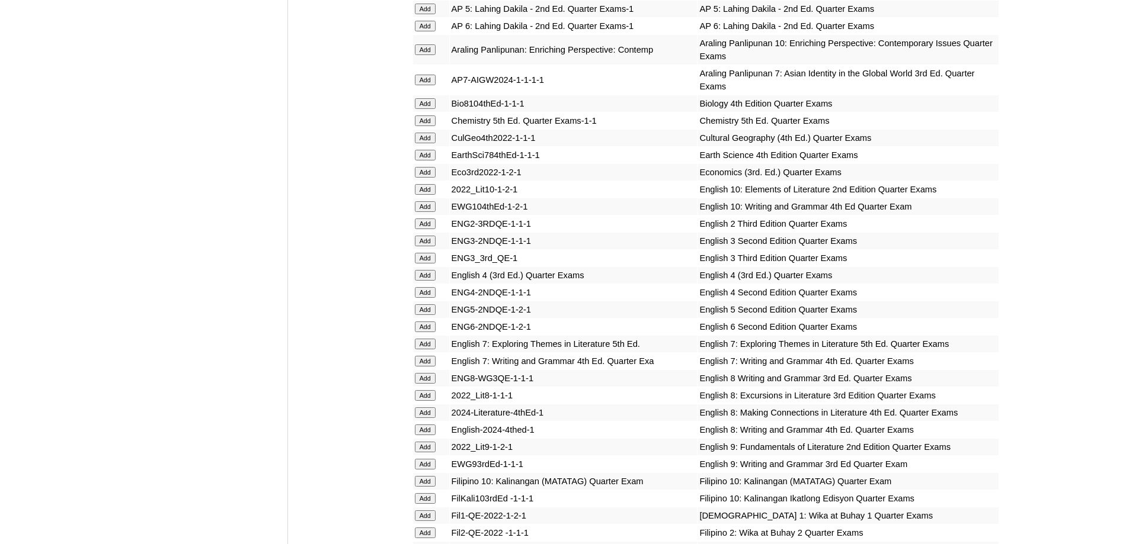
scroll to position [1303, 0]
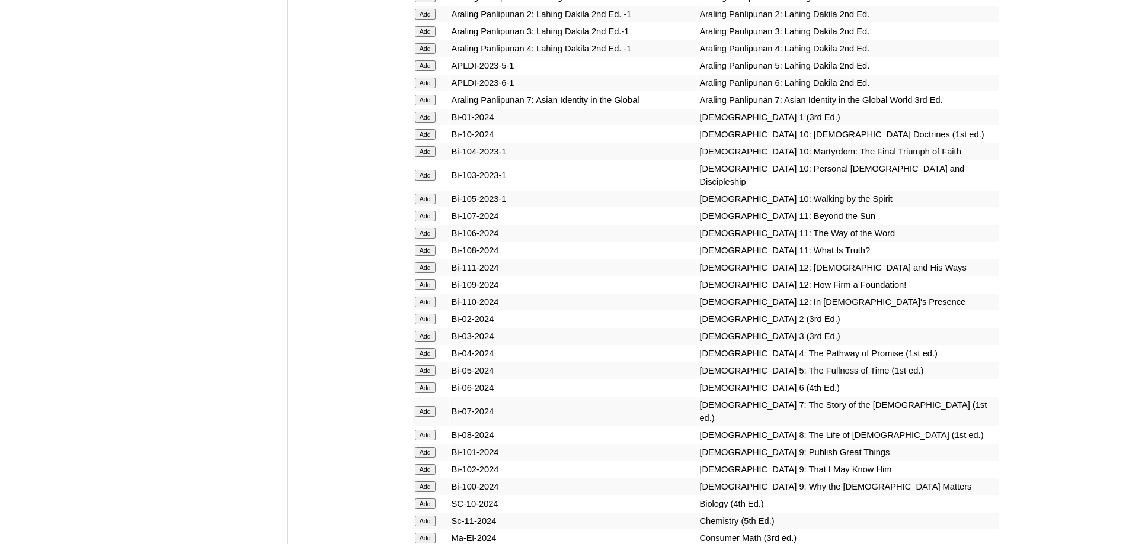
scroll to position [2996, 0]
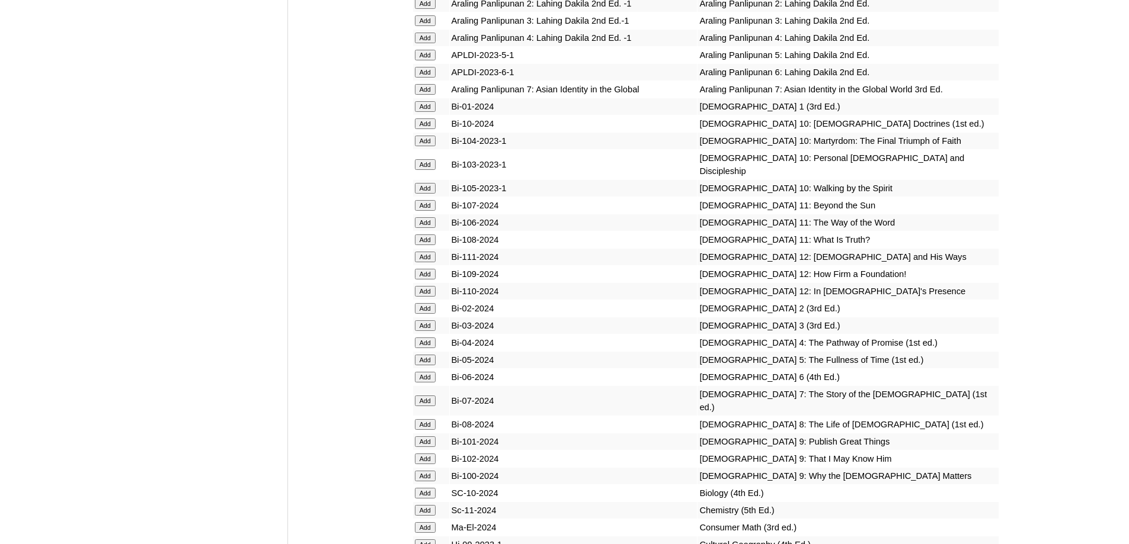
click at [430, 26] on input "Add" at bounding box center [425, 20] width 21 height 11
click at [426, 331] on input "Add" at bounding box center [425, 326] width 21 height 11
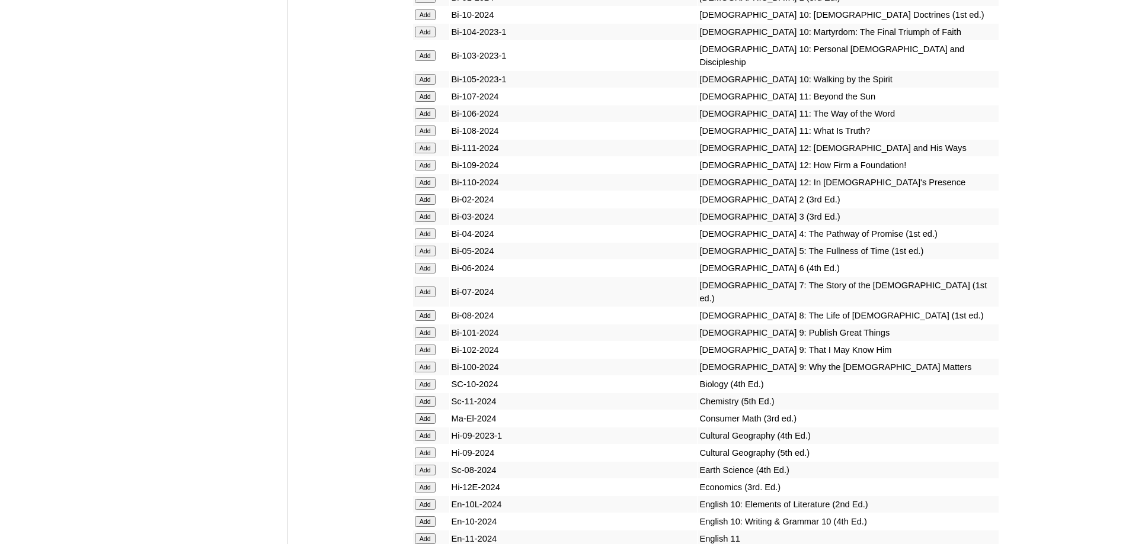
scroll to position [3352, 0]
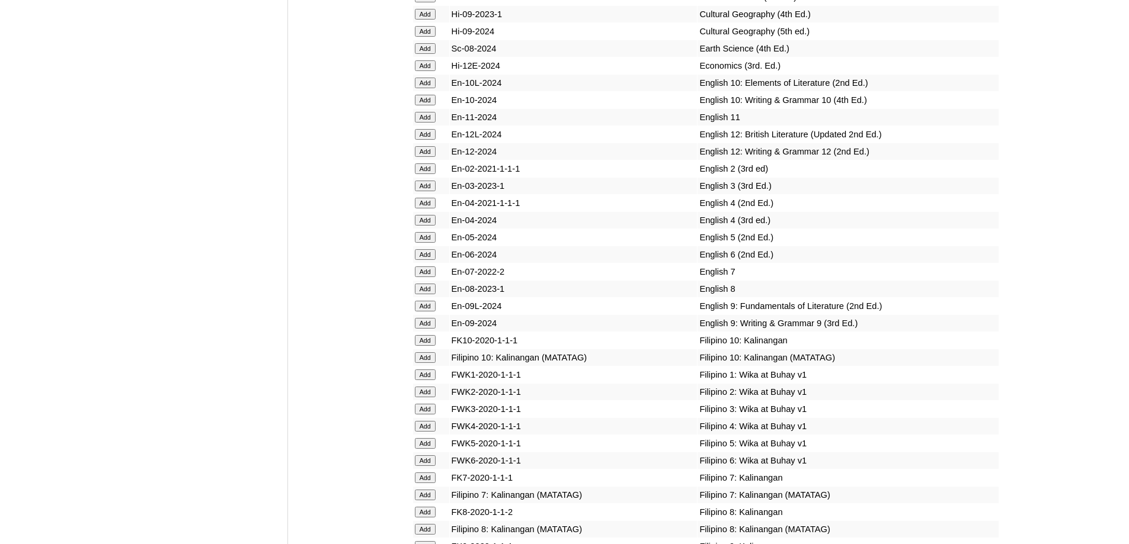
scroll to position [3545, 0]
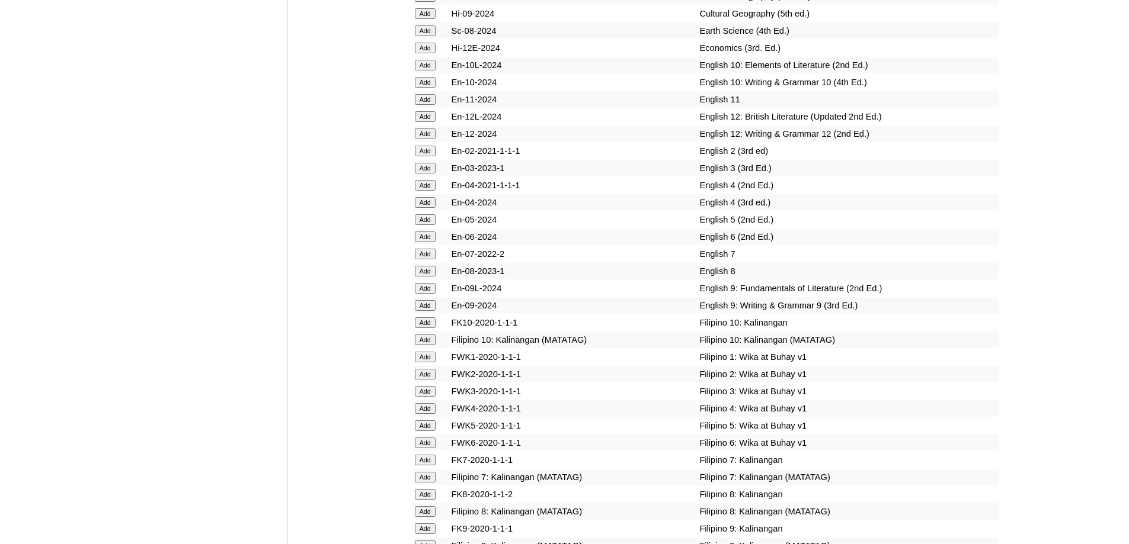
click at [433, 174] on input "Add" at bounding box center [425, 168] width 21 height 11
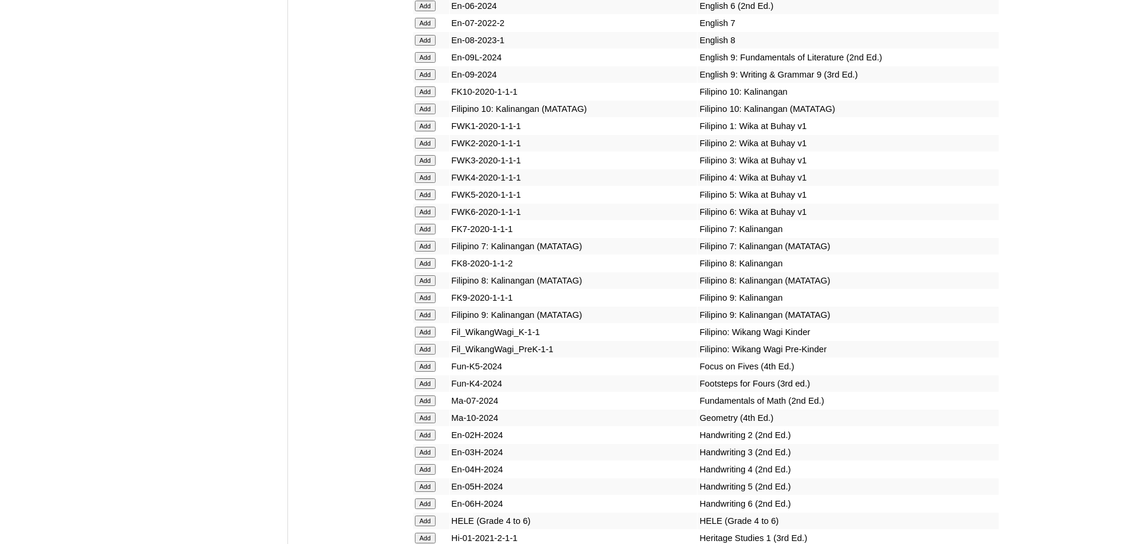
scroll to position [3782, 0]
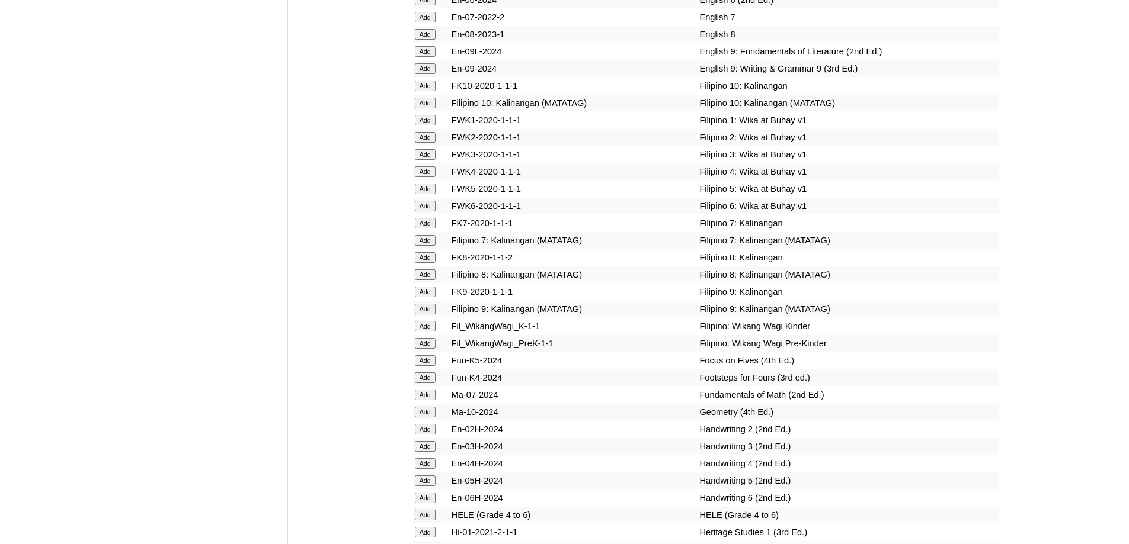
click at [438, 159] on form "Add" at bounding box center [431, 153] width 33 height 9
click at [426, 160] on input "Add" at bounding box center [425, 154] width 21 height 11
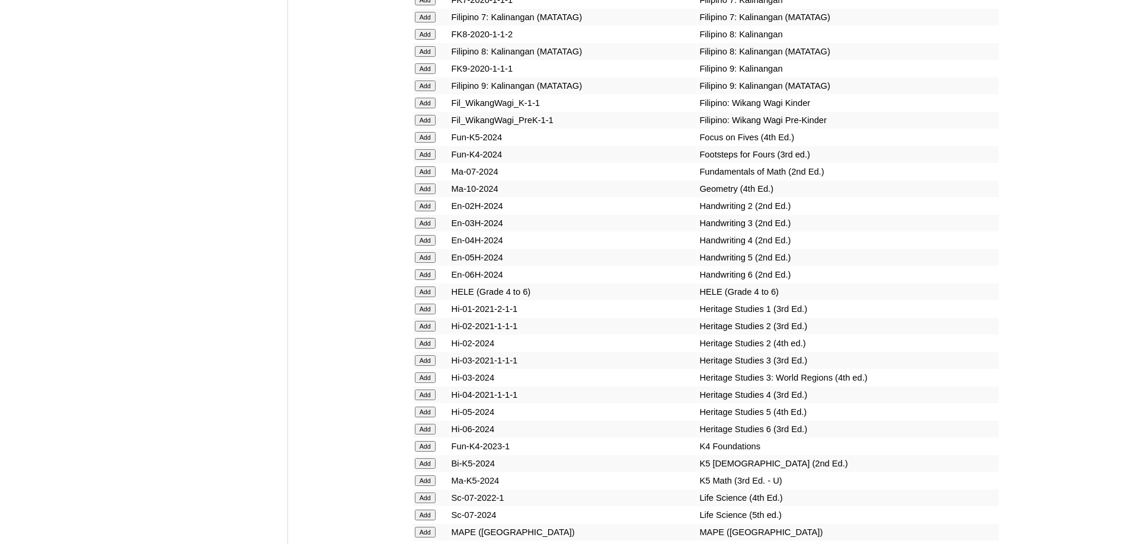
scroll to position [4019, 0]
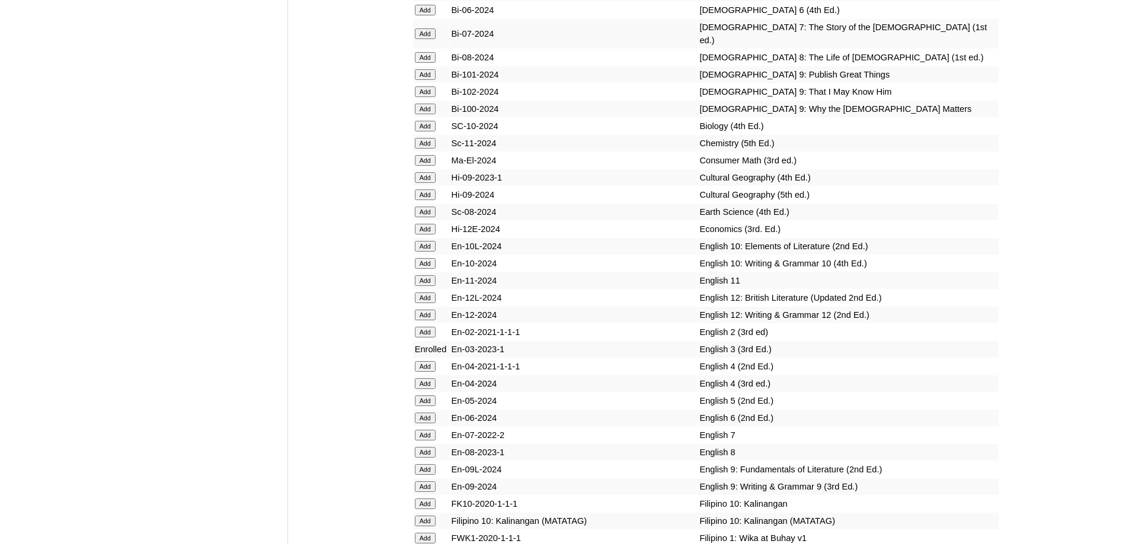
scroll to position [3940, 0]
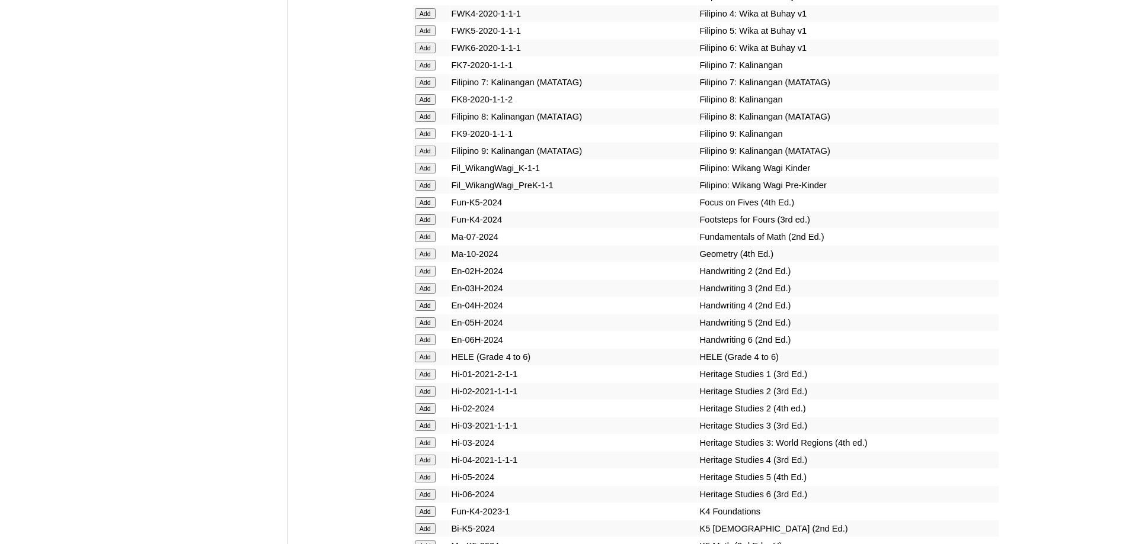
click at [427, 294] on input "Add" at bounding box center [425, 288] width 21 height 11
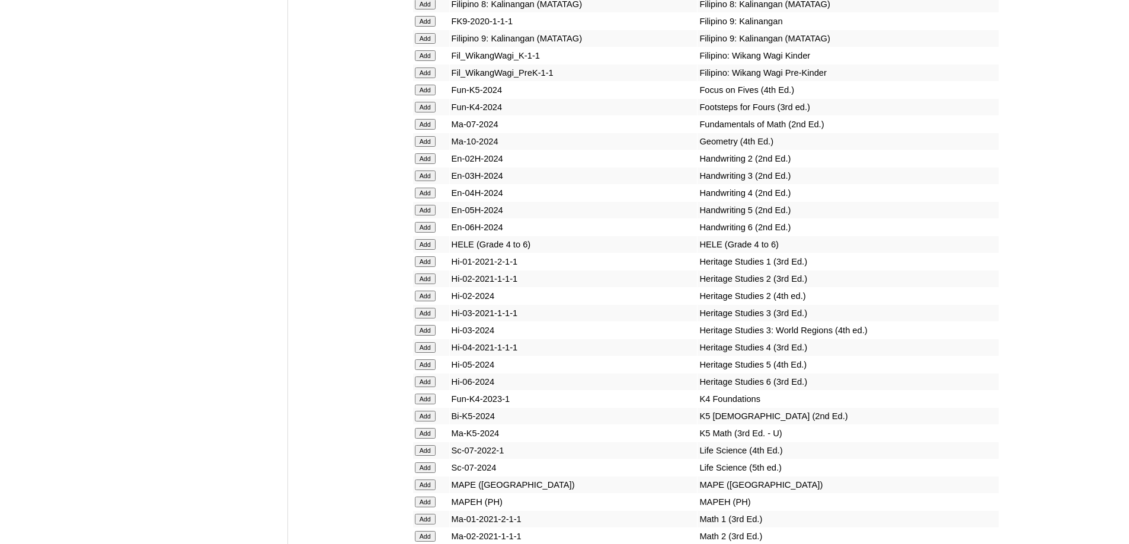
scroll to position [4058, 0]
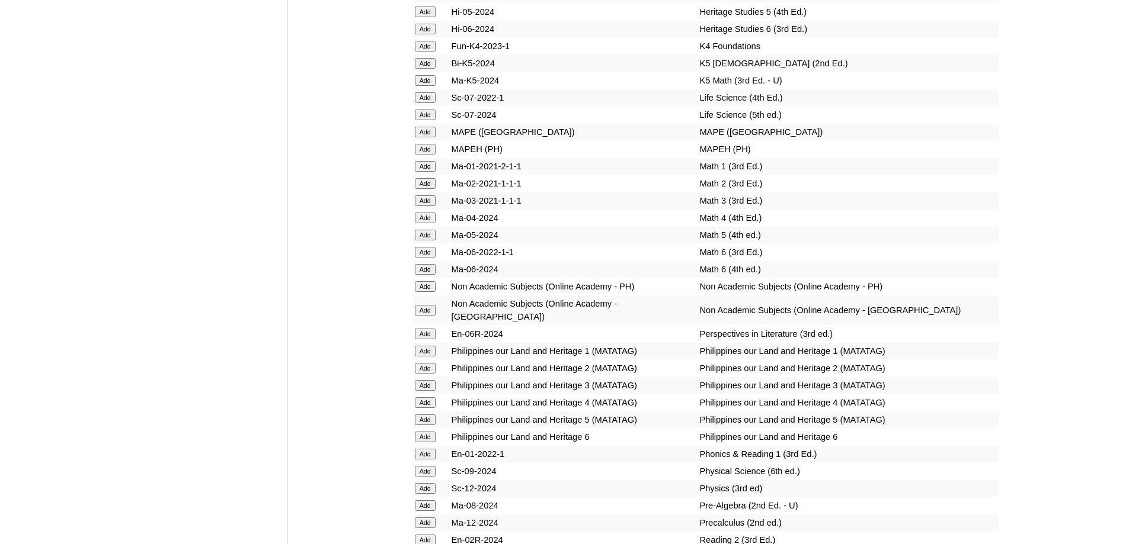
scroll to position [4411, 0]
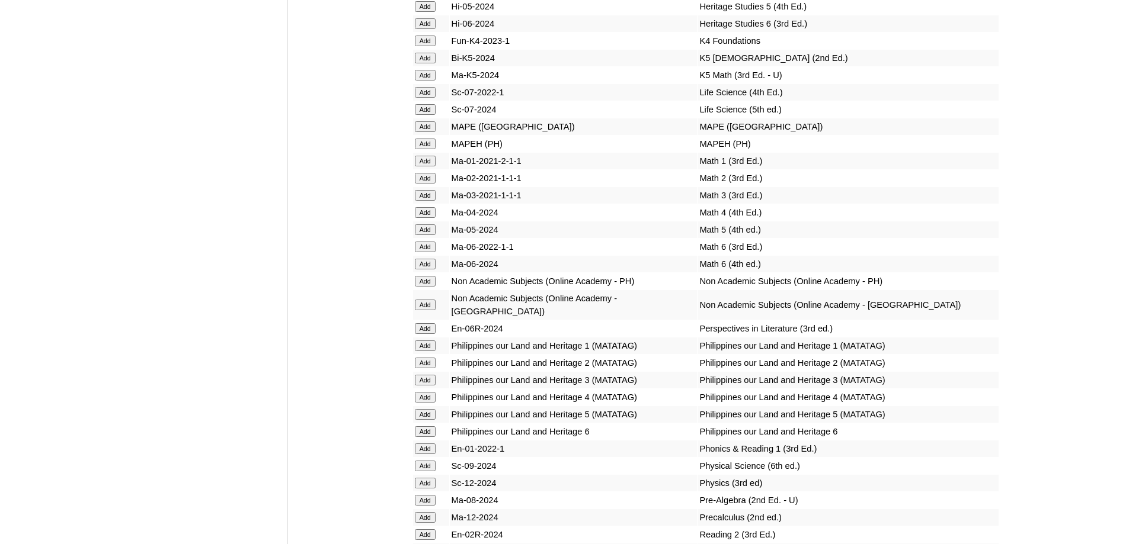
click at [421, 149] on input "Add" at bounding box center [425, 144] width 21 height 11
click at [430, 201] on input "Add" at bounding box center [425, 195] width 21 height 11
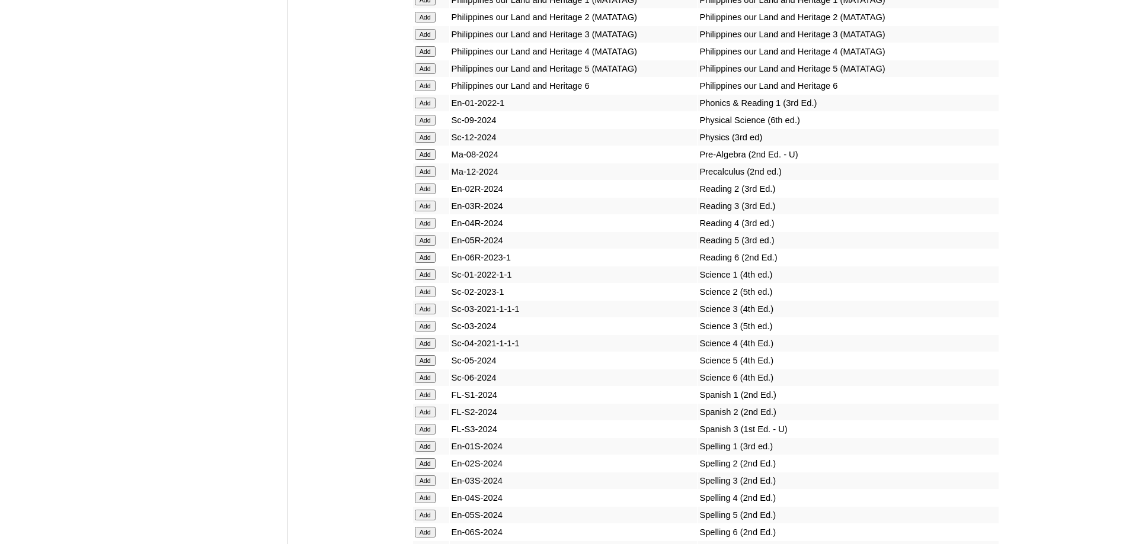
scroll to position [4766, 0]
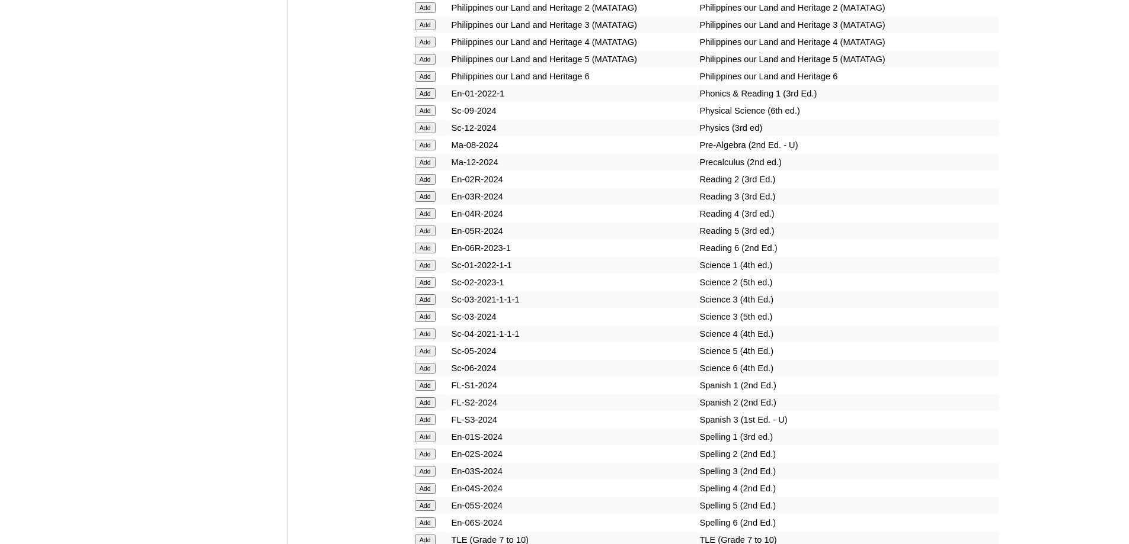
click at [428, 202] on input "Add" at bounding box center [425, 196] width 21 height 11
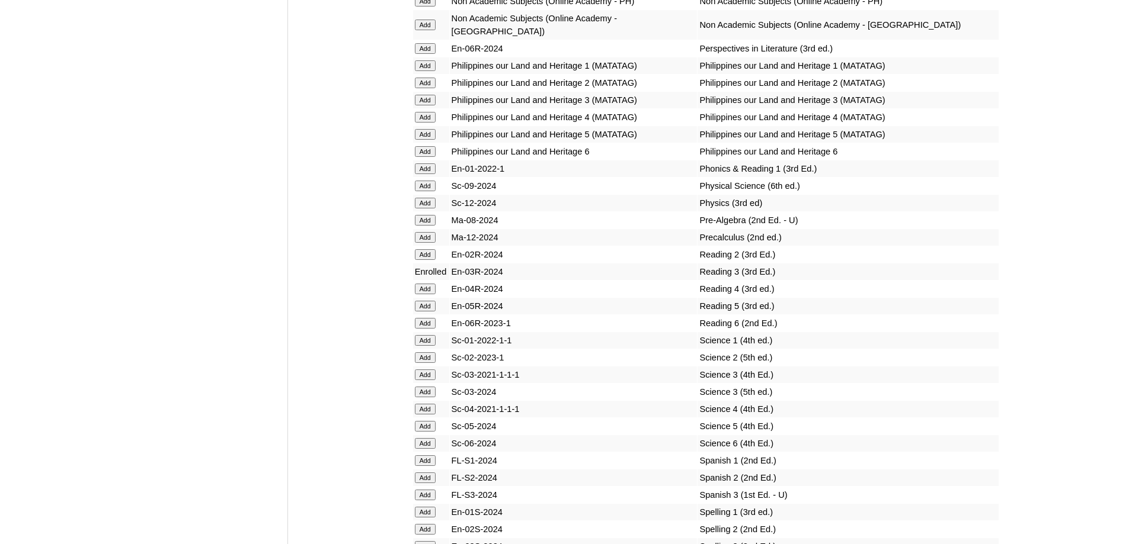
scroll to position [4865, 0]
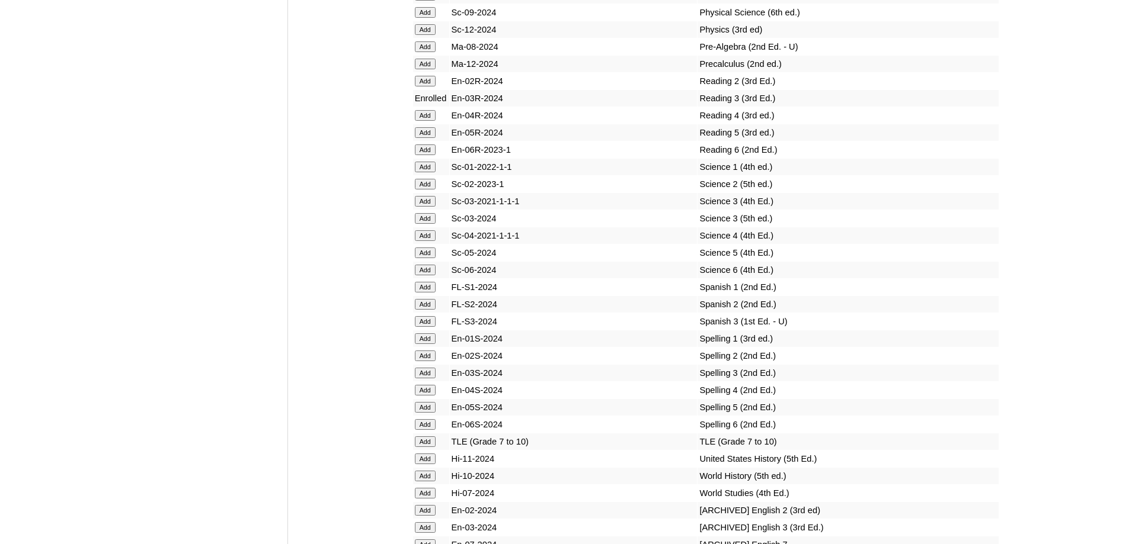
click at [429, 224] on input "Add" at bounding box center [425, 218] width 21 height 11
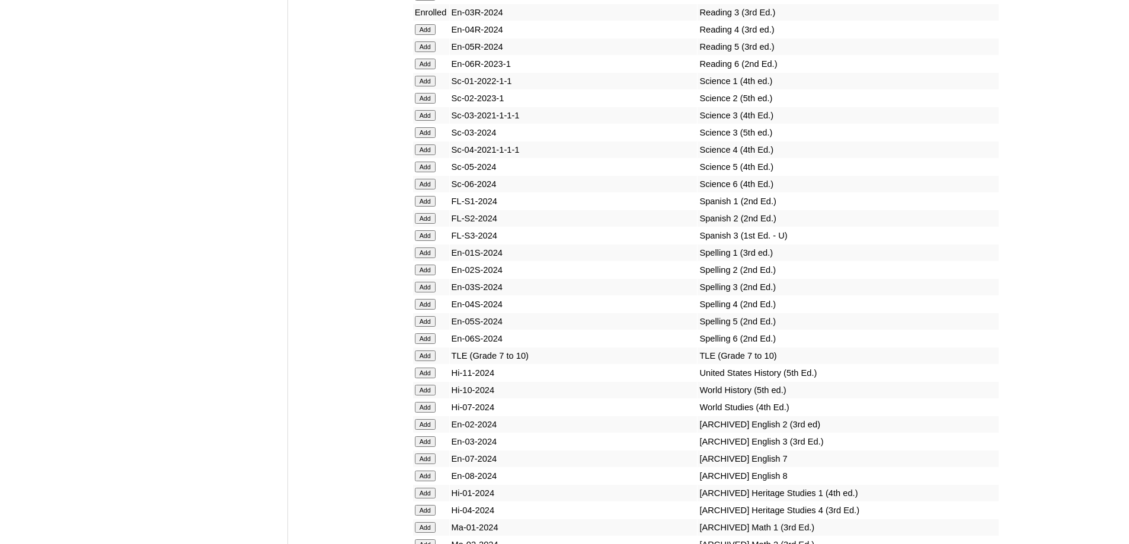
scroll to position [4983, 0]
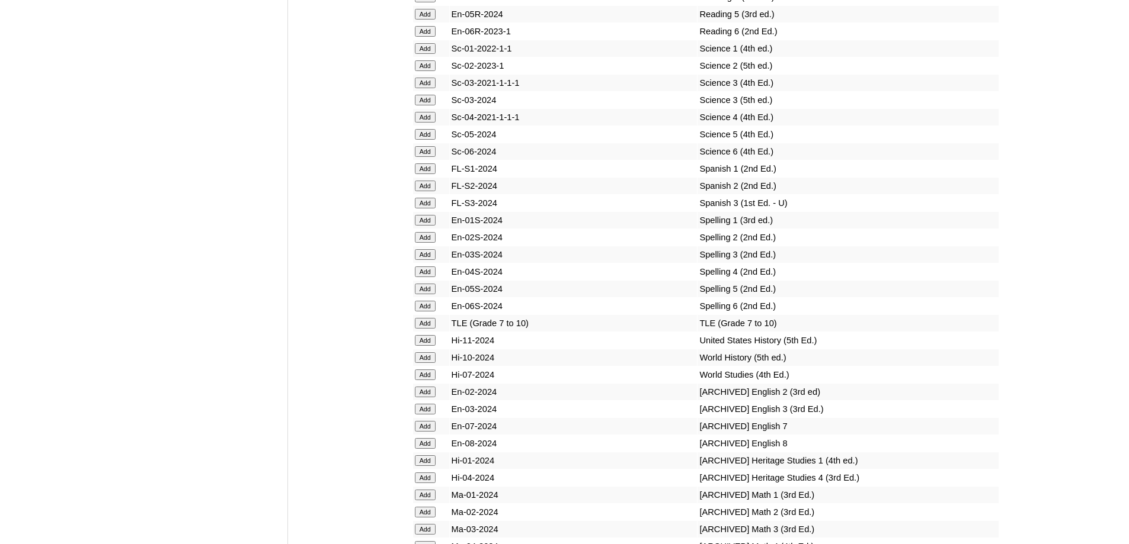
click at [427, 260] on input "Add" at bounding box center [425, 254] width 21 height 11
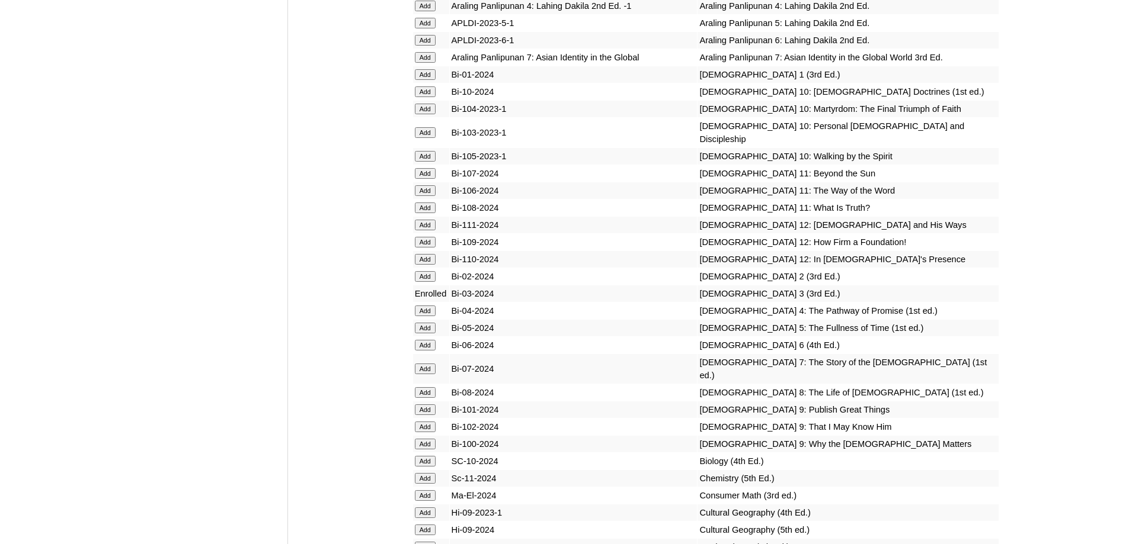
scroll to position [2673, 0]
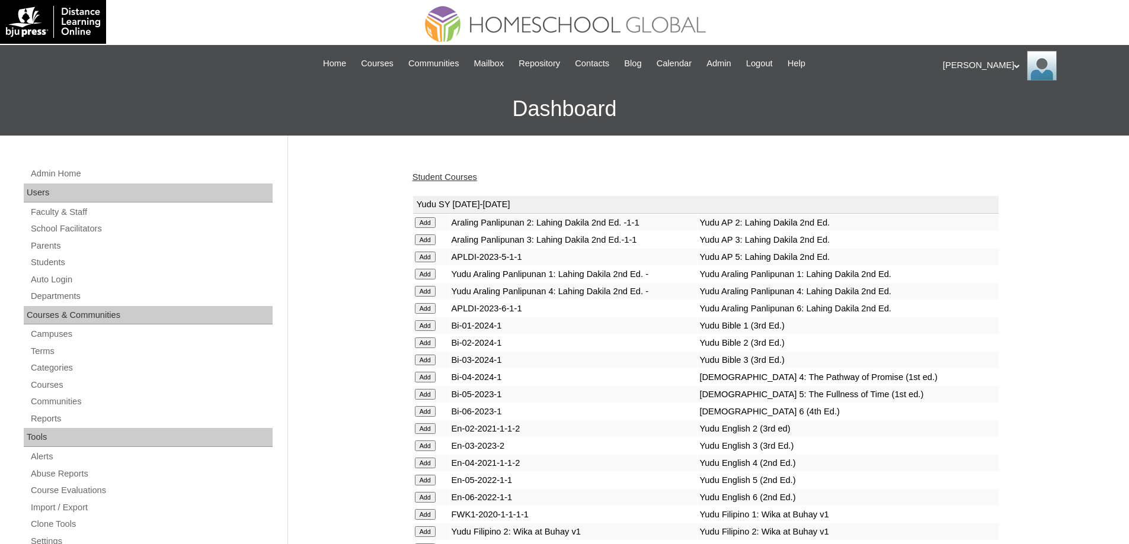
click at [945, 386] on td "Yudu Bible 4: The Pathway of Promise (1st ed.)" at bounding box center [847, 377] width 300 height 17
click at [467, 176] on link "Student Courses" at bounding box center [444, 176] width 65 height 9
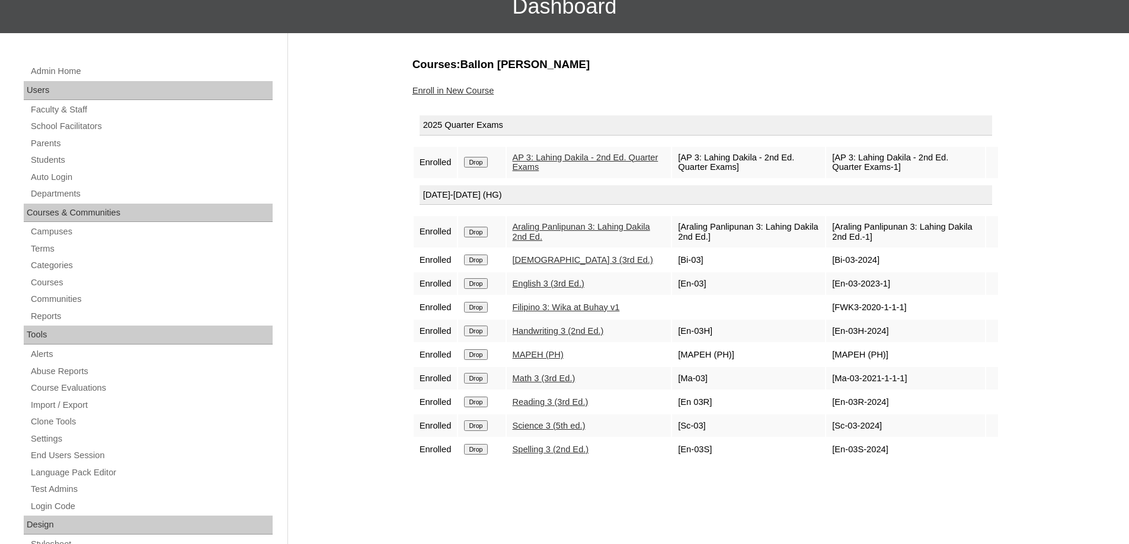
scroll to position [118, 0]
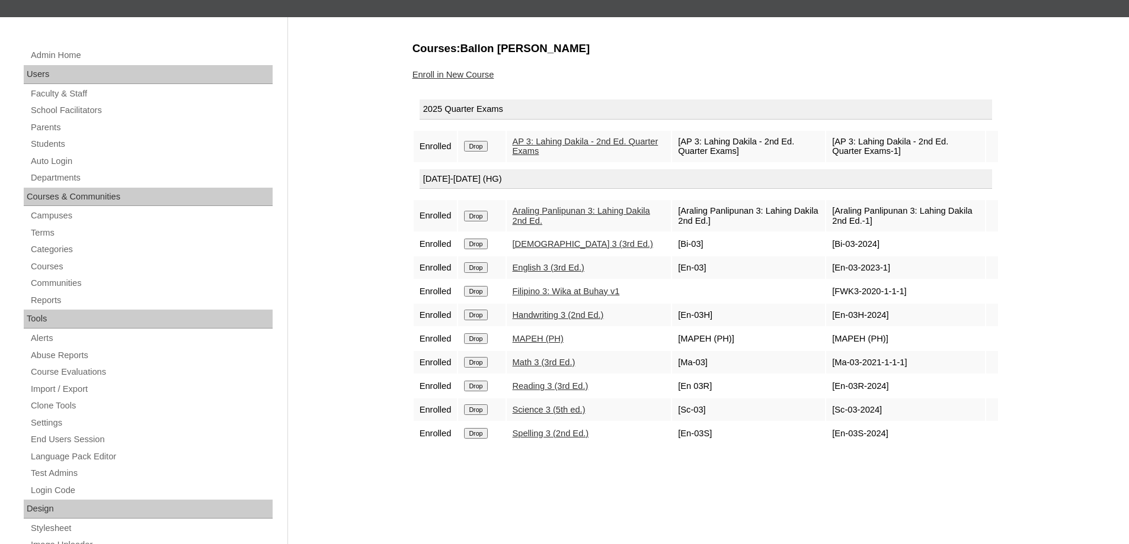
click at [476, 72] on link "Enroll in New Course" at bounding box center [453, 74] width 82 height 9
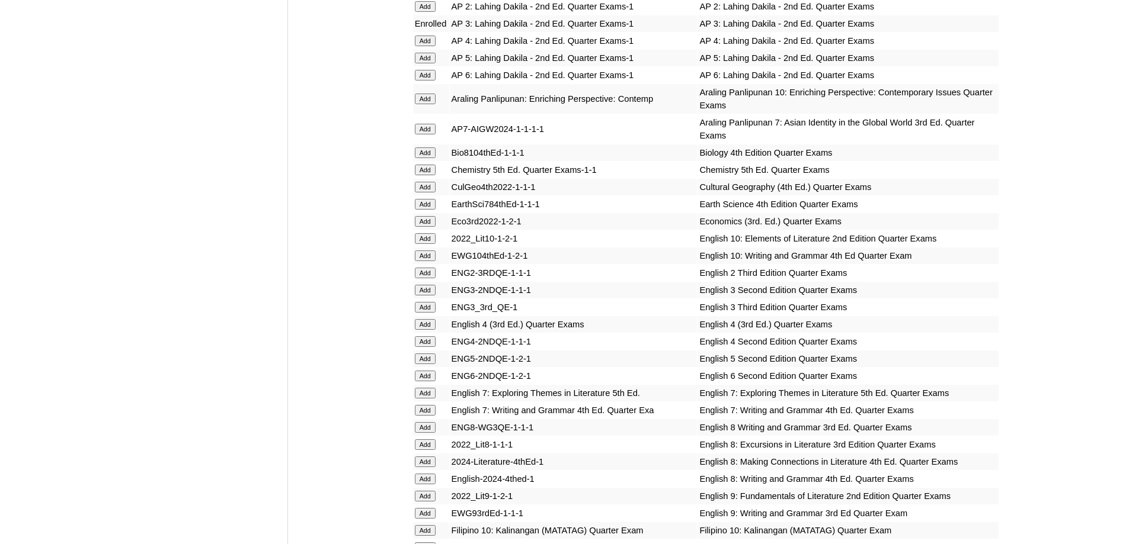
scroll to position [1244, 0]
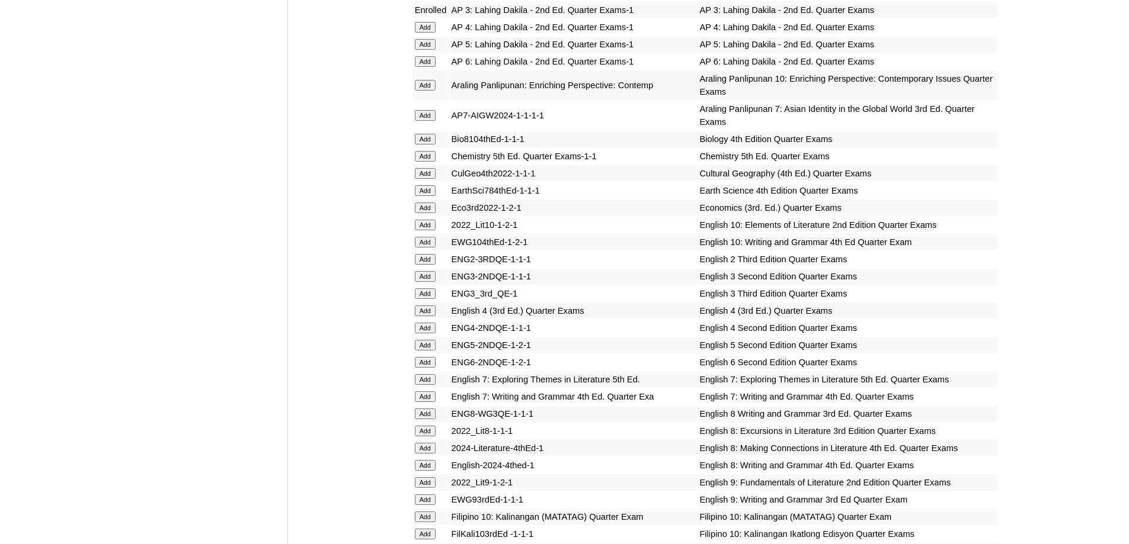
click at [429, 299] on input "Add" at bounding box center [425, 294] width 21 height 11
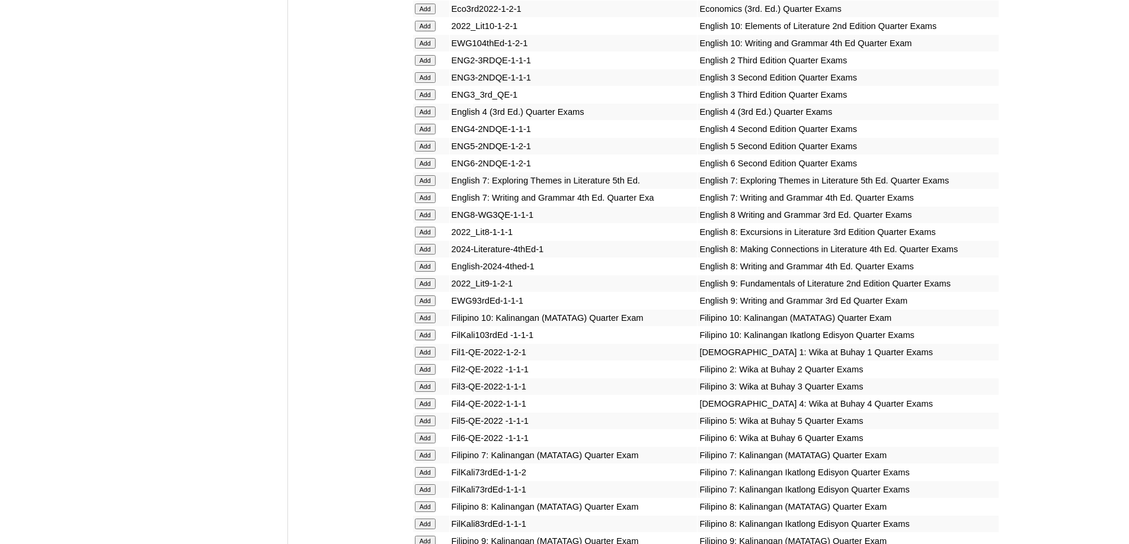
scroll to position [1540, 0]
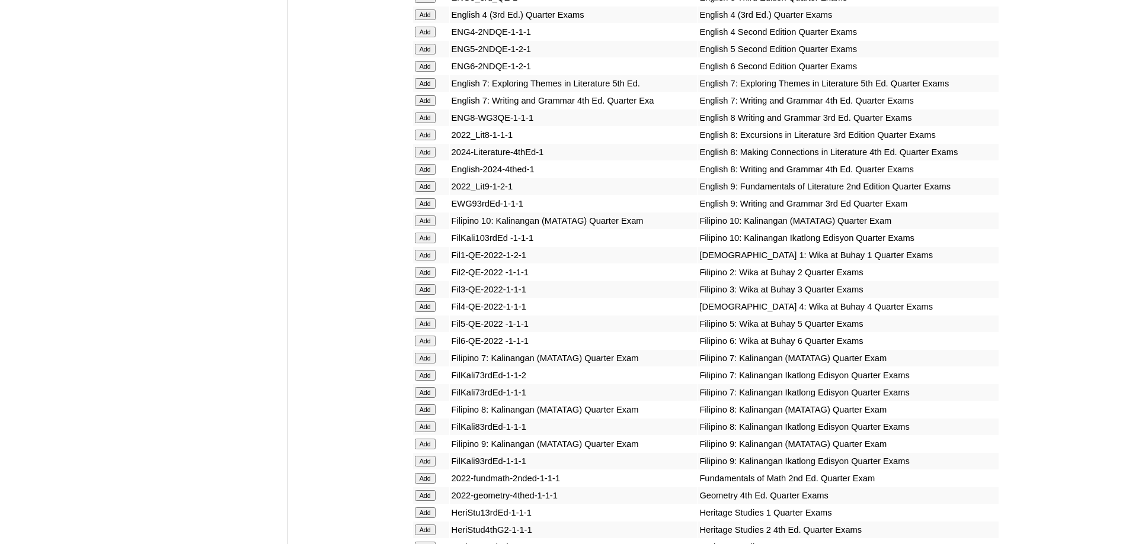
click at [433, 295] on input "Add" at bounding box center [425, 289] width 21 height 11
click at [434, 295] on input "Add" at bounding box center [425, 289] width 21 height 11
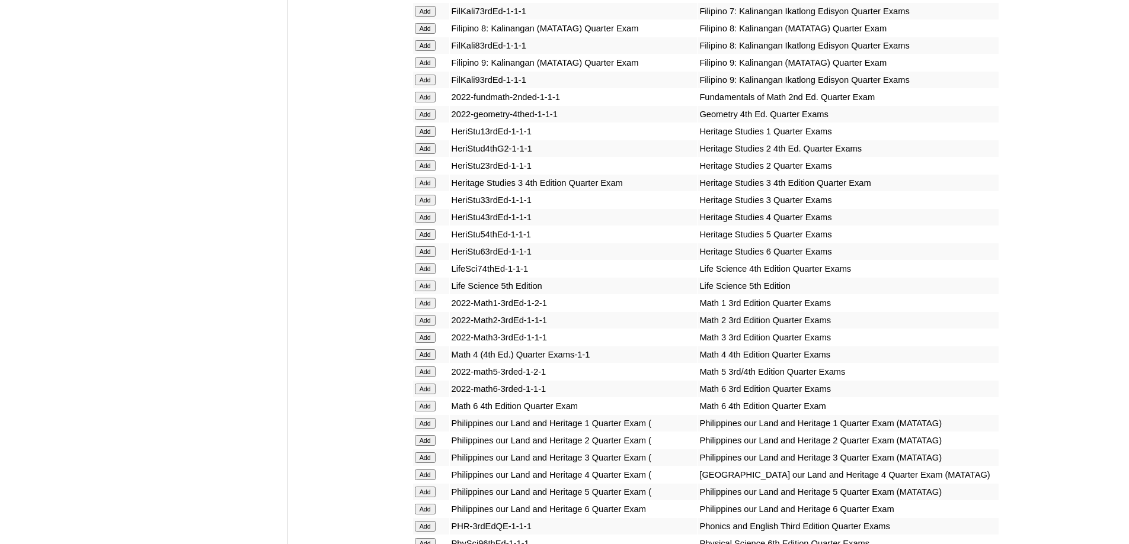
scroll to position [1955, 0]
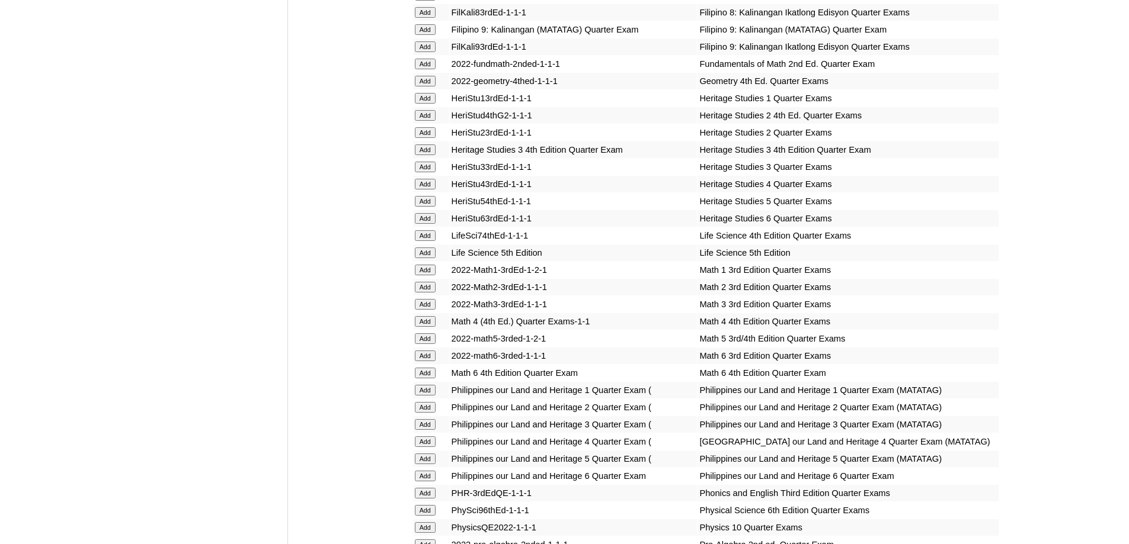
click at [430, 310] on input "Add" at bounding box center [425, 304] width 21 height 11
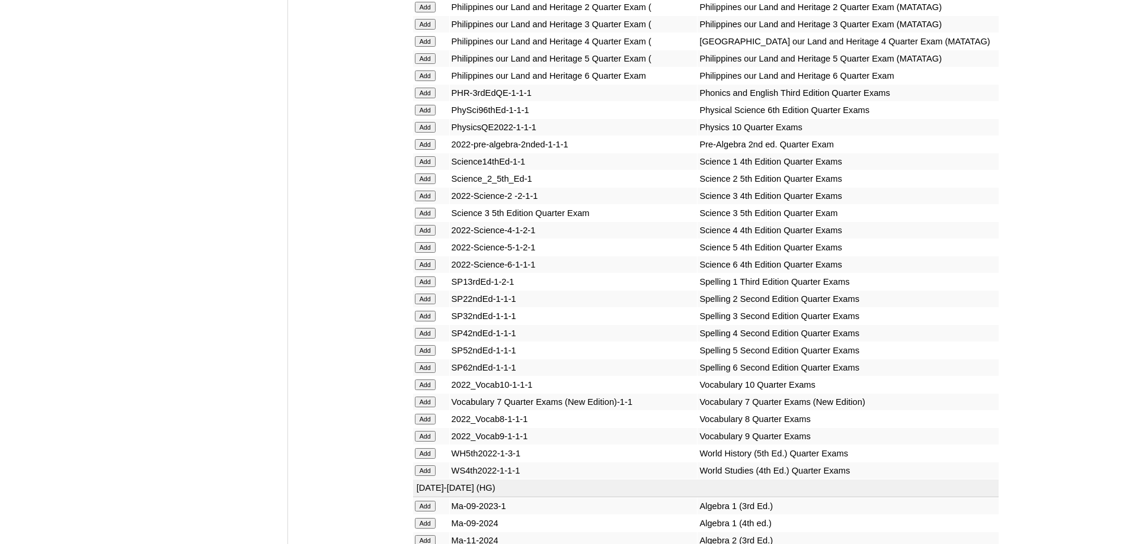
scroll to position [2370, 0]
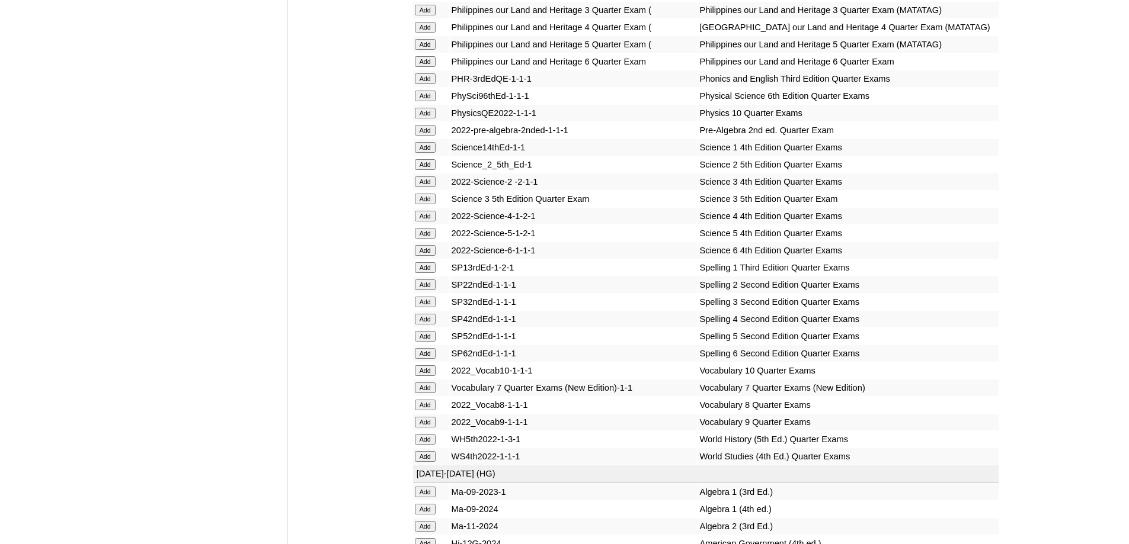
click at [429, 204] on input "Add" at bounding box center [425, 199] width 21 height 11
click at [430, 307] on input "Add" at bounding box center [425, 302] width 21 height 11
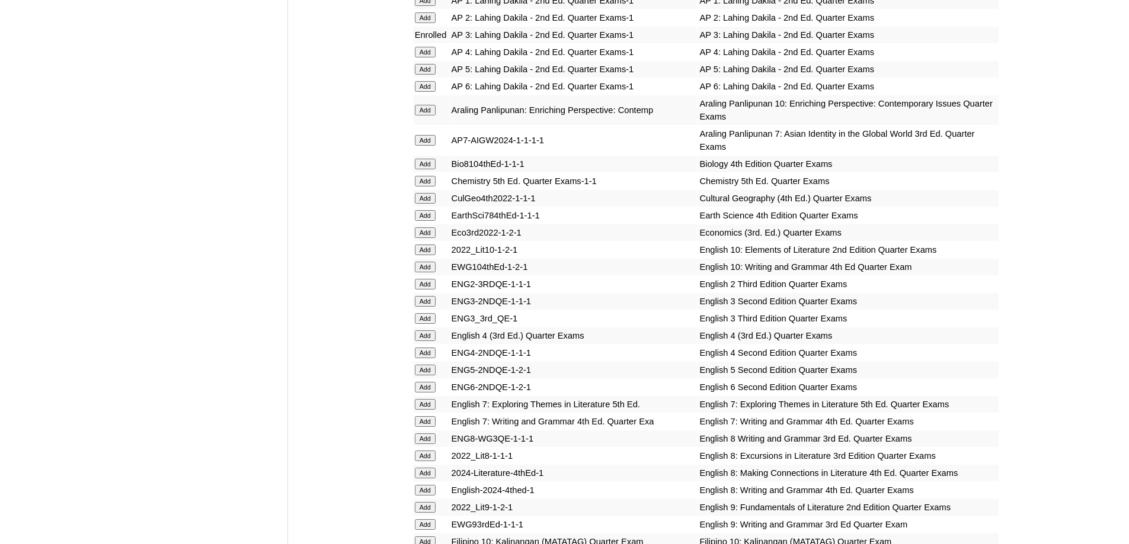
scroll to position [1244, 0]
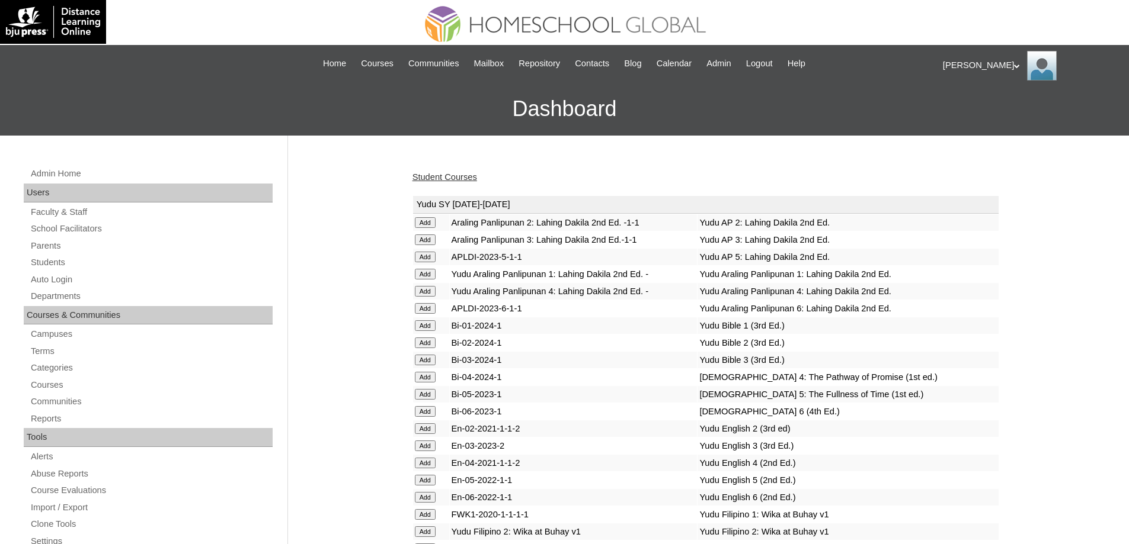
click at [472, 177] on link "Student Courses" at bounding box center [444, 176] width 65 height 9
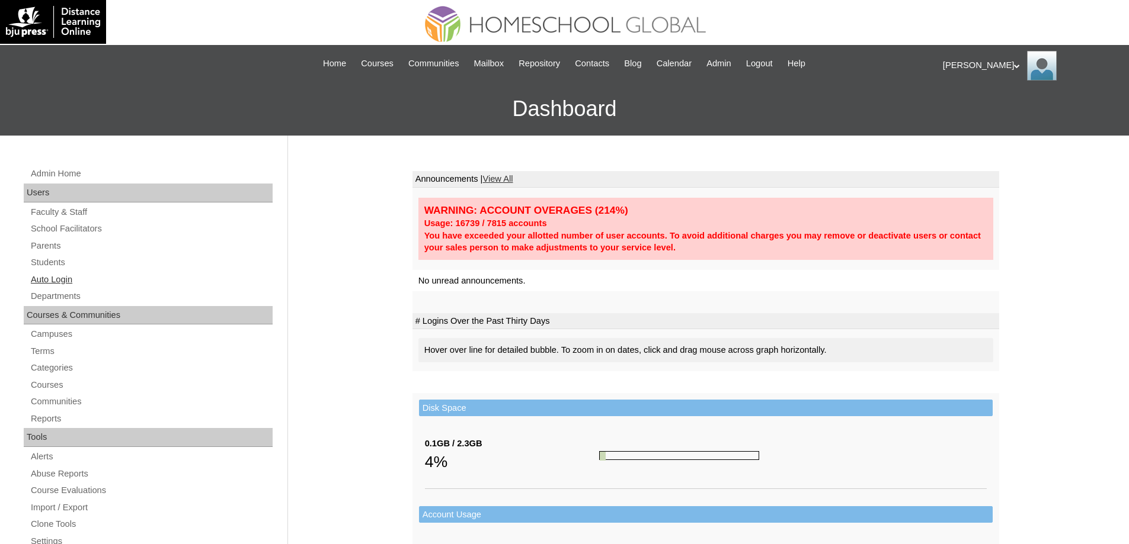
click at [95, 286] on link "Auto Login" at bounding box center [151, 280] width 243 height 15
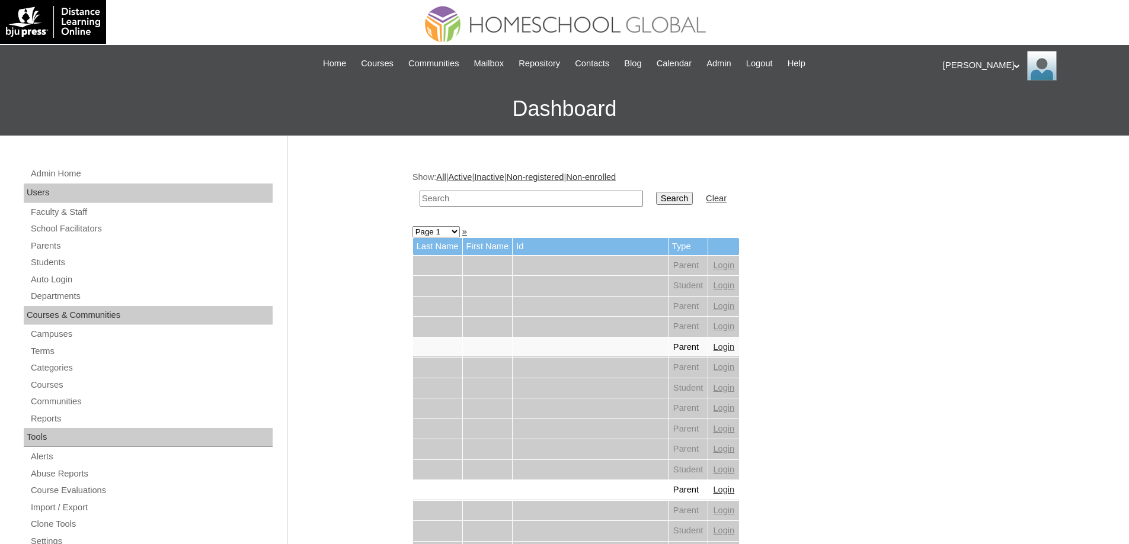
click at [489, 199] on input "text" at bounding box center [530, 199] width 223 height 16
paste input "[PERSON_NAME] So"
type input "Rahsaan So"
click at [659, 194] on td "Search" at bounding box center [674, 199] width 49 height 28
click at [671, 196] on input "Search" at bounding box center [674, 198] width 37 height 13
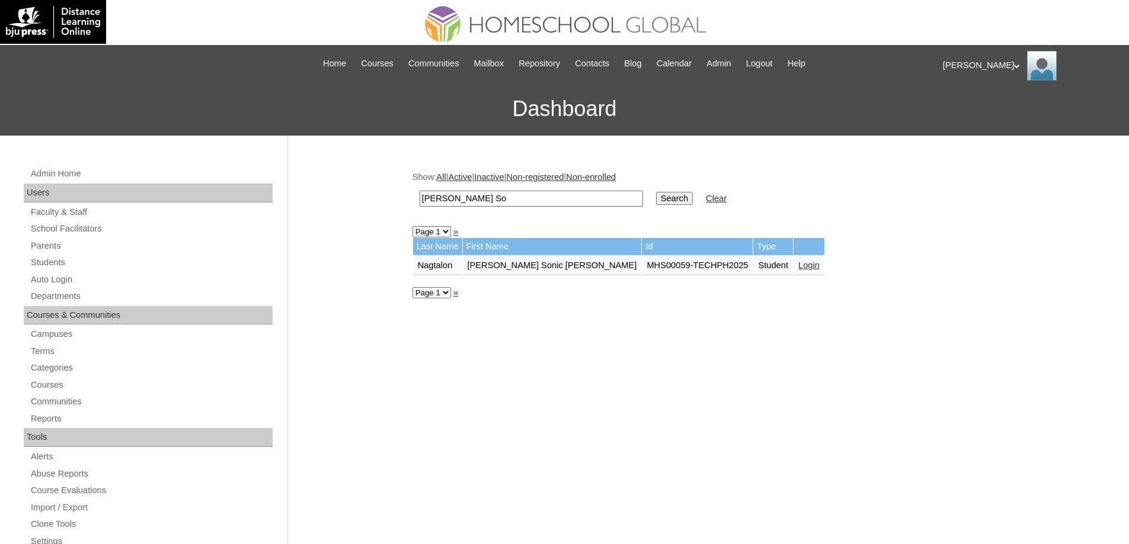
click at [793, 271] on td "Login" at bounding box center [808, 266] width 31 height 20
click at [798, 264] on link "Login" at bounding box center [808, 265] width 21 height 9
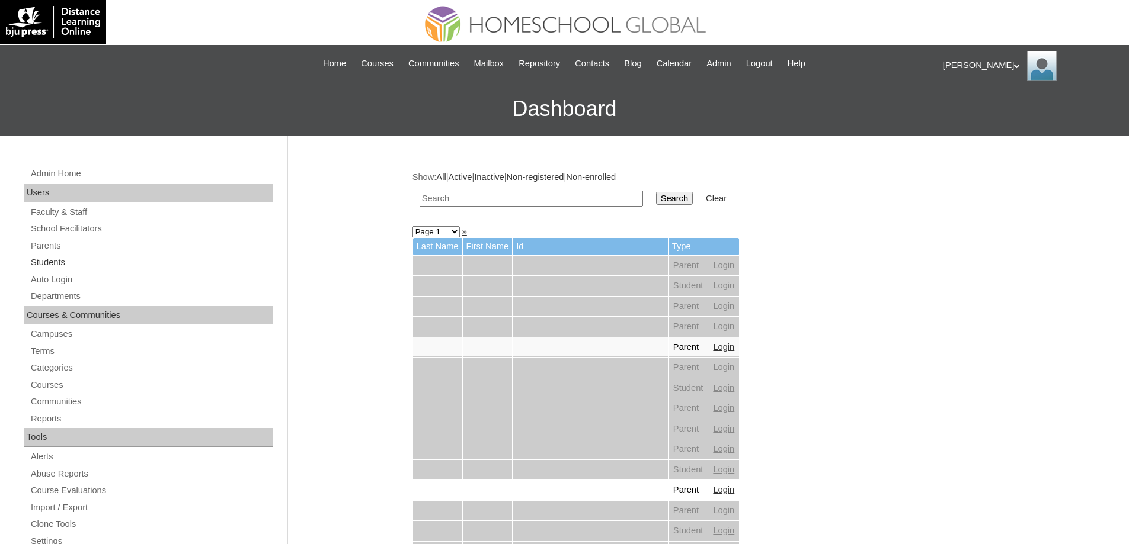
click at [96, 265] on link "Students" at bounding box center [151, 262] width 243 height 15
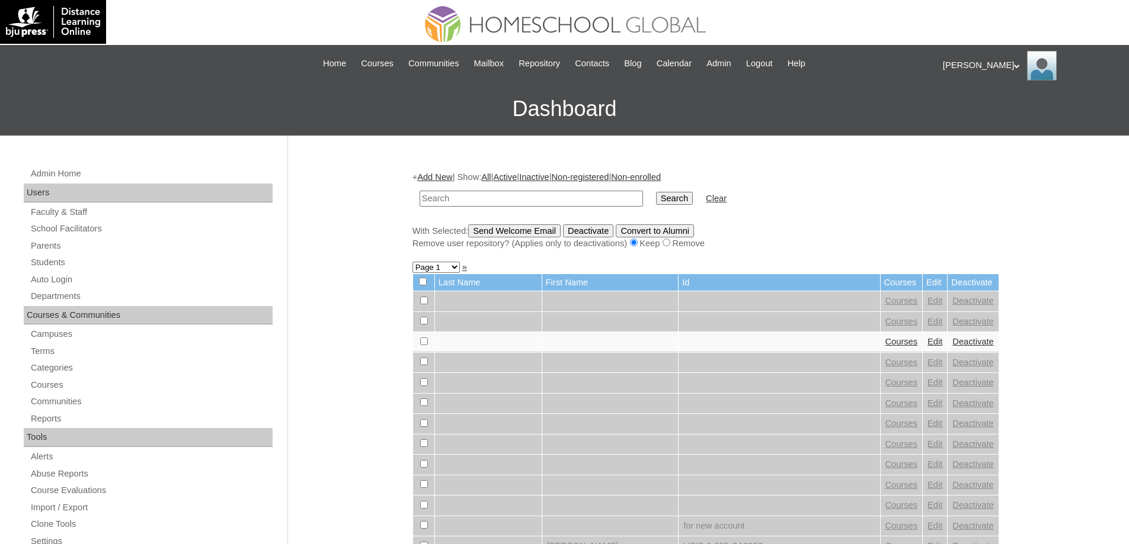
click at [535, 200] on input "text" at bounding box center [530, 199] width 223 height 16
type input "MHS0277-TECHPH2023"
click at [673, 203] on input "Search" at bounding box center [674, 198] width 37 height 13
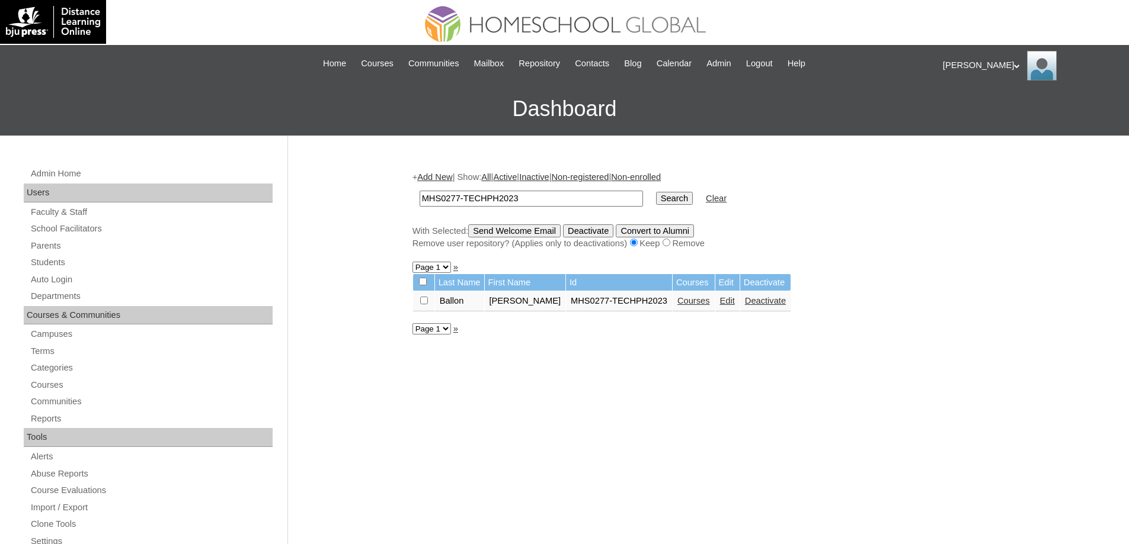
click at [694, 302] on link "Courses" at bounding box center [693, 300] width 33 height 9
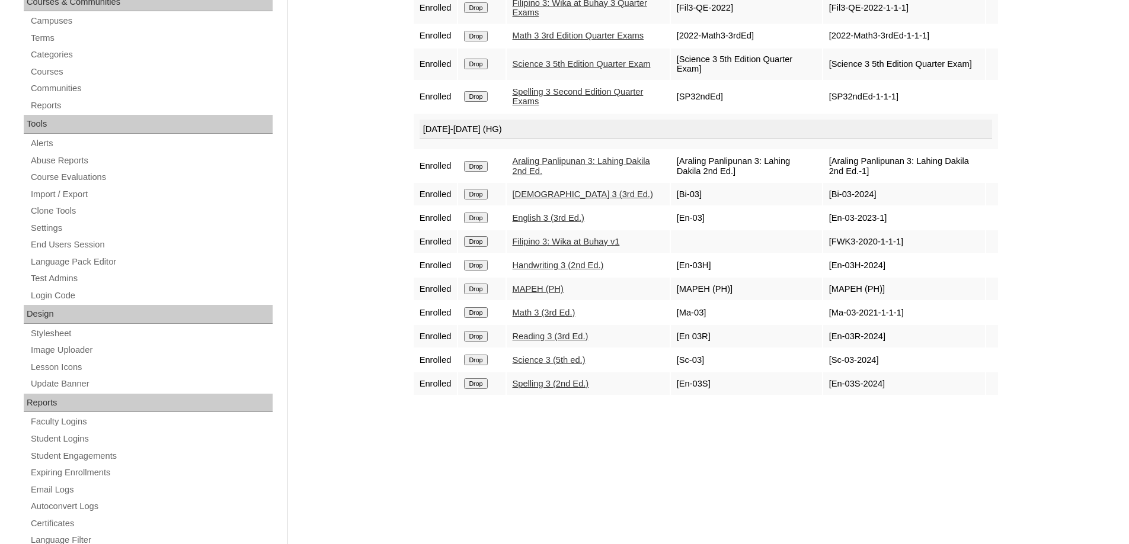
scroll to position [118, 0]
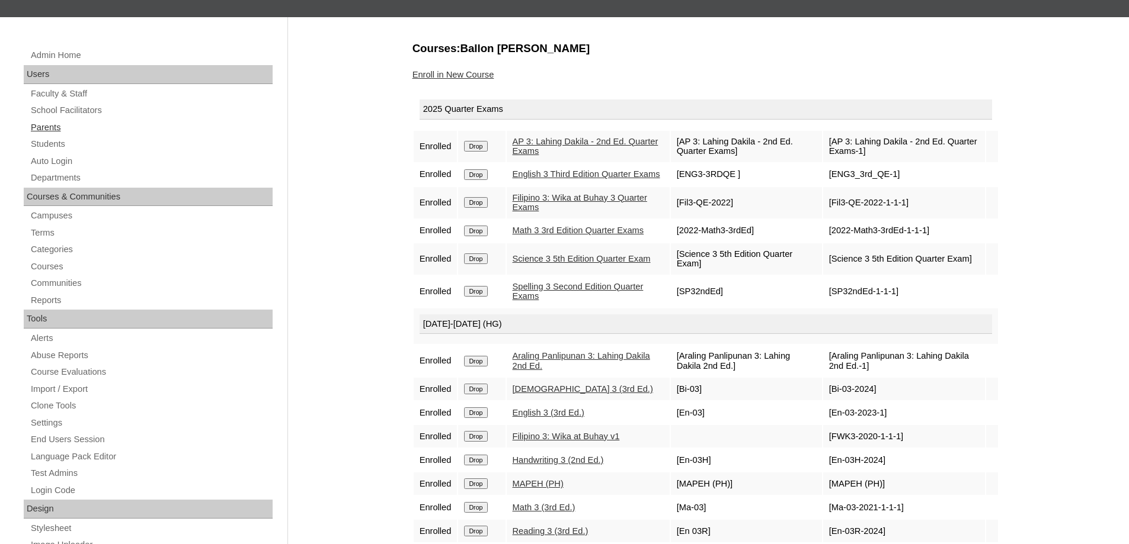
drag, startPoint x: 63, startPoint y: 130, endPoint x: 68, endPoint y: 117, distance: 13.3
click at [63, 129] on link "Parents" at bounding box center [151, 127] width 243 height 15
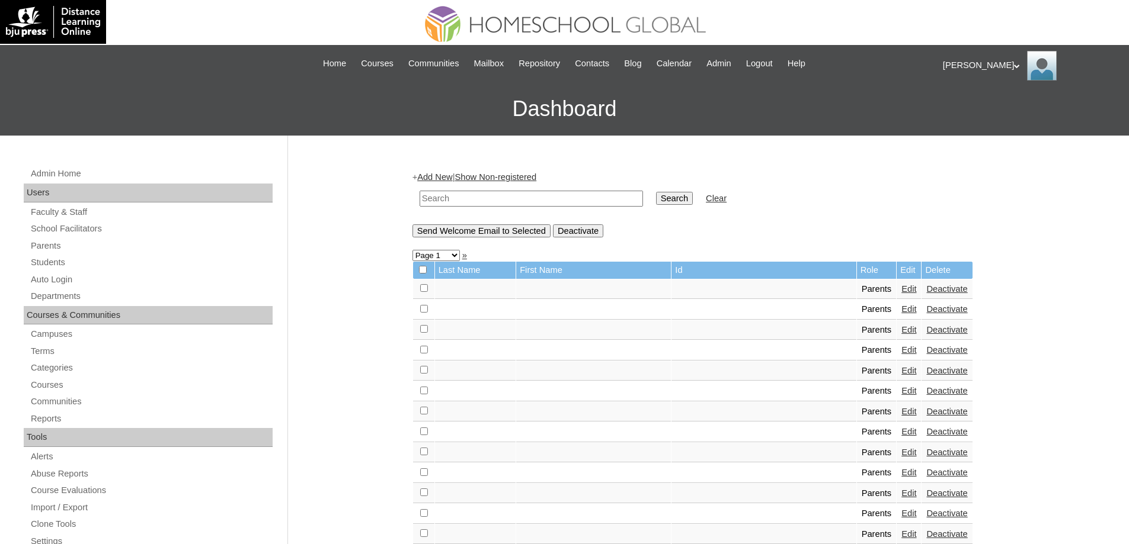
drag, startPoint x: 560, startPoint y: 198, endPoint x: 575, endPoint y: 203, distance: 16.0
click at [560, 198] on input "text" at bounding box center [530, 199] width 223 height 16
paste input "MHP0188-TECHPH2025"
type input "MHP0188-TECHPH2025"
click at [671, 206] on td "Search" at bounding box center [674, 199] width 49 height 28
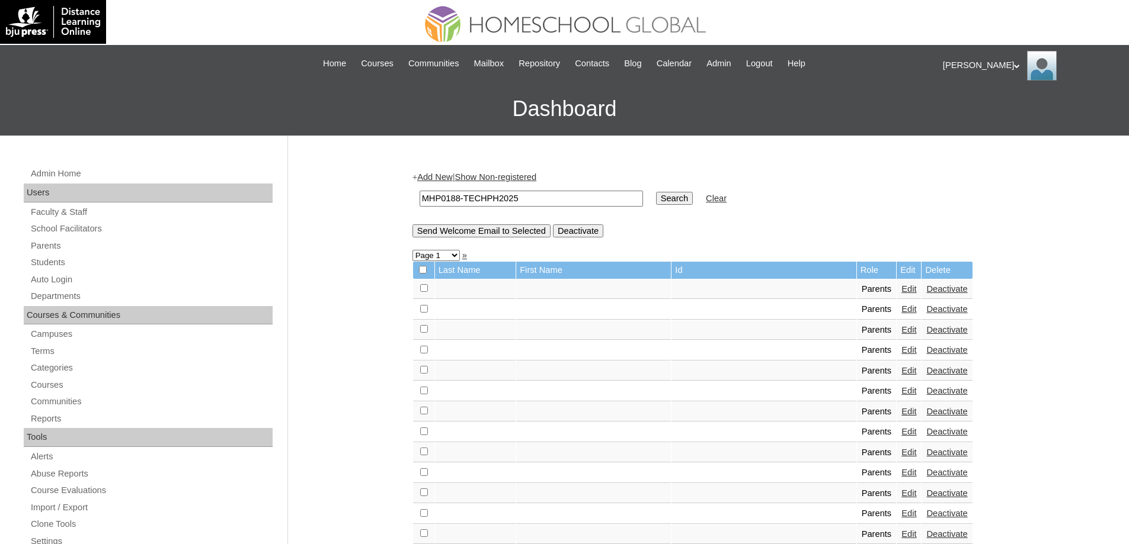
click at [672, 201] on input "Search" at bounding box center [674, 198] width 37 height 13
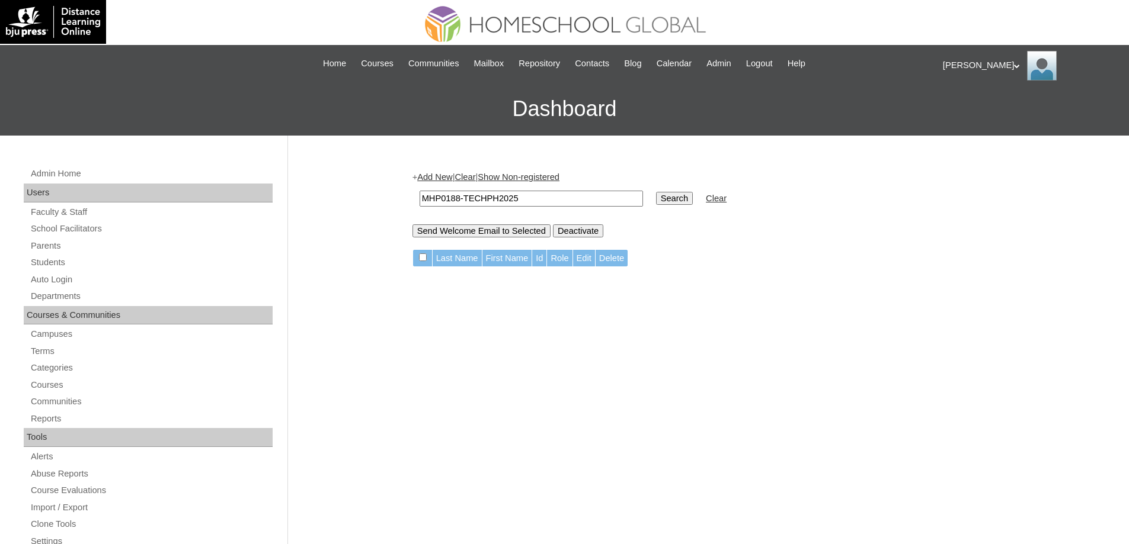
click at [436, 177] on link "Add New" at bounding box center [434, 176] width 35 height 9
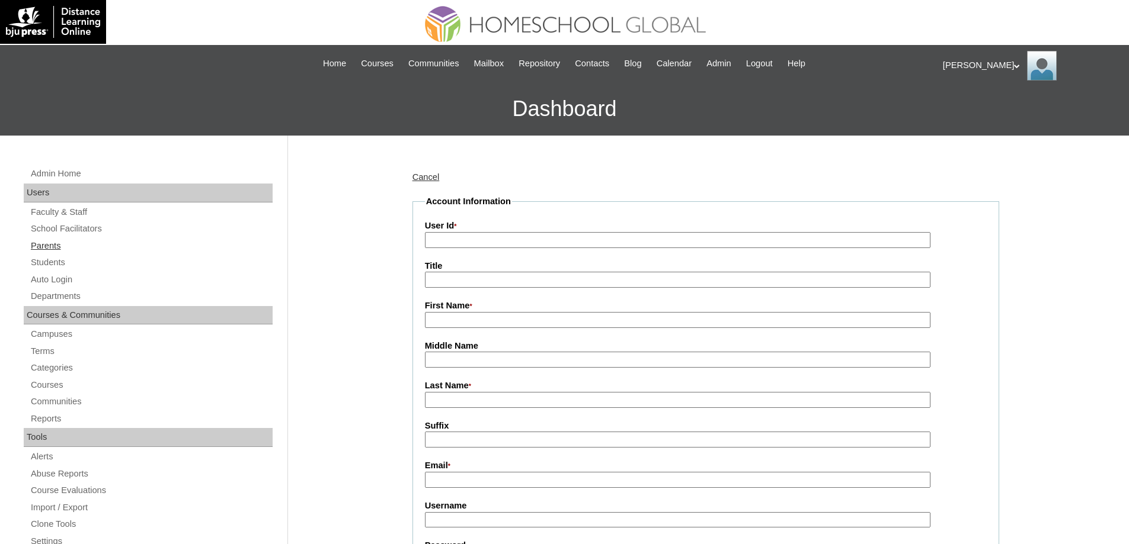
click at [82, 243] on link "Parents" at bounding box center [151, 246] width 243 height 15
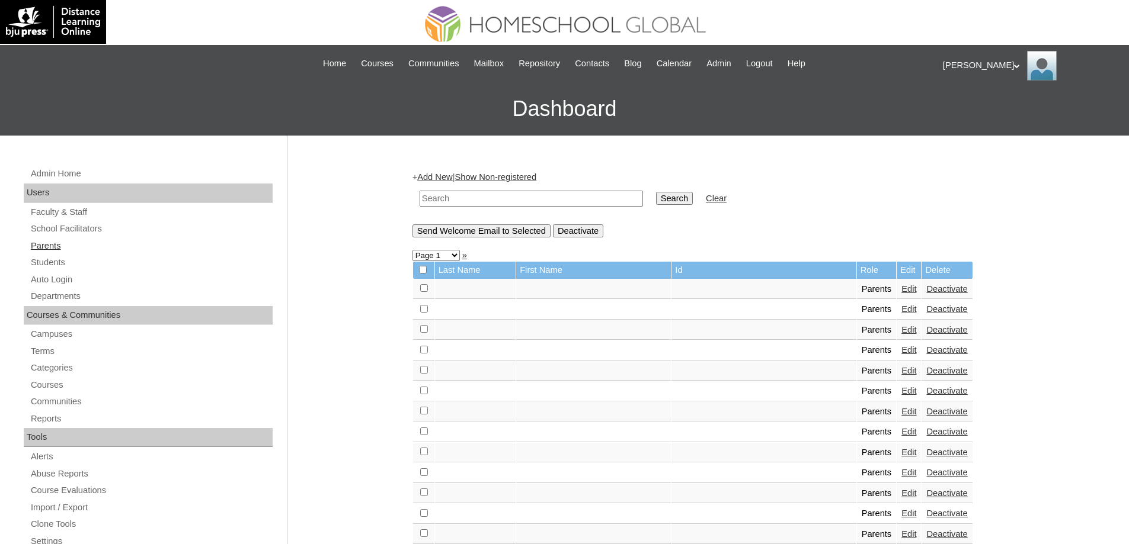
click at [102, 249] on link "Parents" at bounding box center [151, 246] width 243 height 15
drag, startPoint x: 466, startPoint y: 201, endPoint x: 479, endPoint y: 202, distance: 12.5
click at [469, 201] on input "text" at bounding box center [530, 199] width 223 height 16
paste input "MHP0188-TECHPH2025"
type input "MHP0188-TECHPH2025"
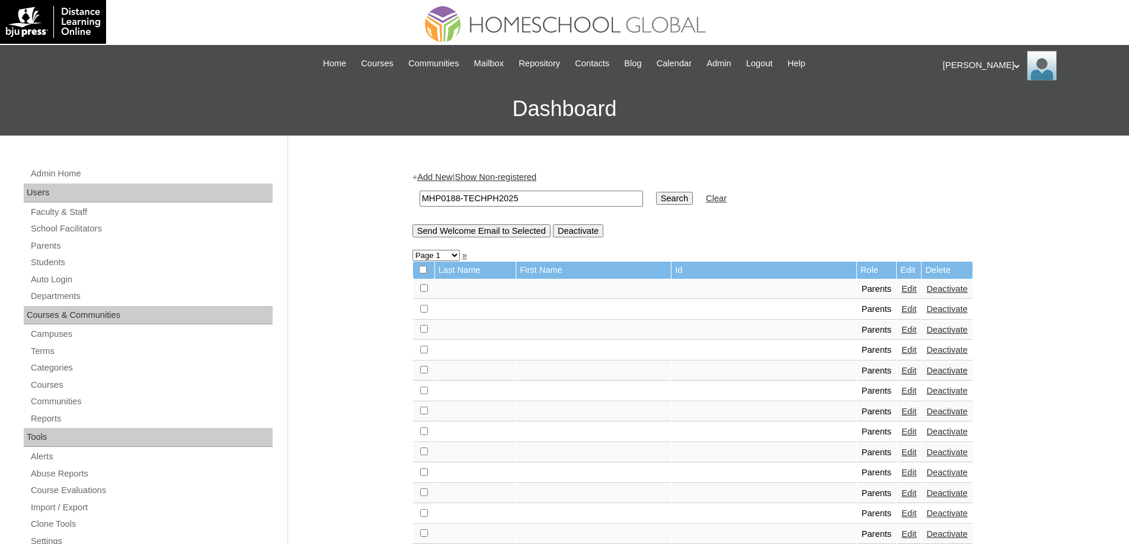
click at [691, 191] on td "Search" at bounding box center [674, 199] width 49 height 28
click at [693, 190] on td "Search" at bounding box center [674, 199] width 49 height 28
click at [692, 196] on input "Search" at bounding box center [674, 198] width 37 height 13
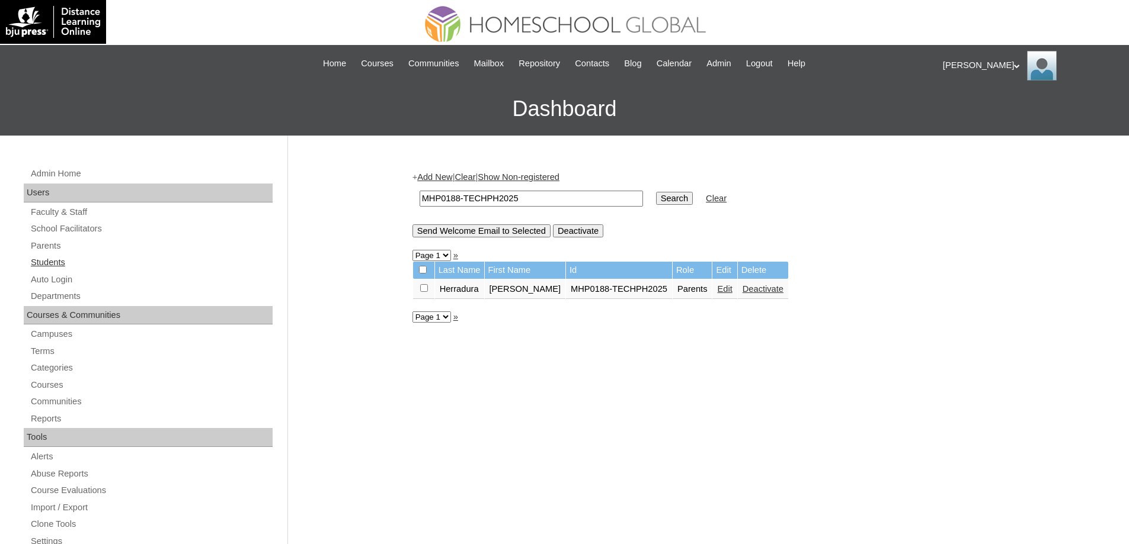
click at [93, 260] on link "Students" at bounding box center [151, 262] width 243 height 15
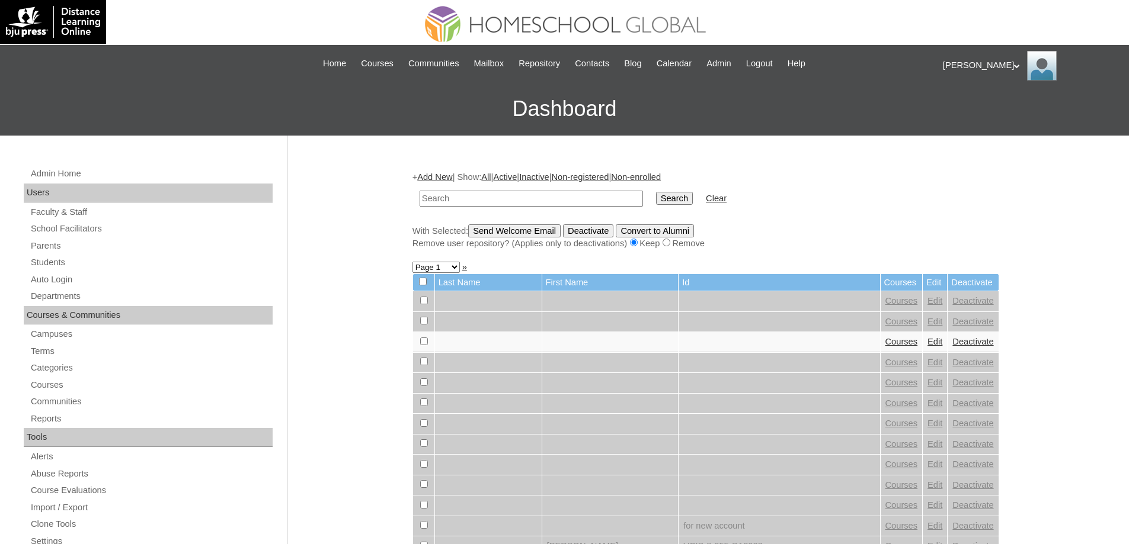
drag, startPoint x: 0, startPoint y: 0, endPoint x: 537, endPoint y: 198, distance: 572.8
click at [532, 198] on input "text" at bounding box center [530, 199] width 223 height 16
type input "MHS00238-TECHPH2025"
click at [687, 193] on input "Search" at bounding box center [674, 198] width 37 height 13
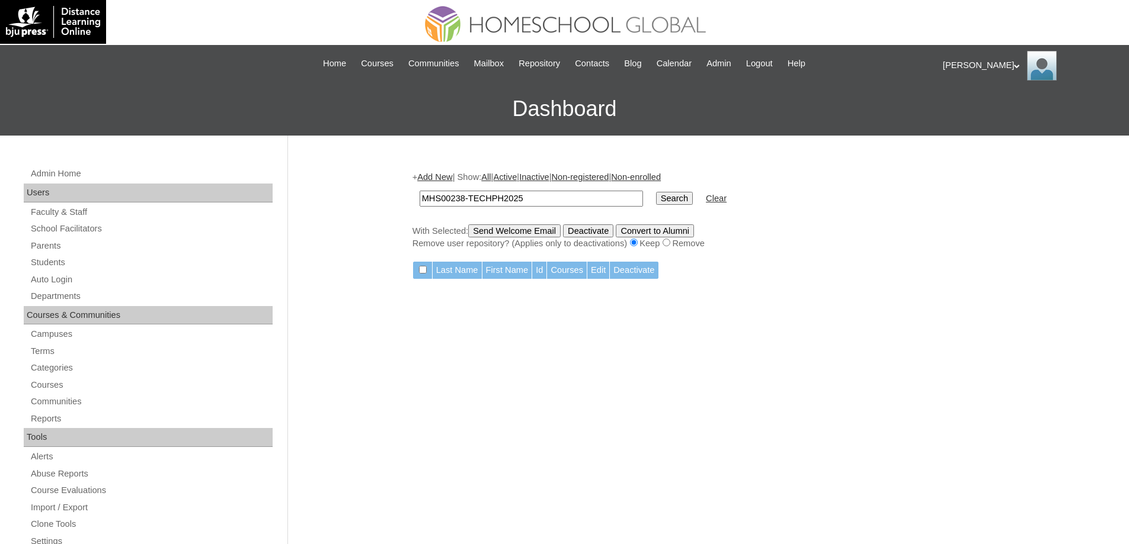
click at [444, 181] on link "Add New" at bounding box center [434, 176] width 35 height 9
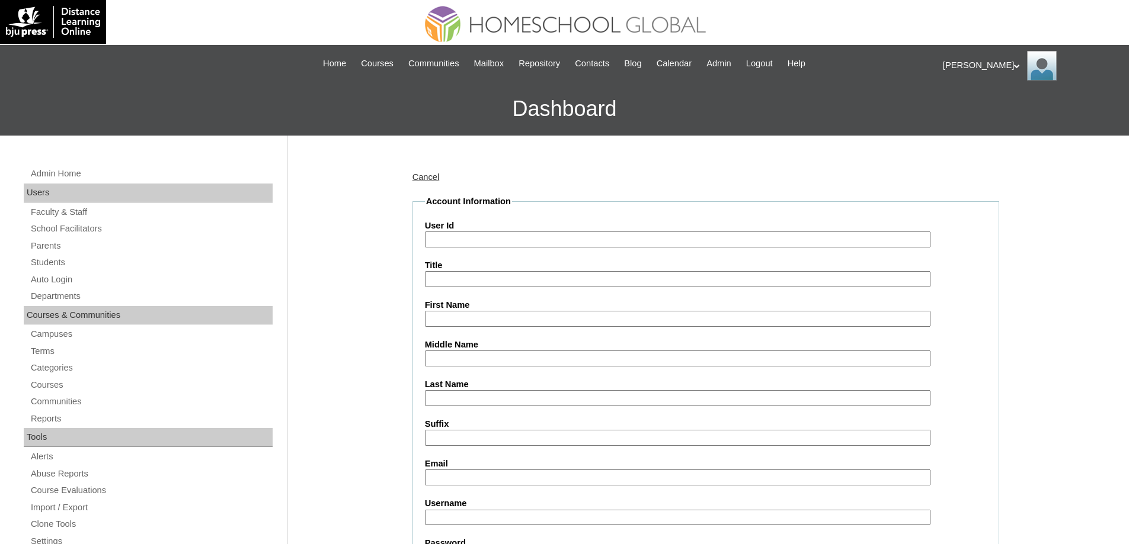
click at [498, 237] on input "User Id" at bounding box center [677, 240] width 505 height 16
paste input "MHS00238-TECHPH2025"
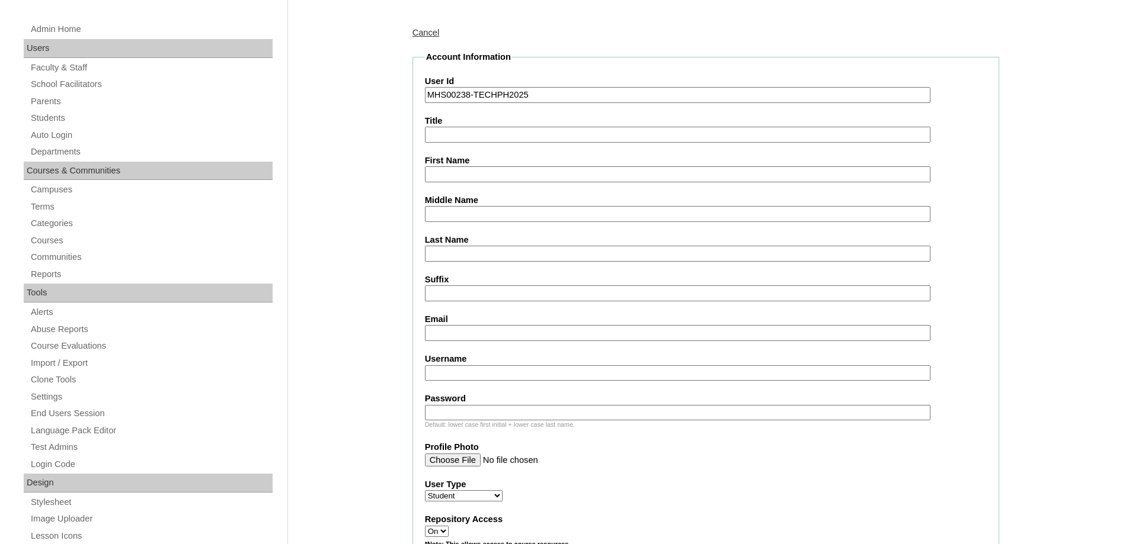
scroll to position [178, 0]
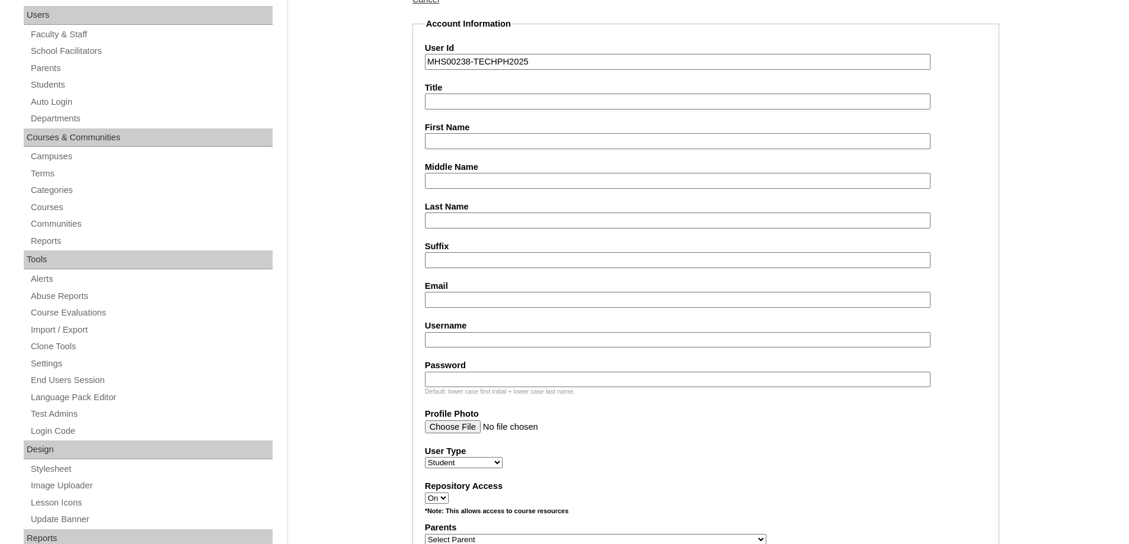
type input "MHS00238-TECHPH2025"
click at [461, 144] on input "First Name" at bounding box center [677, 141] width 505 height 16
click at [469, 141] on input "First Name" at bounding box center [677, 141] width 505 height 16
paste input "Emma Gabrielle"
type input "Emma Gabrielle"
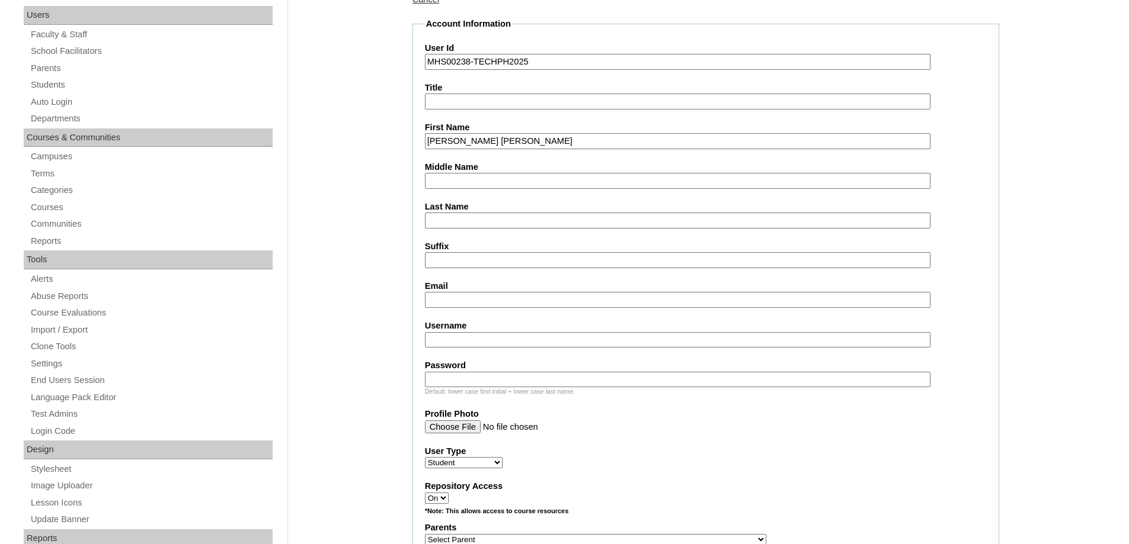
drag, startPoint x: 453, startPoint y: 186, endPoint x: 443, endPoint y: 182, distance: 10.7
click at [453, 186] on input "Middle Name" at bounding box center [677, 181] width 505 height 16
paste input "Herradura"
type input "Herradura"
click at [449, 220] on input "Last Name" at bounding box center [677, 221] width 505 height 16
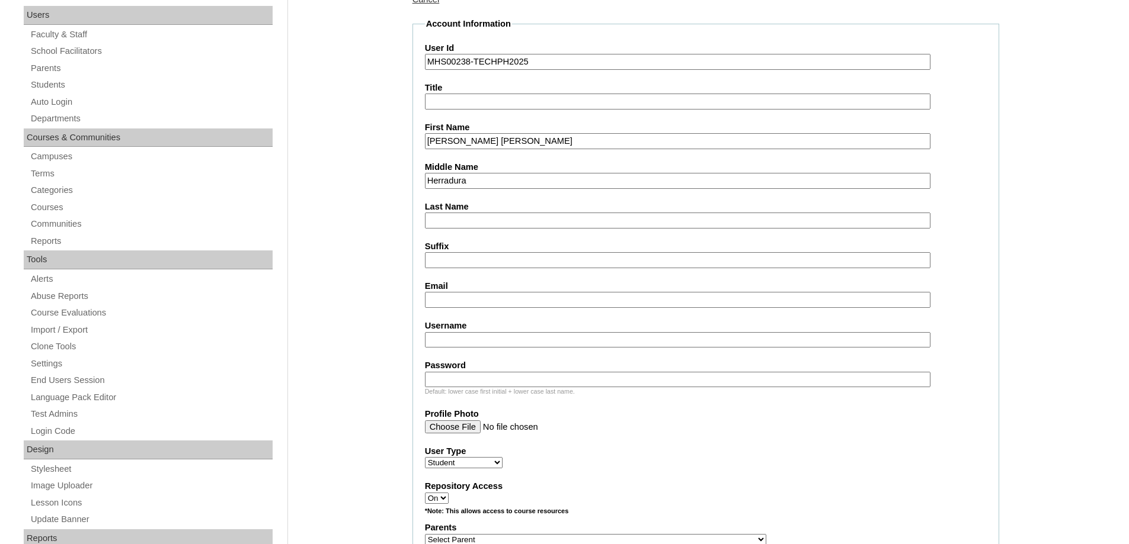
paste input "Consulta"
type input "Consulta"
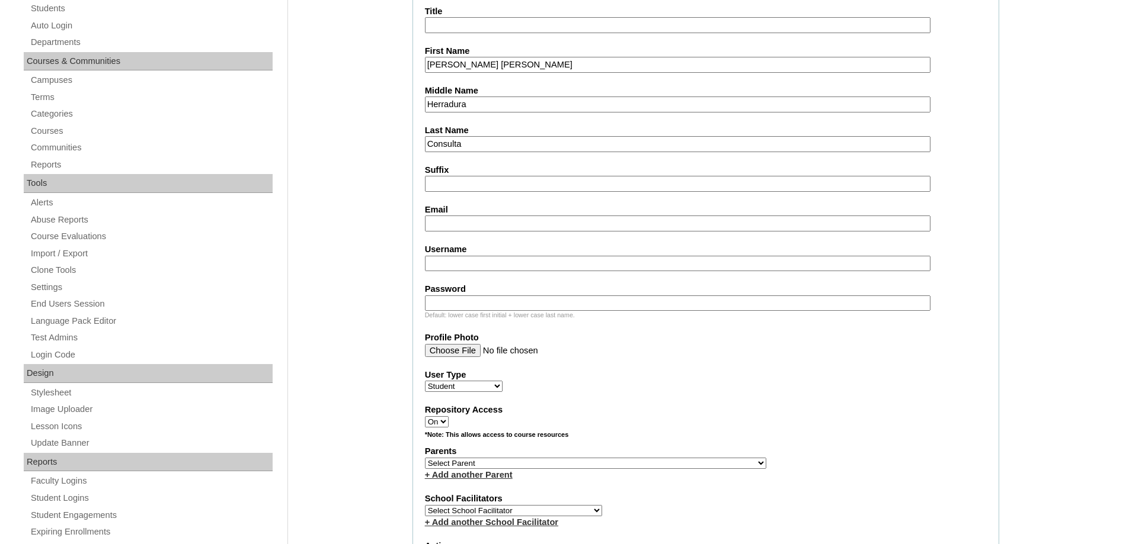
scroll to position [296, 0]
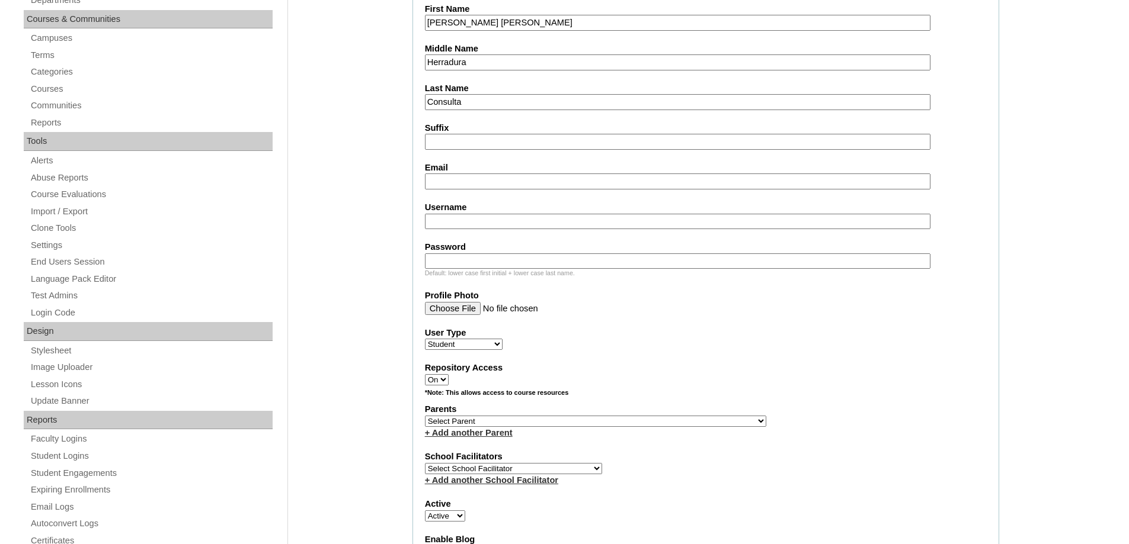
click at [475, 186] on input "Email" at bounding box center [677, 182] width 505 height 16
paste input "melannieconsultamd@gmail.com"
type input "melannieconsultamd@gmail.com"
drag, startPoint x: 378, startPoint y: 218, endPoint x: 392, endPoint y: 222, distance: 14.1
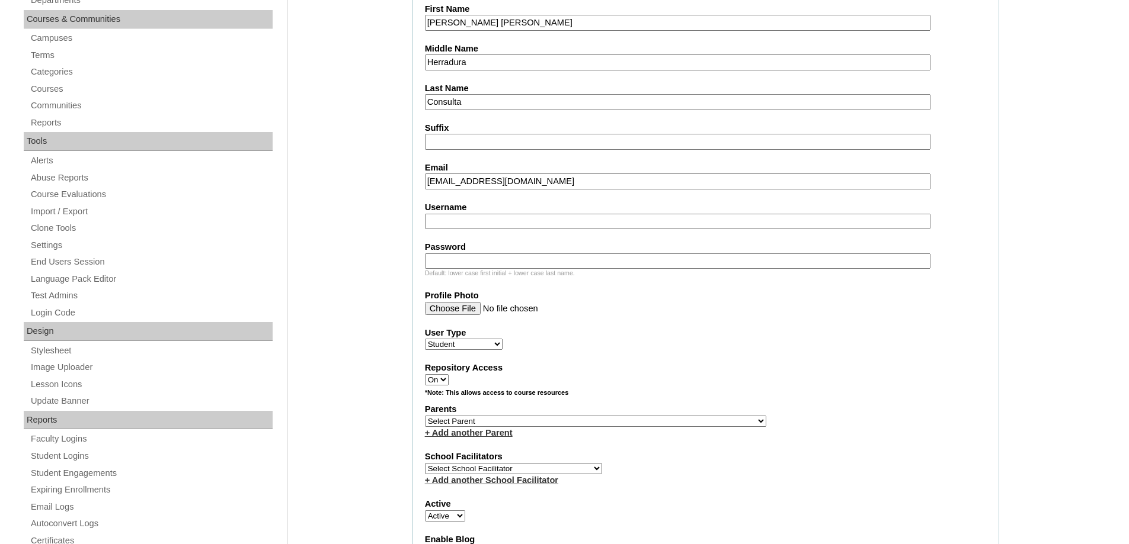
click at [462, 217] on input "Username" at bounding box center [677, 222] width 505 height 16
paste input "emmaconsulta"
type input "emmaconsulta"
click at [470, 255] on input "Password" at bounding box center [677, 262] width 505 height 16
paste input "240004633"
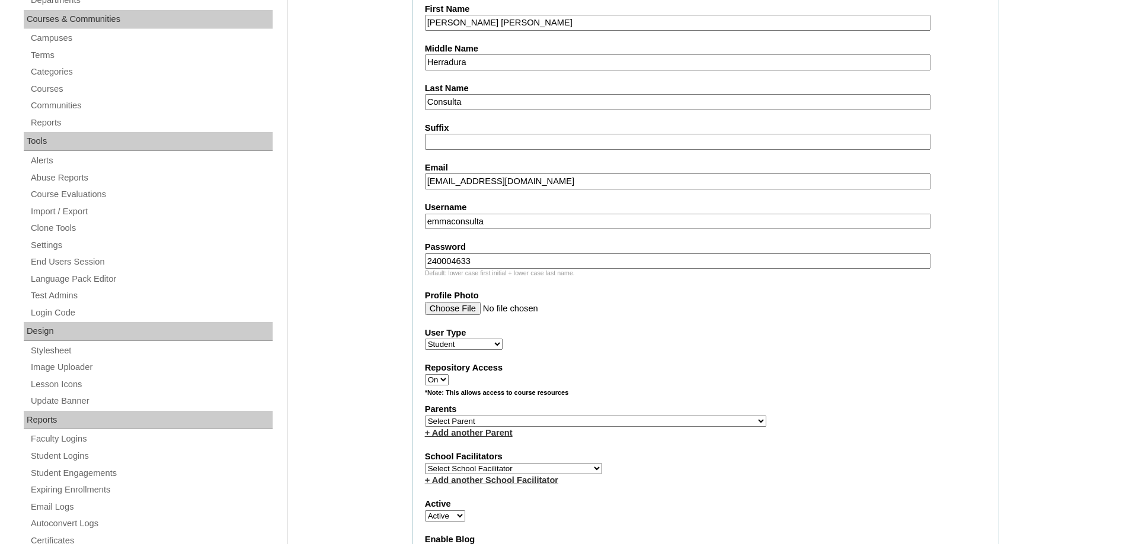
type input "240004633"
click at [462, 419] on select "Select Parent , , , , , , , , , , , , , , , , , , , , , , , , , , , , , , , , ,…" at bounding box center [595, 421] width 341 height 11
select select "43885"
click at [425, 416] on select "Select Parent , , , , , , , , , , , , , , , , , , , , , , , , , , , , , , , , ,…" at bounding box center [595, 421] width 341 height 11
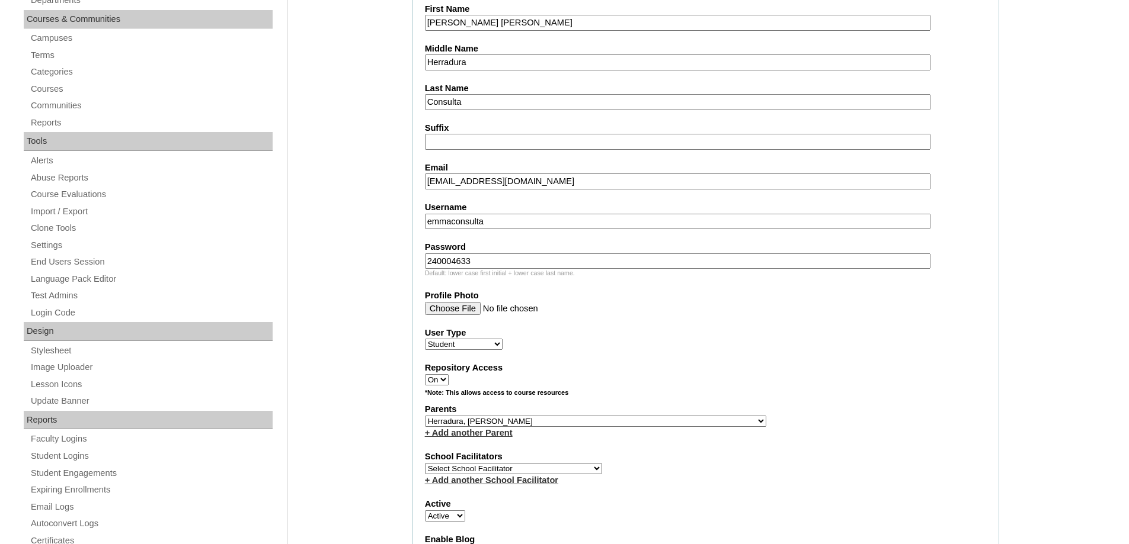
click at [760, 359] on fieldset "Account Information User Id MHS00238-TECHPH2025 Title First Name Emma Gabrielle…" at bounding box center [705, 378] width 587 height 958
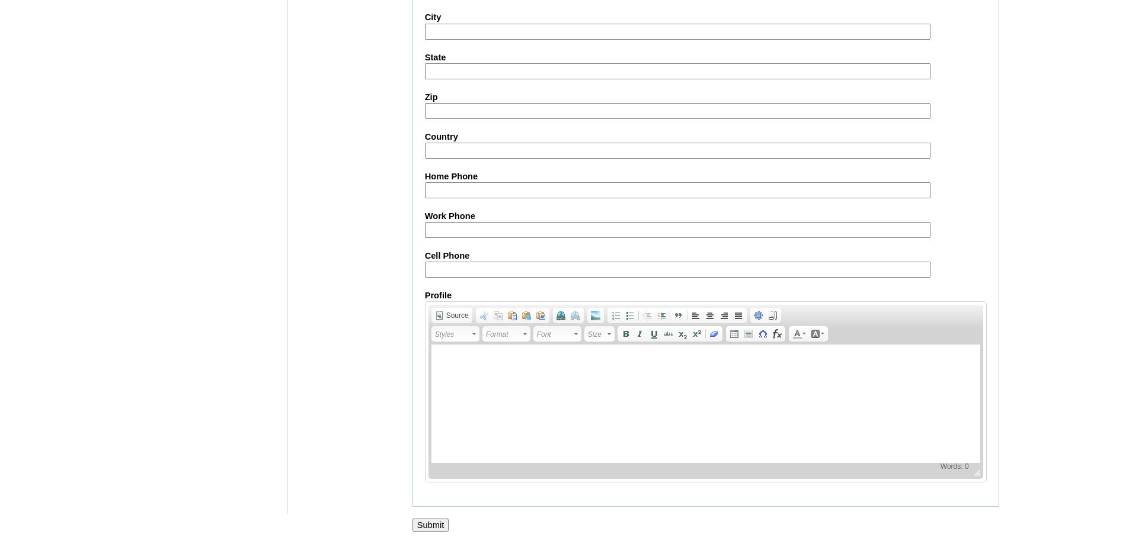
scroll to position [1258, 0]
click at [478, 262] on input "Cell Phone" at bounding box center [677, 270] width 505 height 16
paste input "63-9762423639"
type input "63-9762423639"
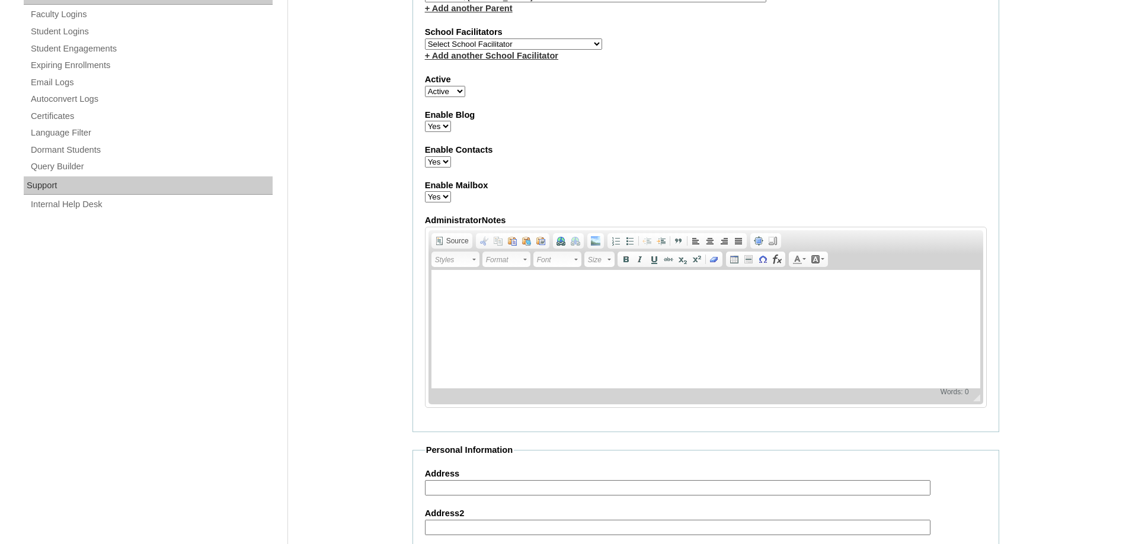
scroll to position [666, 0]
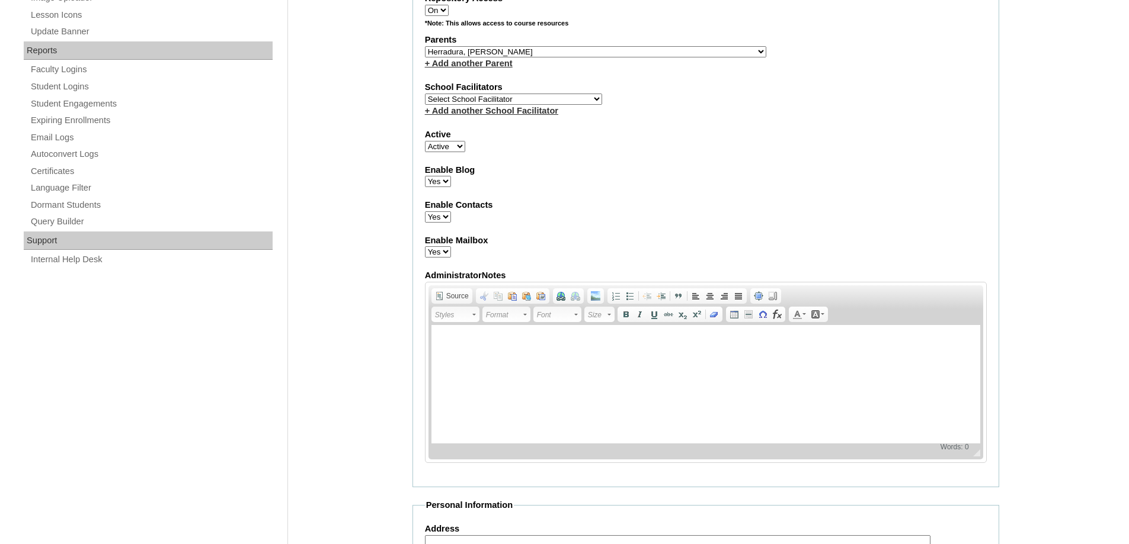
click at [299, 348] on div "Admin Home Users Faculty & Staff School Facilitators Parents Students Auto Logi…" at bounding box center [564, 297] width 1129 height 1654
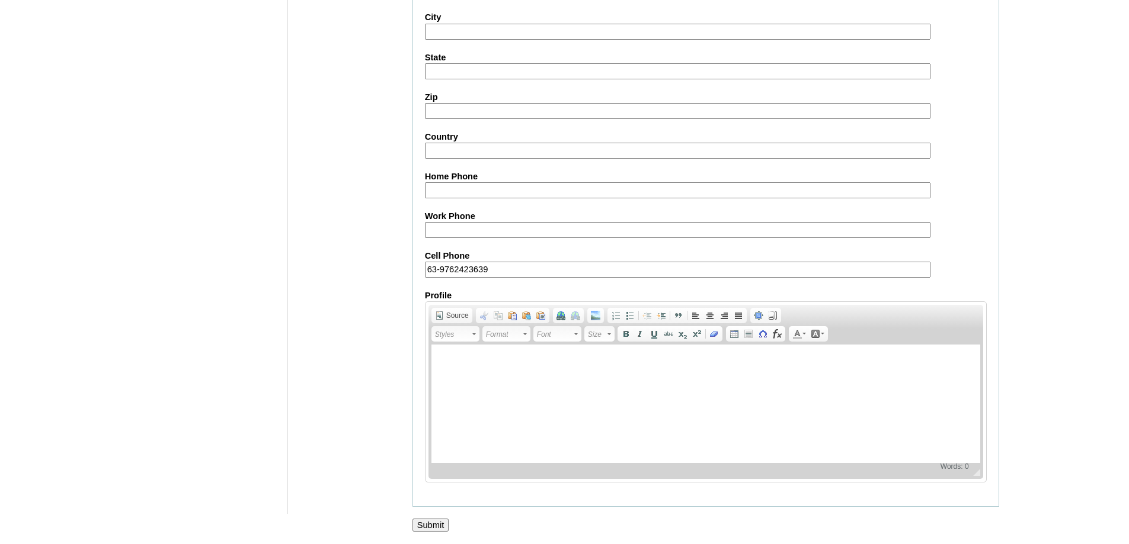
scroll to position [1258, 0]
click at [432, 526] on input "Submit" at bounding box center [430, 525] width 37 height 13
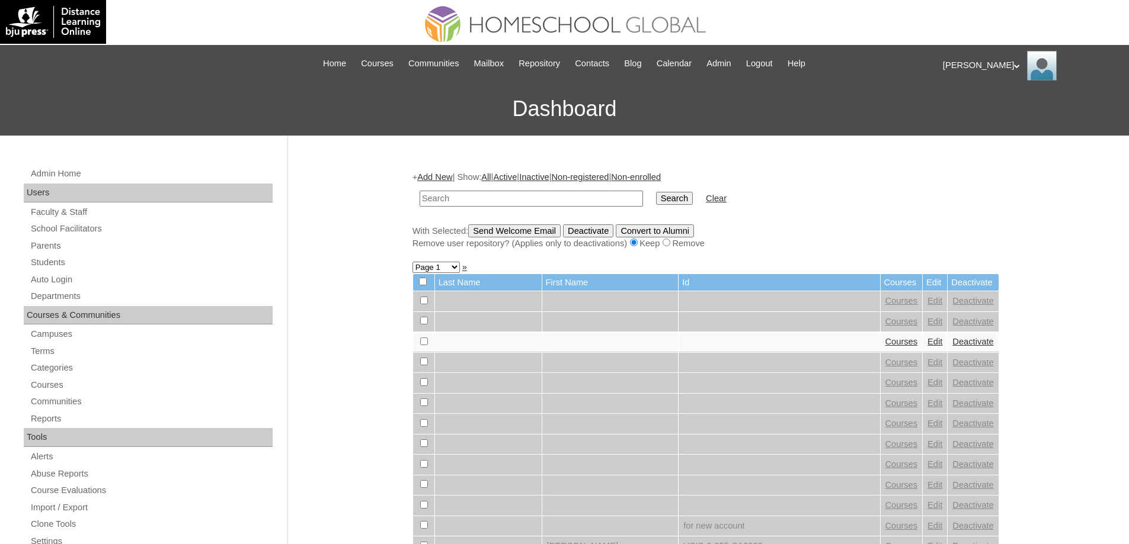
click at [109, 255] on div "Admin Home Users Faculty & Staff School Facilitators Parents Students Auto Logi…" at bounding box center [150, 549] width 264 height 766
click at [99, 266] on link "Students" at bounding box center [151, 262] width 243 height 15
click at [473, 198] on input "text" at bounding box center [530, 199] width 223 height 16
type input "MHS00238-TECHPH2025"
click at [682, 206] on td "Search" at bounding box center [674, 199] width 49 height 28
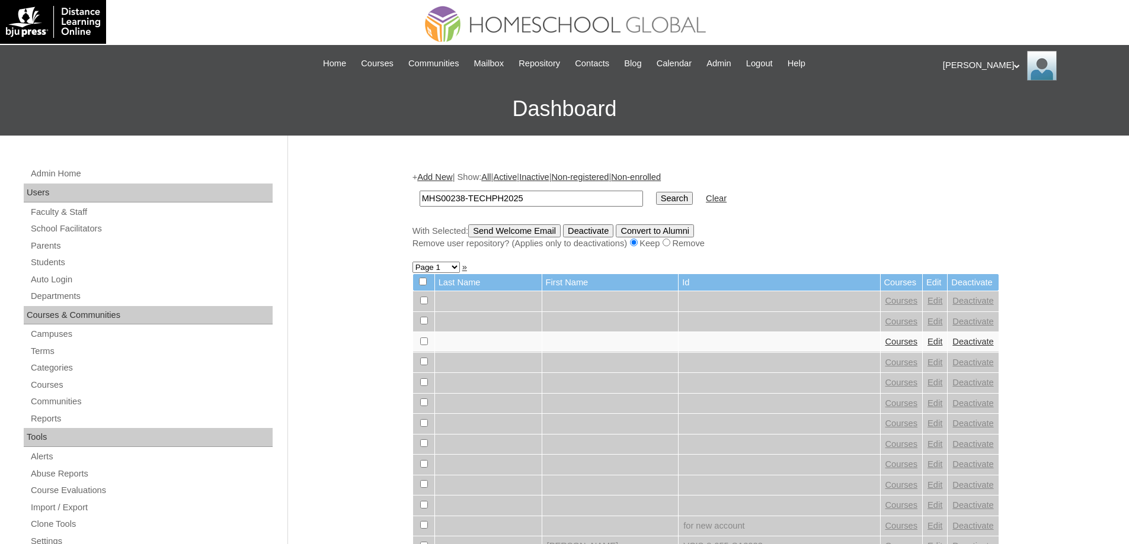
click at [683, 203] on input "Search" at bounding box center [674, 198] width 37 height 13
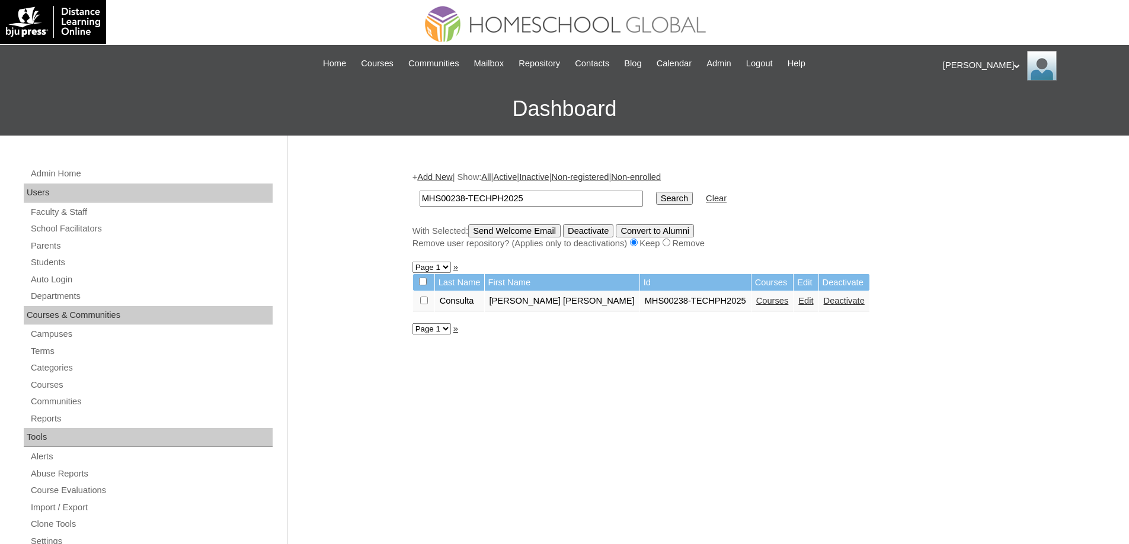
click at [756, 304] on link "Courses" at bounding box center [772, 300] width 33 height 9
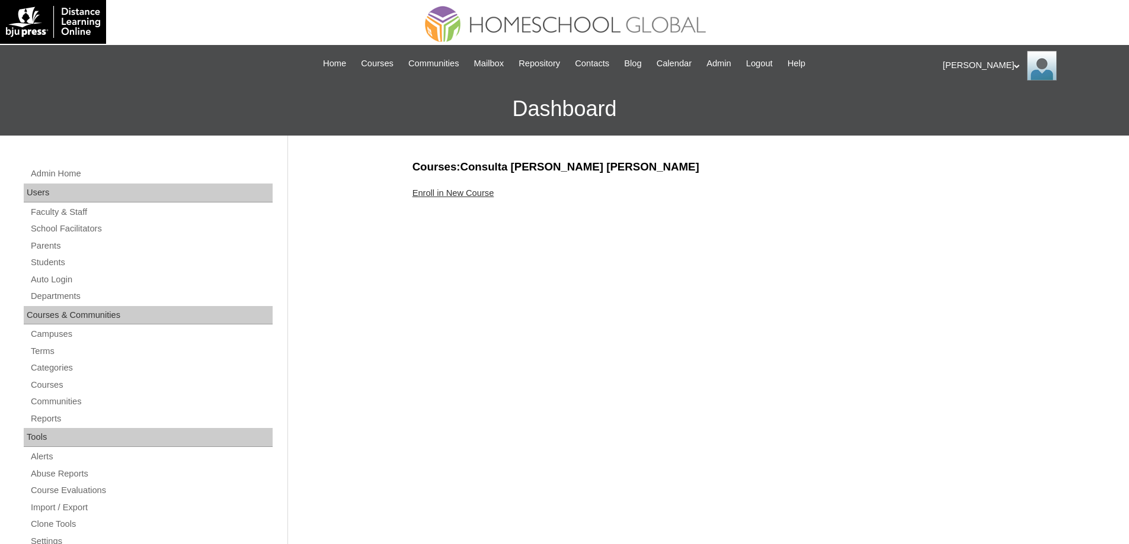
click at [460, 194] on link "Enroll in New Course" at bounding box center [453, 192] width 82 height 9
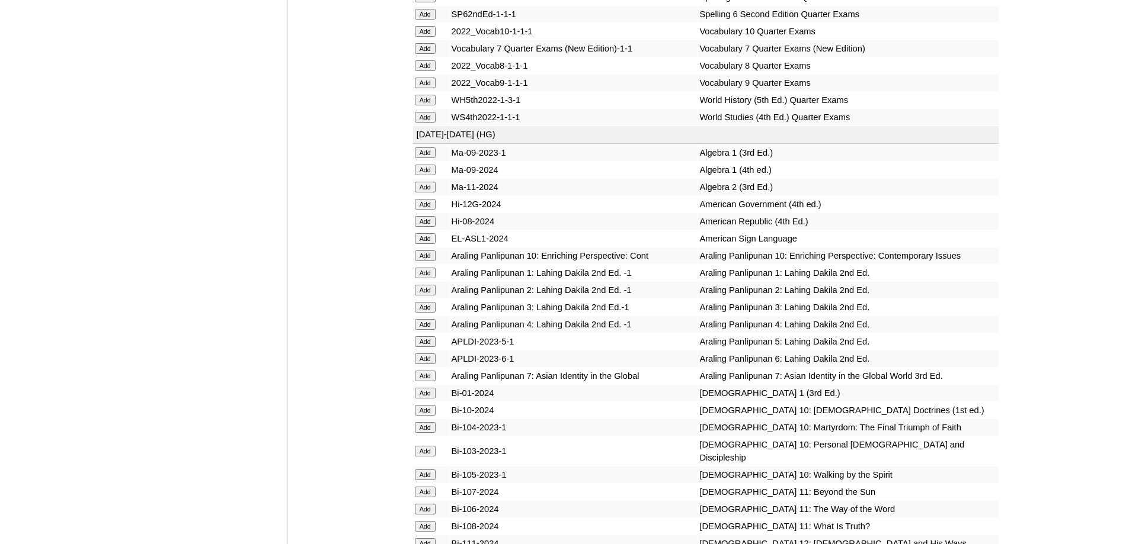
scroll to position [2903, 0]
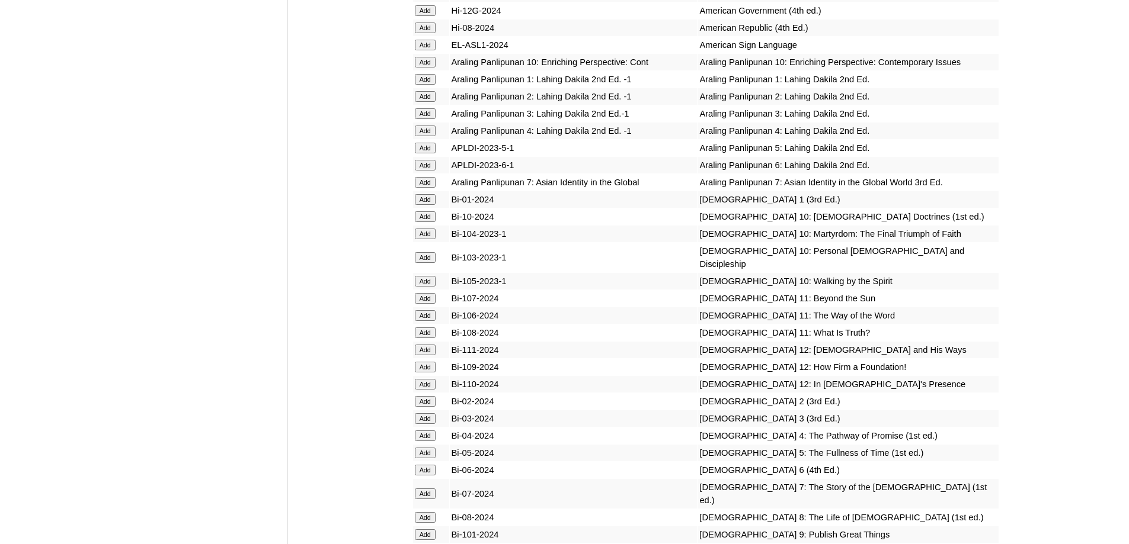
click at [430, 205] on input "Add" at bounding box center [425, 199] width 21 height 11
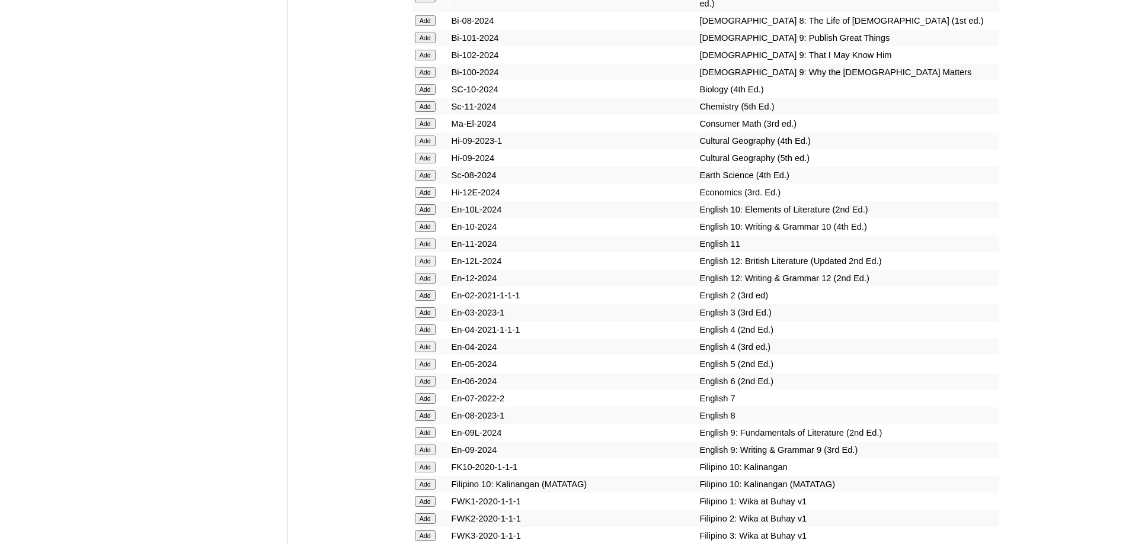
scroll to position [3436, 0]
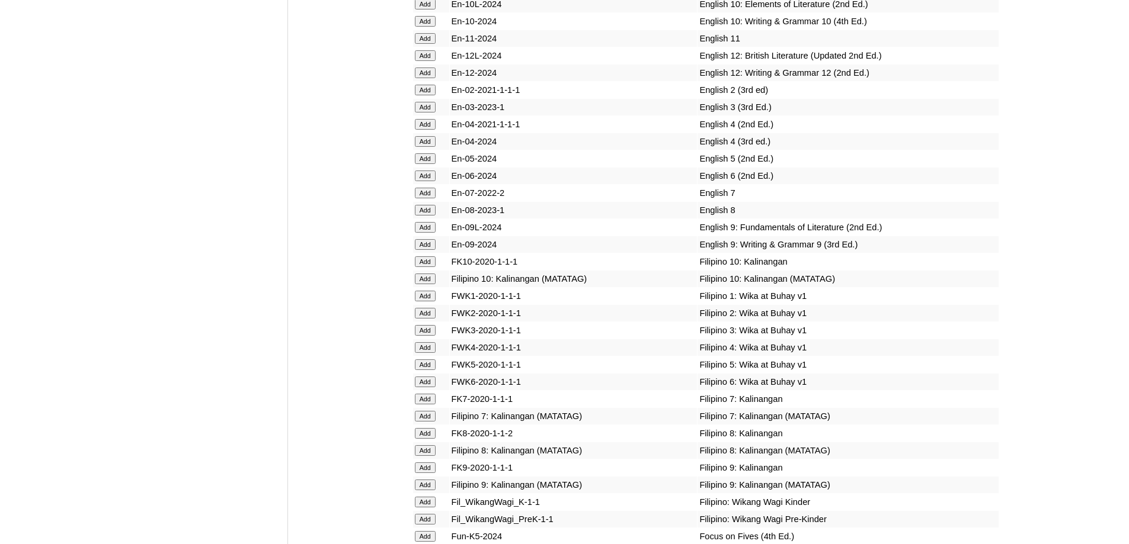
scroll to position [3609, 0]
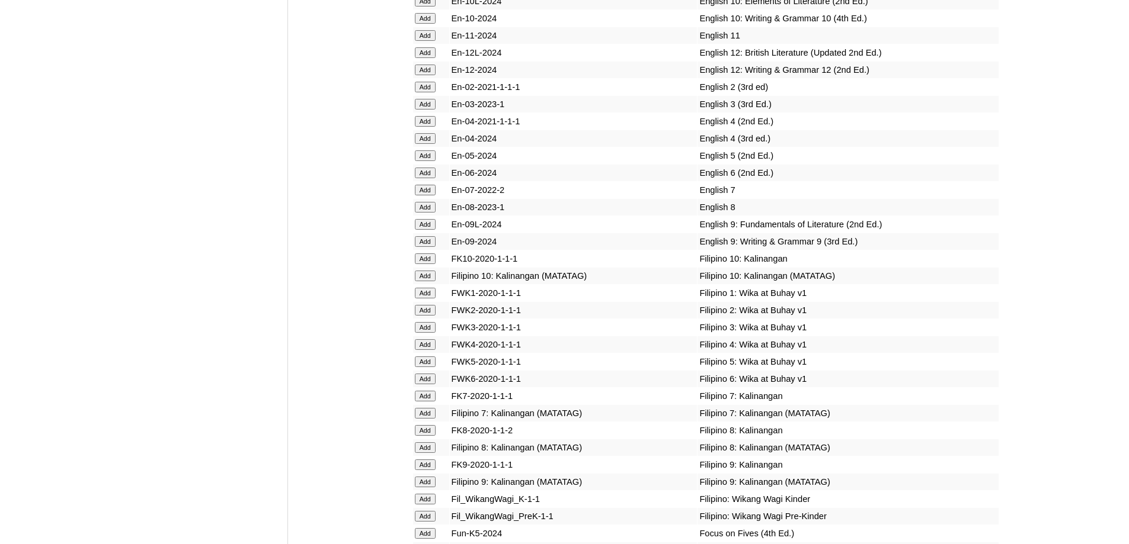
click at [427, 299] on input "Add" at bounding box center [425, 293] width 21 height 11
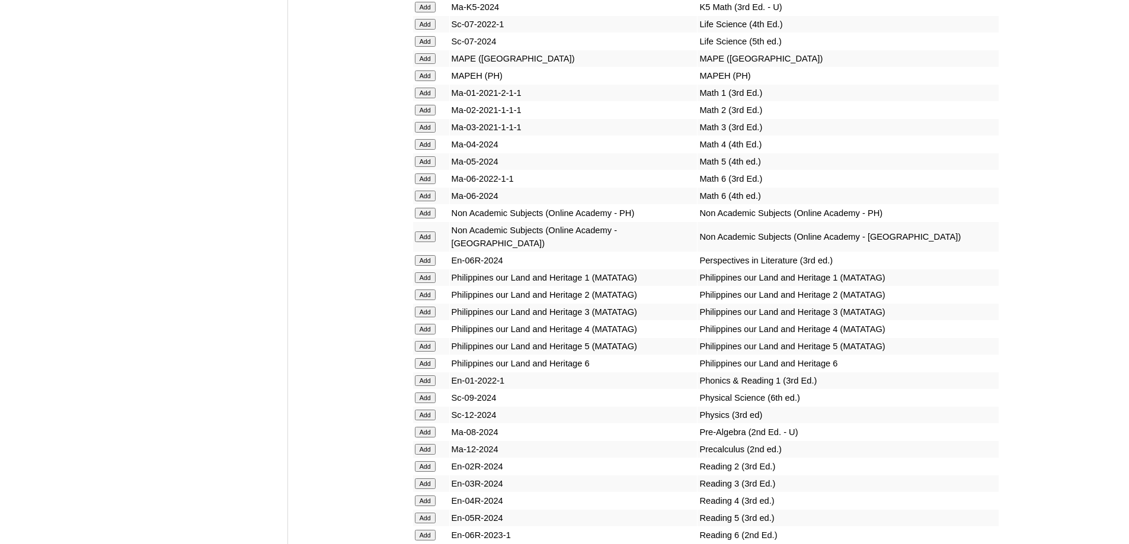
scroll to position [4492, 0]
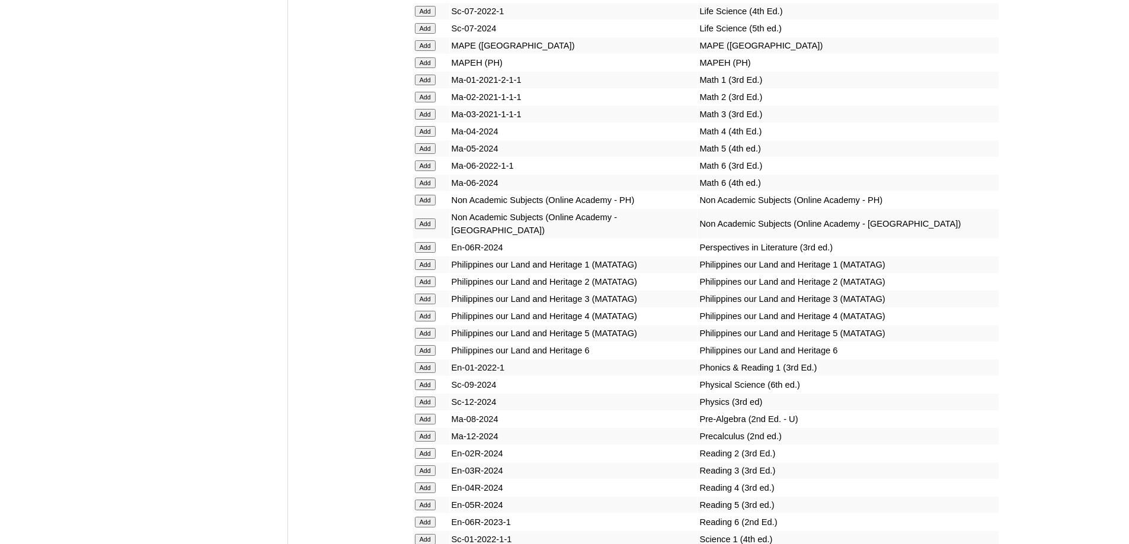
click at [422, 68] on input "Add" at bounding box center [425, 62] width 21 height 11
click at [428, 85] on input "Add" at bounding box center [425, 80] width 21 height 11
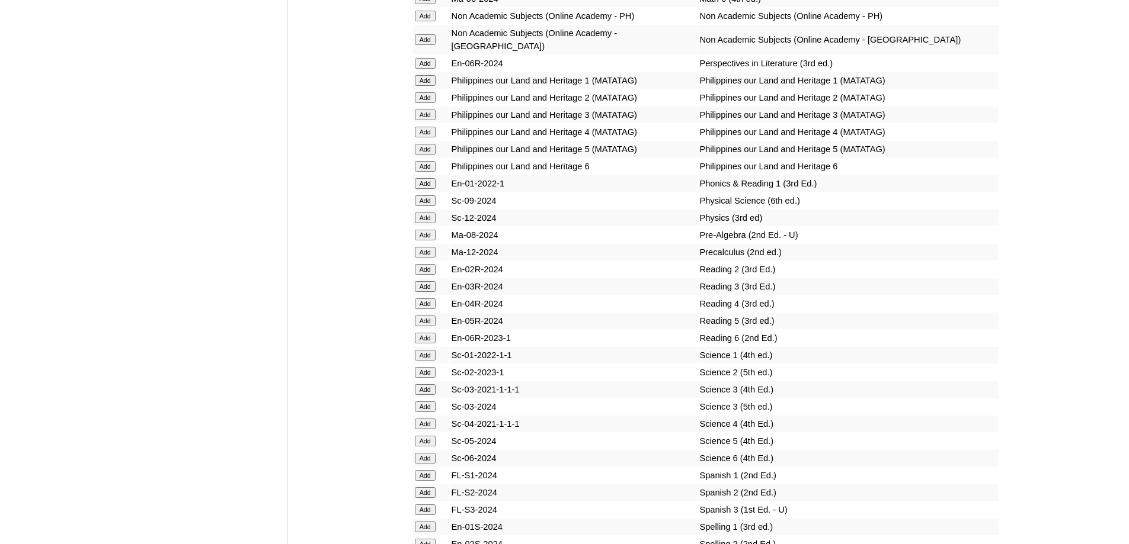
scroll to position [4729, 0]
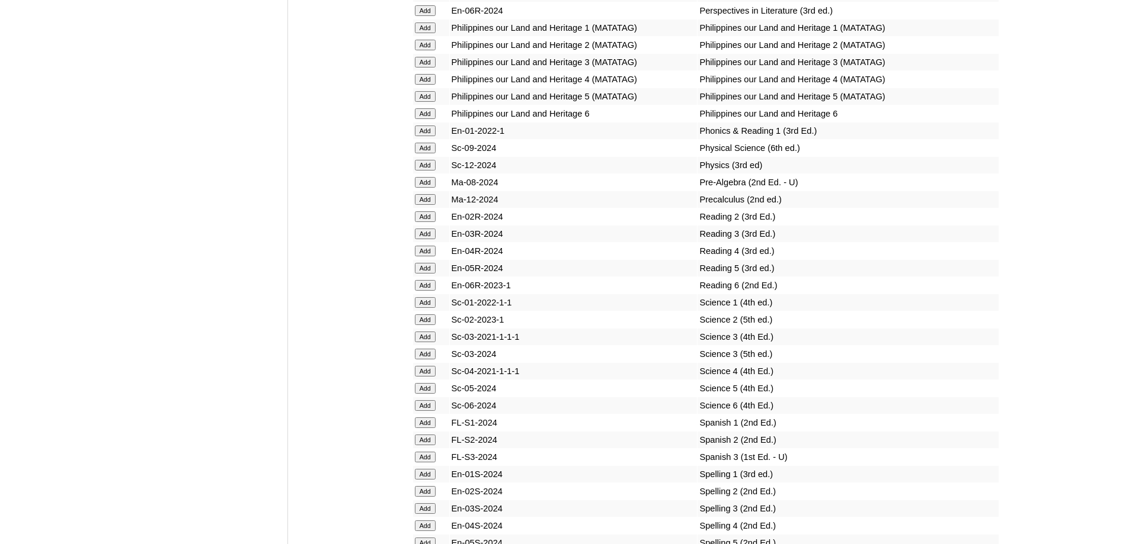
click at [428, 139] on td "Add" at bounding box center [431, 131] width 36 height 17
click at [430, 136] on input "Add" at bounding box center [425, 131] width 21 height 11
click at [432, 33] on input "Add" at bounding box center [425, 28] width 21 height 11
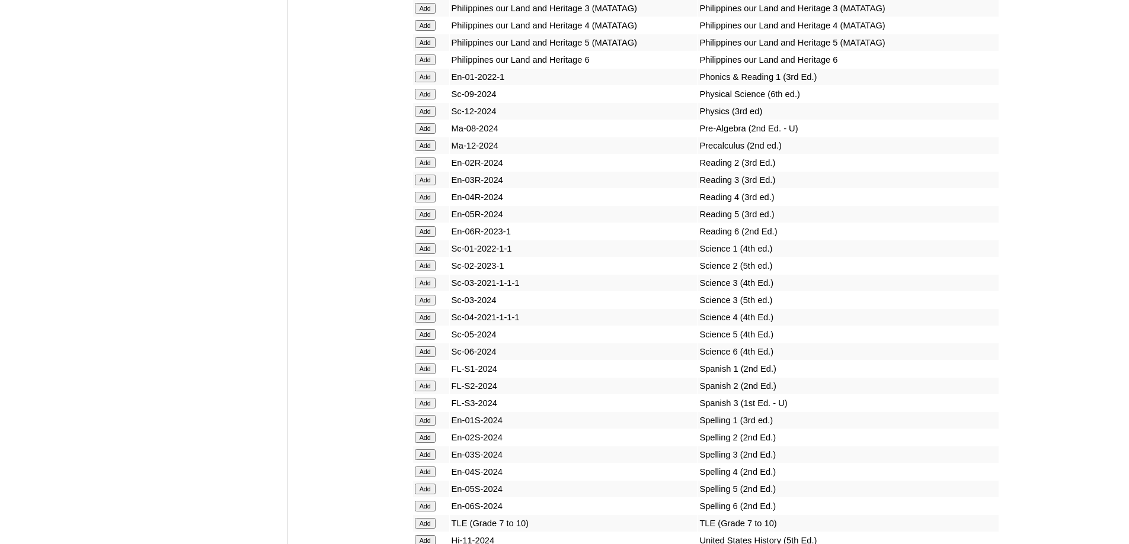
scroll to position [4788, 0]
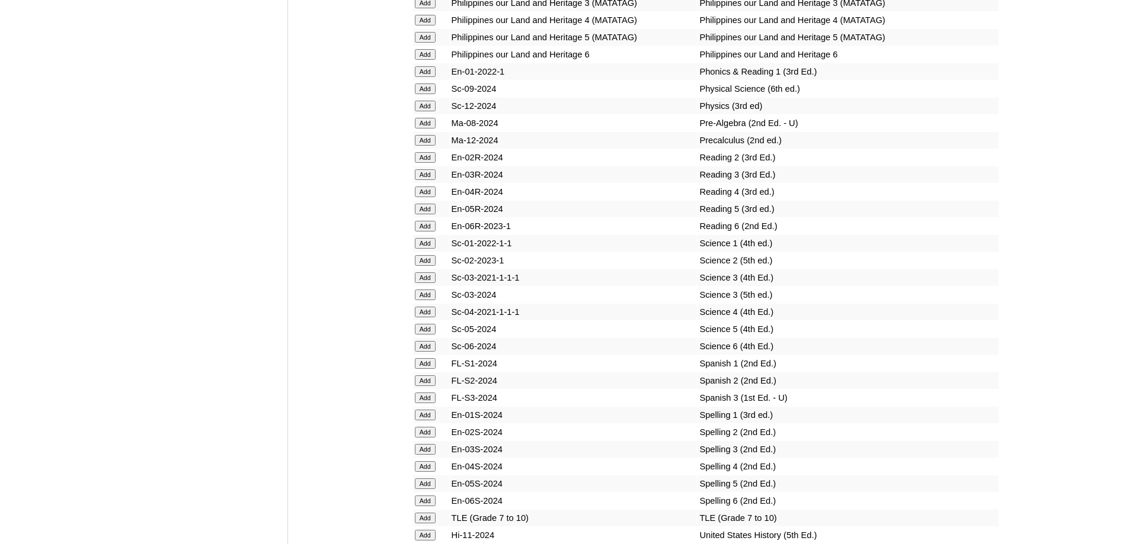
click at [427, 249] on input "Add" at bounding box center [425, 243] width 21 height 11
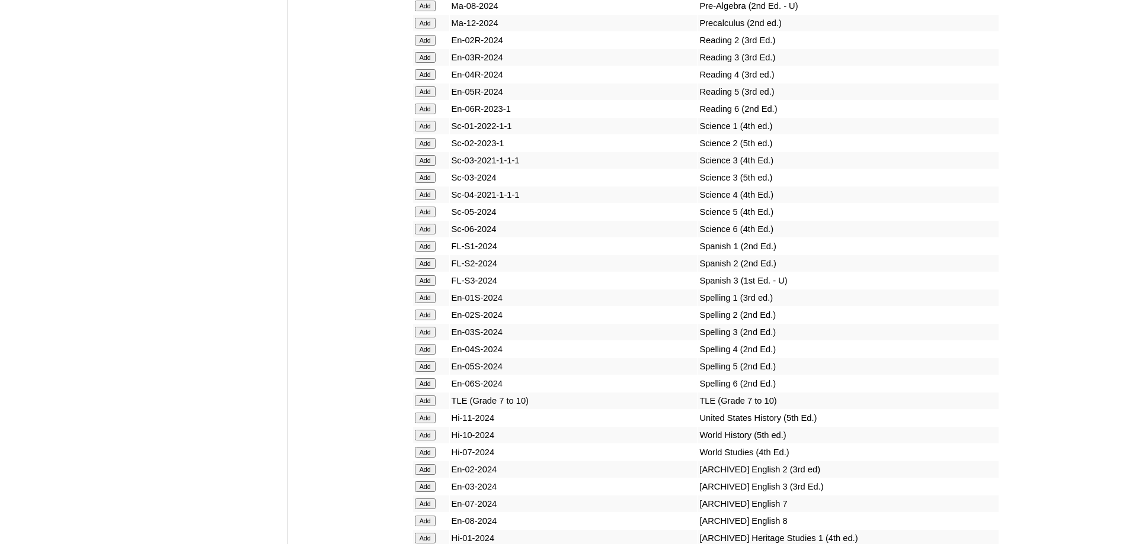
scroll to position [4907, 0]
click at [421, 302] on input "Add" at bounding box center [425, 296] width 21 height 11
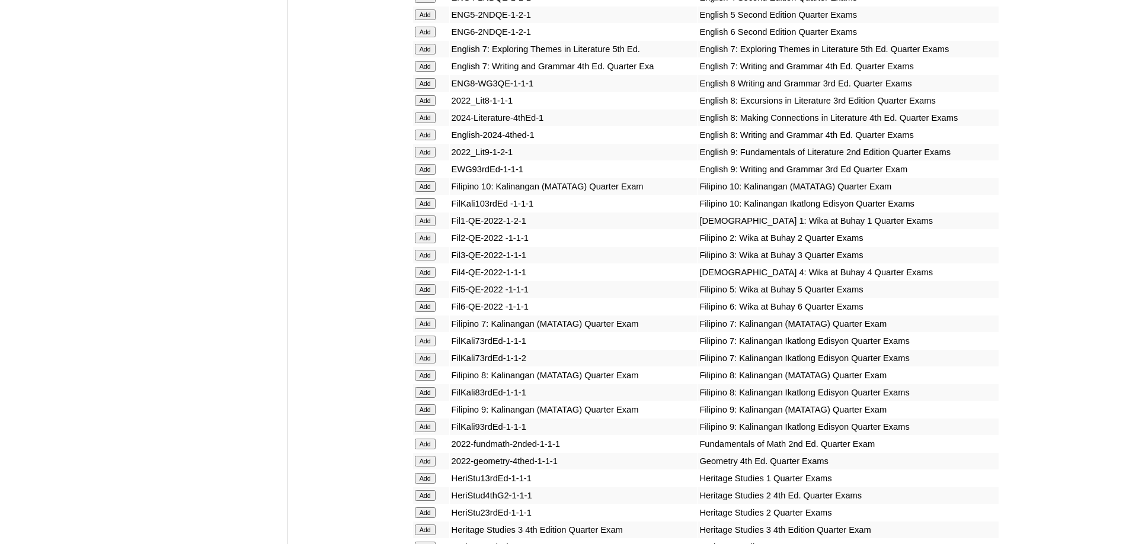
scroll to position [1600, 0]
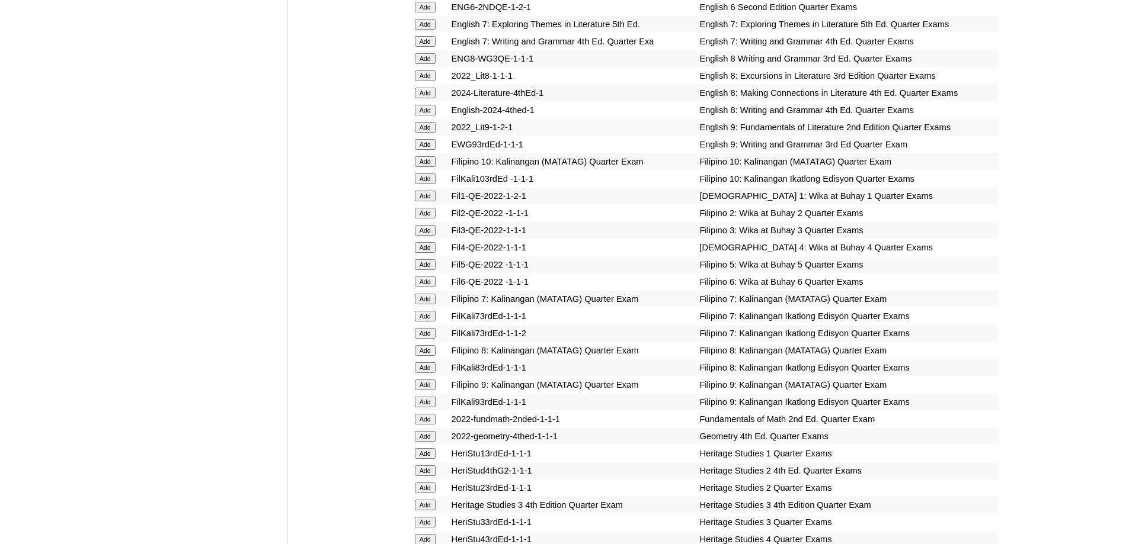
click at [430, 201] on input "Add" at bounding box center [425, 196] width 21 height 11
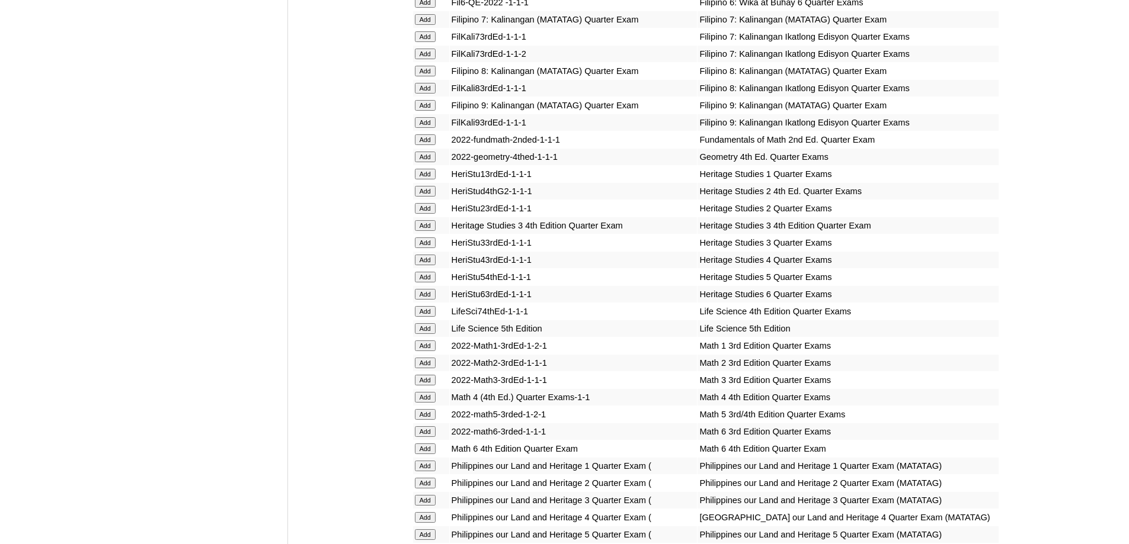
scroll to position [1896, 0]
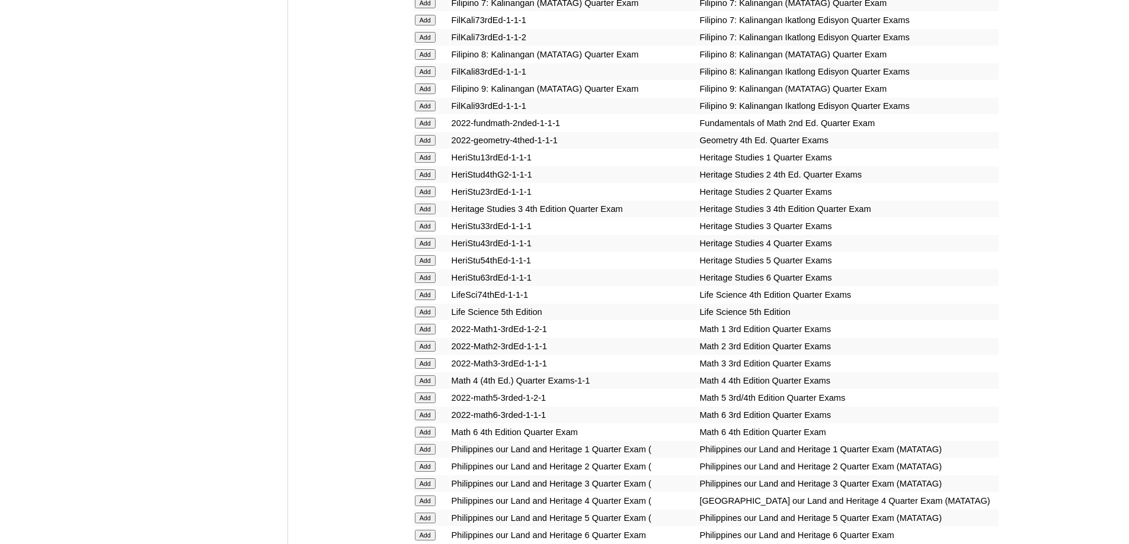
click at [433, 335] on input "Add" at bounding box center [425, 329] width 21 height 11
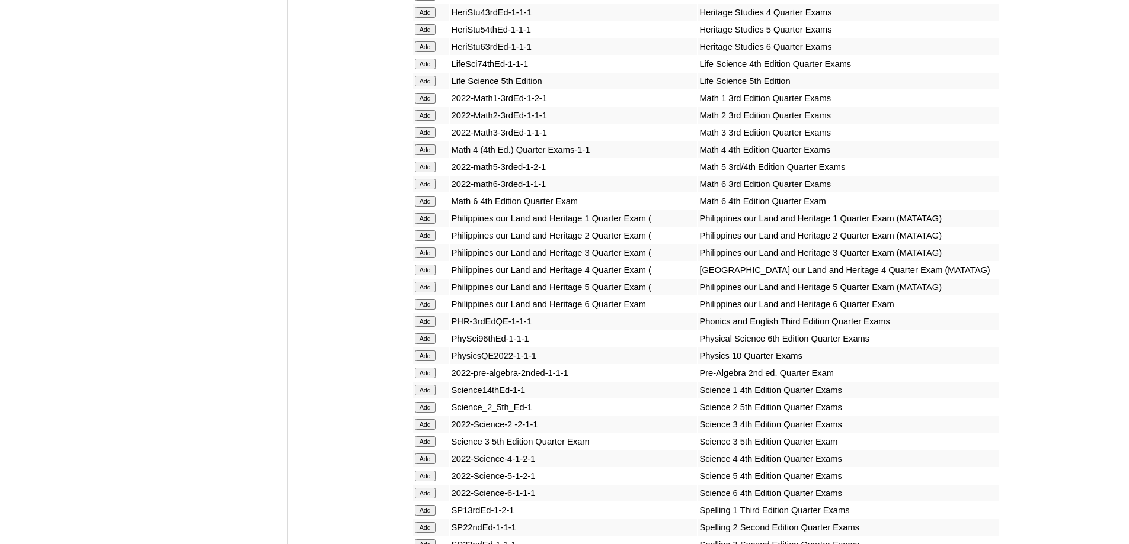
scroll to position [2133, 0]
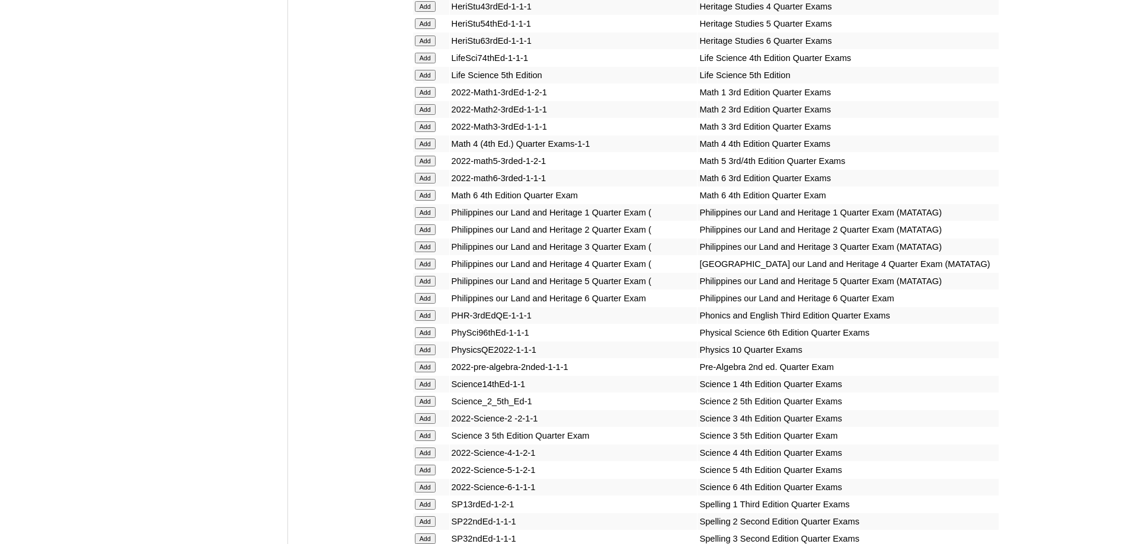
click at [424, 218] on input "Add" at bounding box center [425, 212] width 21 height 11
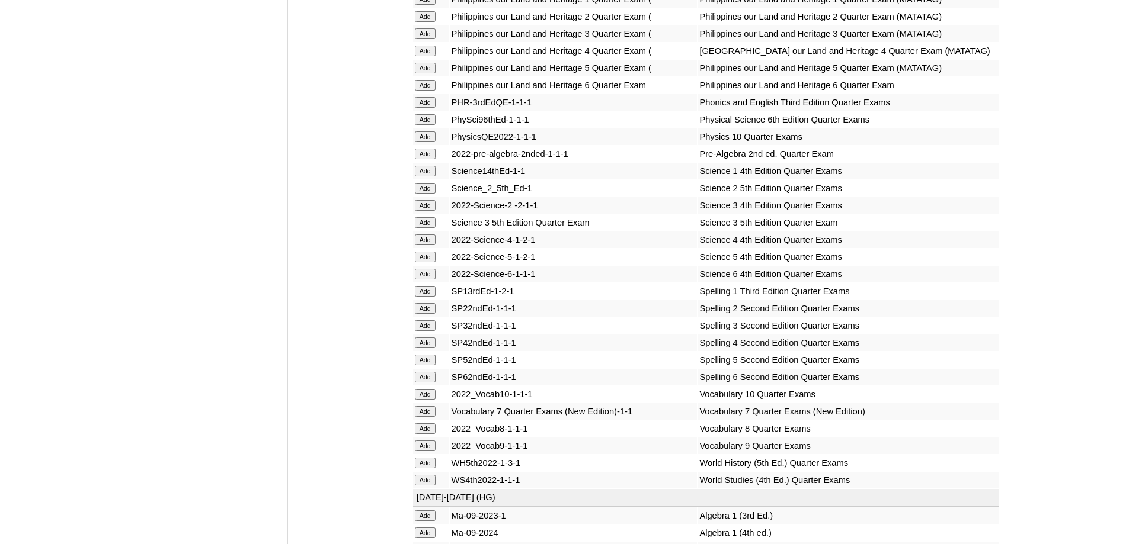
scroll to position [2370, 0]
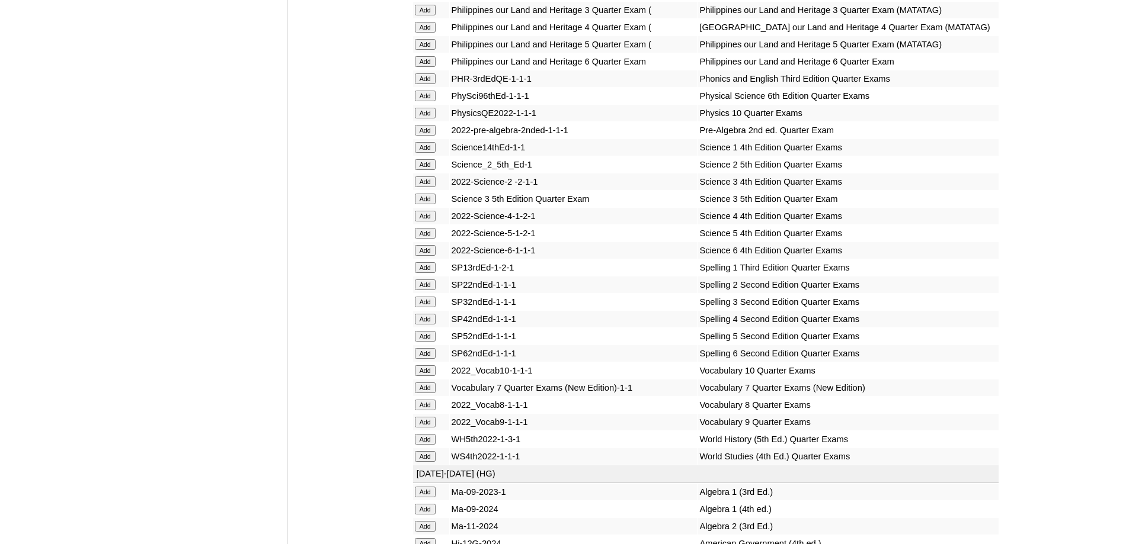
click at [431, 84] on input "Add" at bounding box center [425, 78] width 21 height 11
click at [429, 153] on input "Add" at bounding box center [425, 147] width 21 height 11
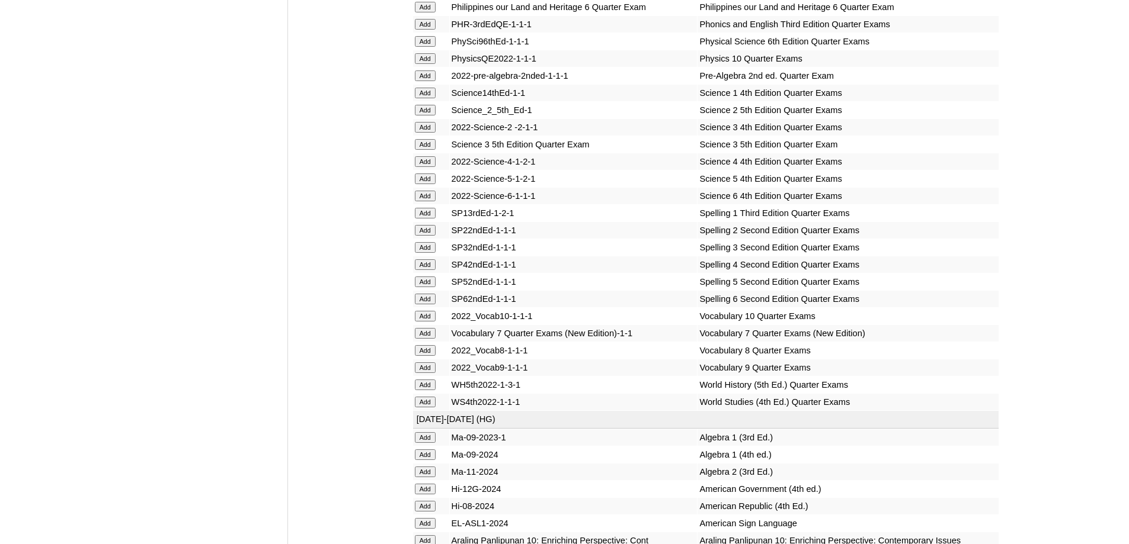
scroll to position [2429, 0]
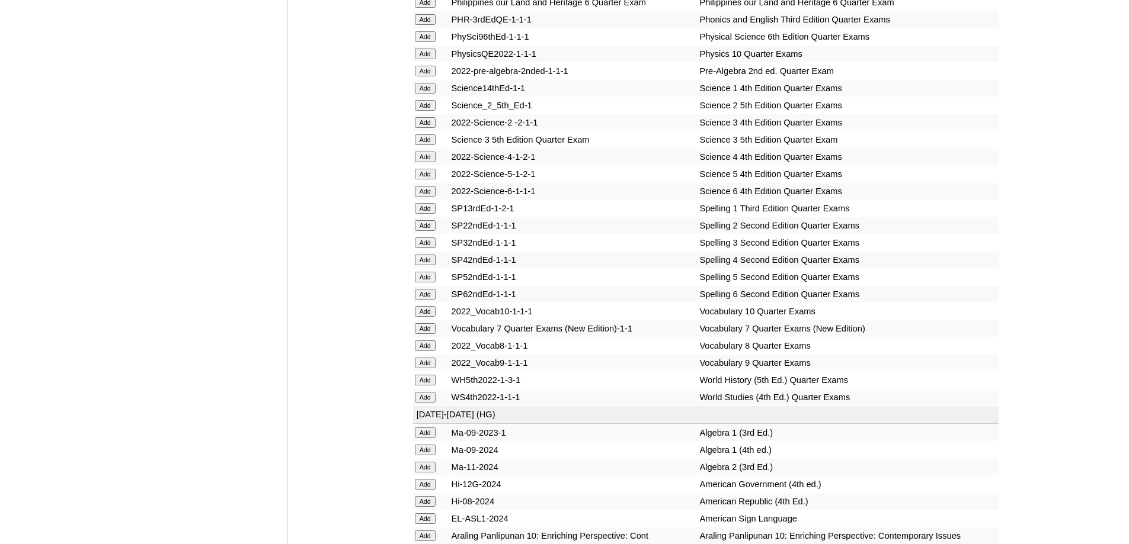
click at [438, 213] on form "Add" at bounding box center [431, 207] width 33 height 9
click at [428, 214] on input "Add" at bounding box center [425, 208] width 21 height 11
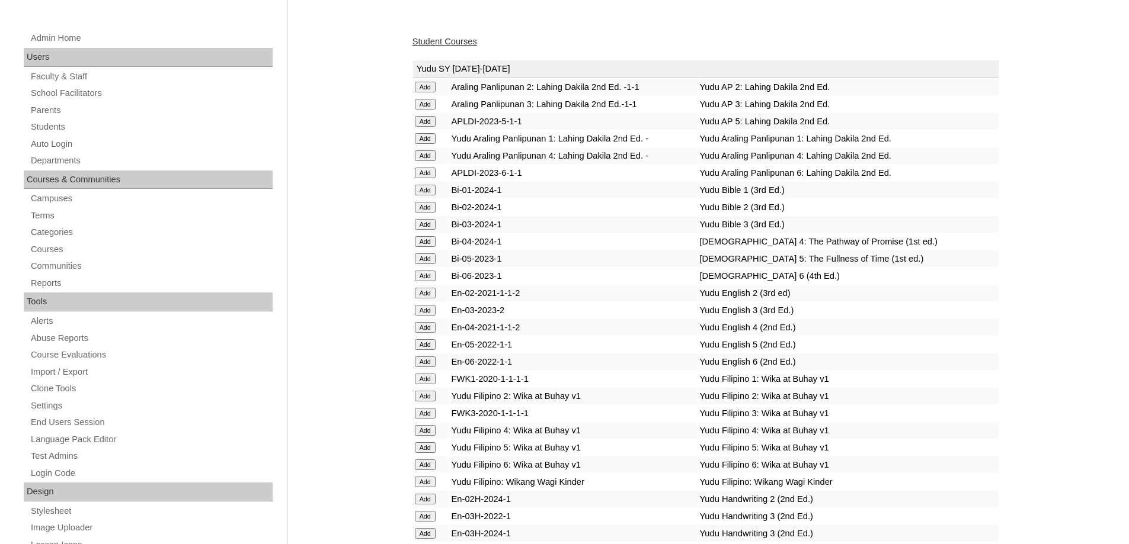
scroll to position [0, 0]
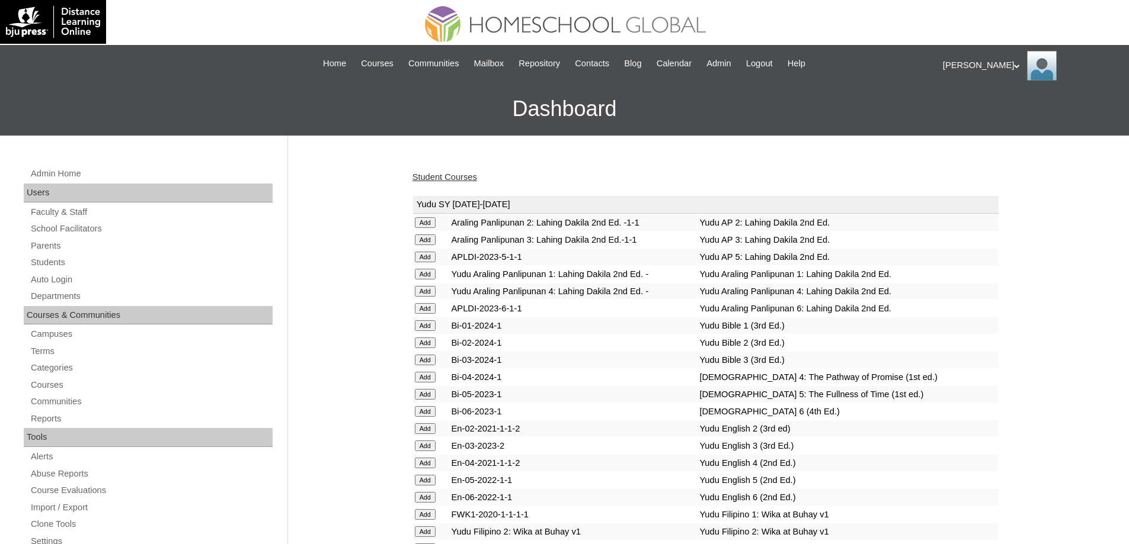
click at [437, 177] on link "Student Courses" at bounding box center [444, 176] width 65 height 9
